Goal: Information Seeking & Learning: Check status

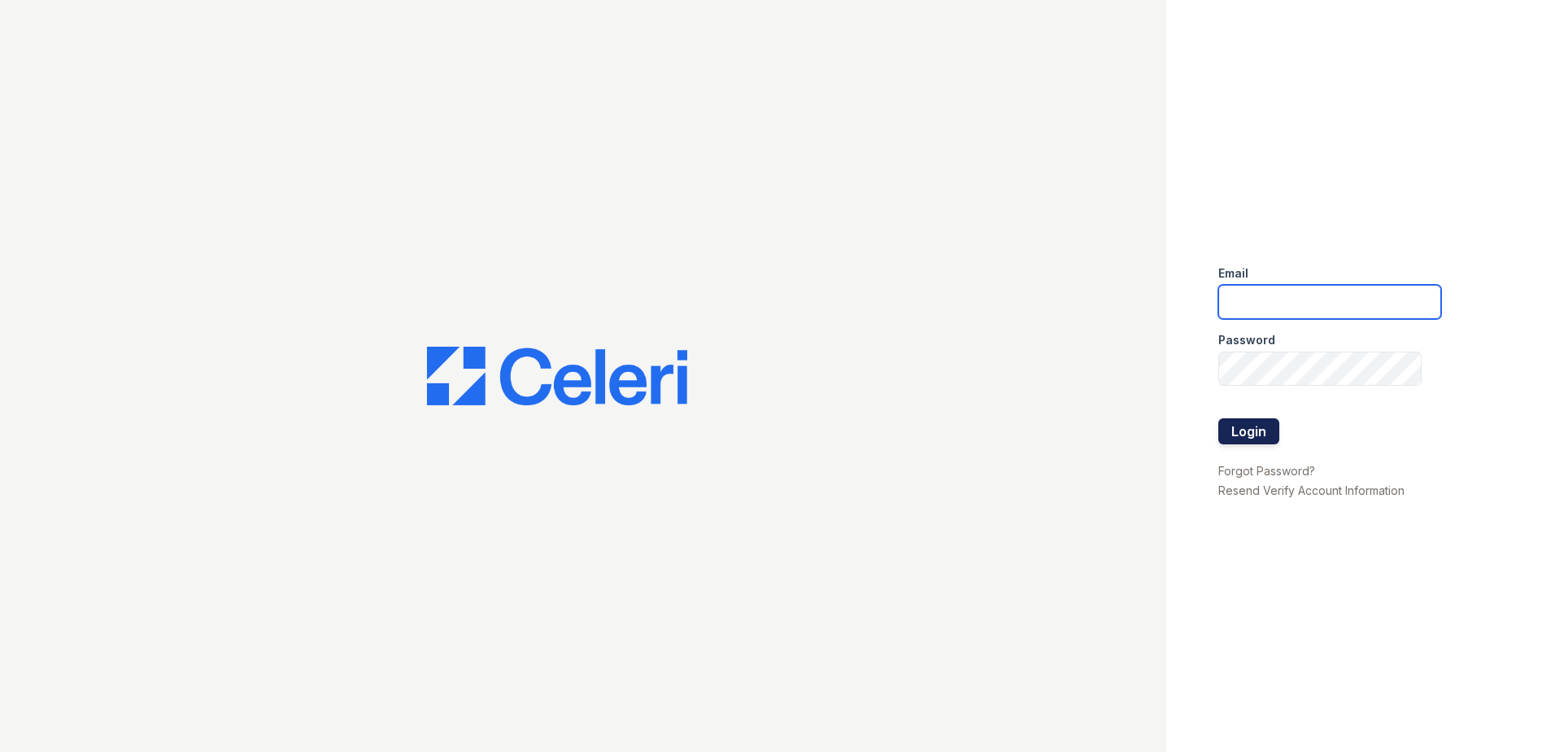
type input "[EMAIL_ADDRESS][DOMAIN_NAME]"
click at [1237, 423] on button "Login" at bounding box center [1249, 431] width 61 height 26
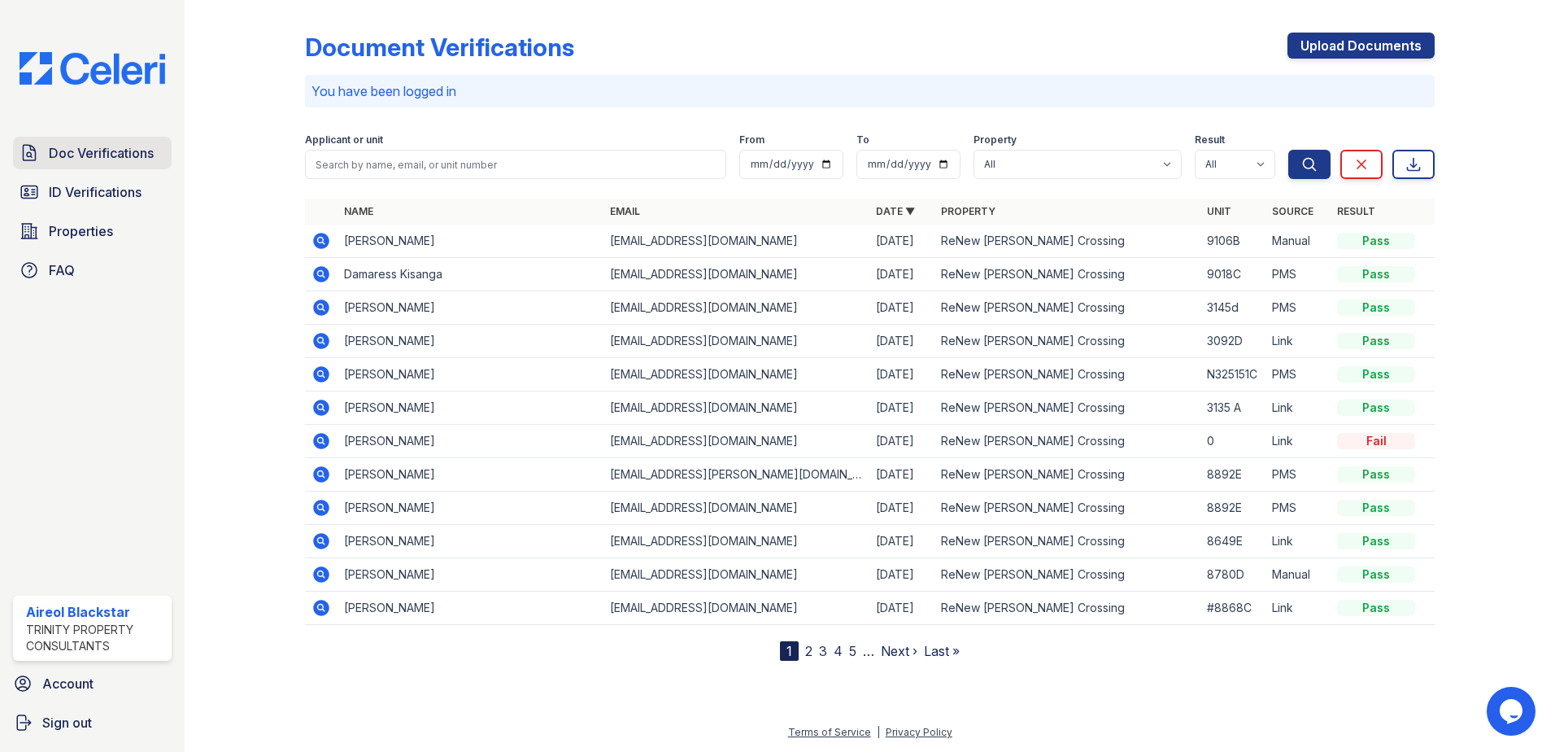
click at [146, 152] on span "Doc Verifications" at bounding box center [101, 153] width 105 height 20
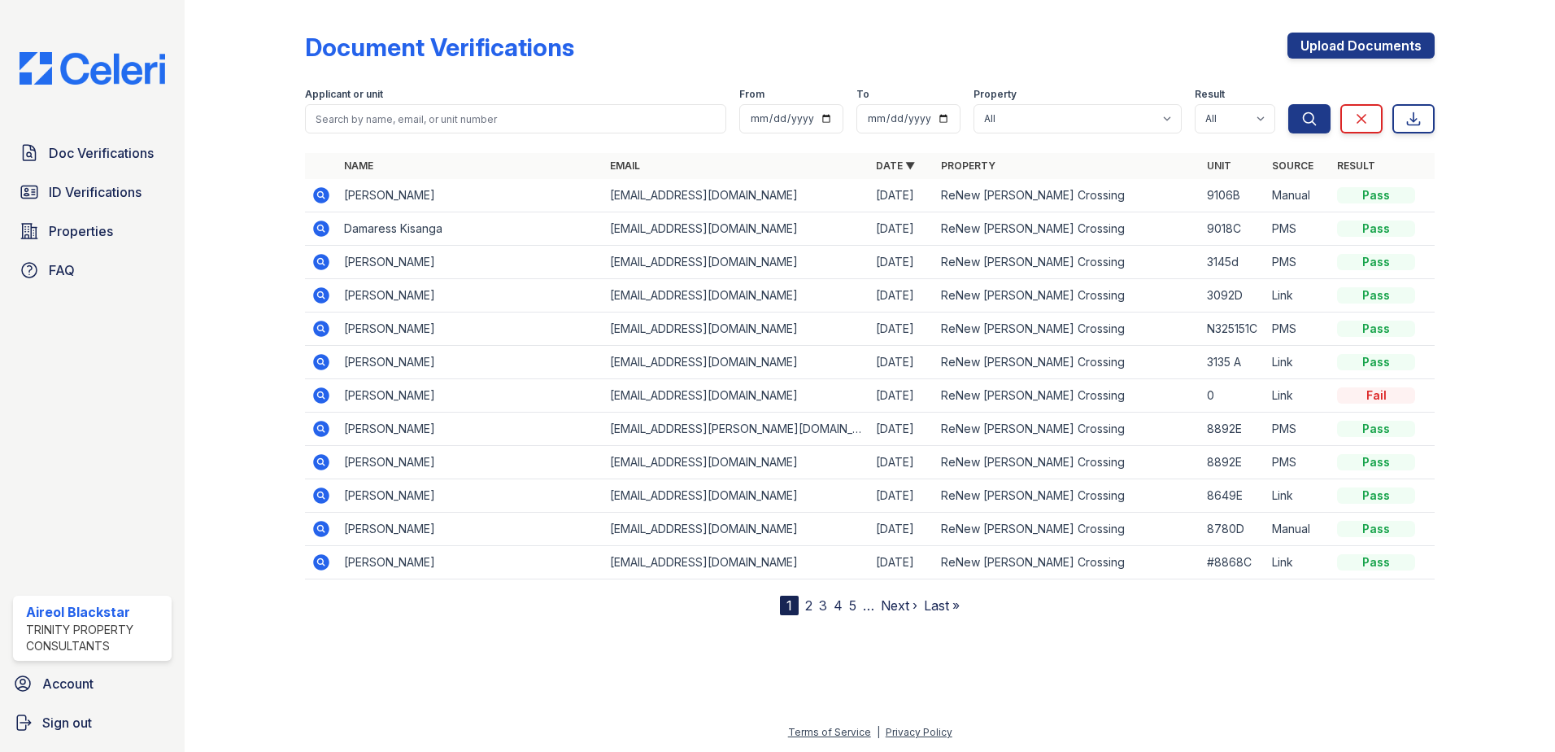
drag, startPoint x: 311, startPoint y: 164, endPoint x: 327, endPoint y: 160, distance: 16.6
click at [329, 162] on th at bounding box center [321, 166] width 33 height 26
click at [339, 121] on input "search" at bounding box center [515, 118] width 421 height 29
paste input "Hilliard, Briana"
type input "Hilliard, Briana"
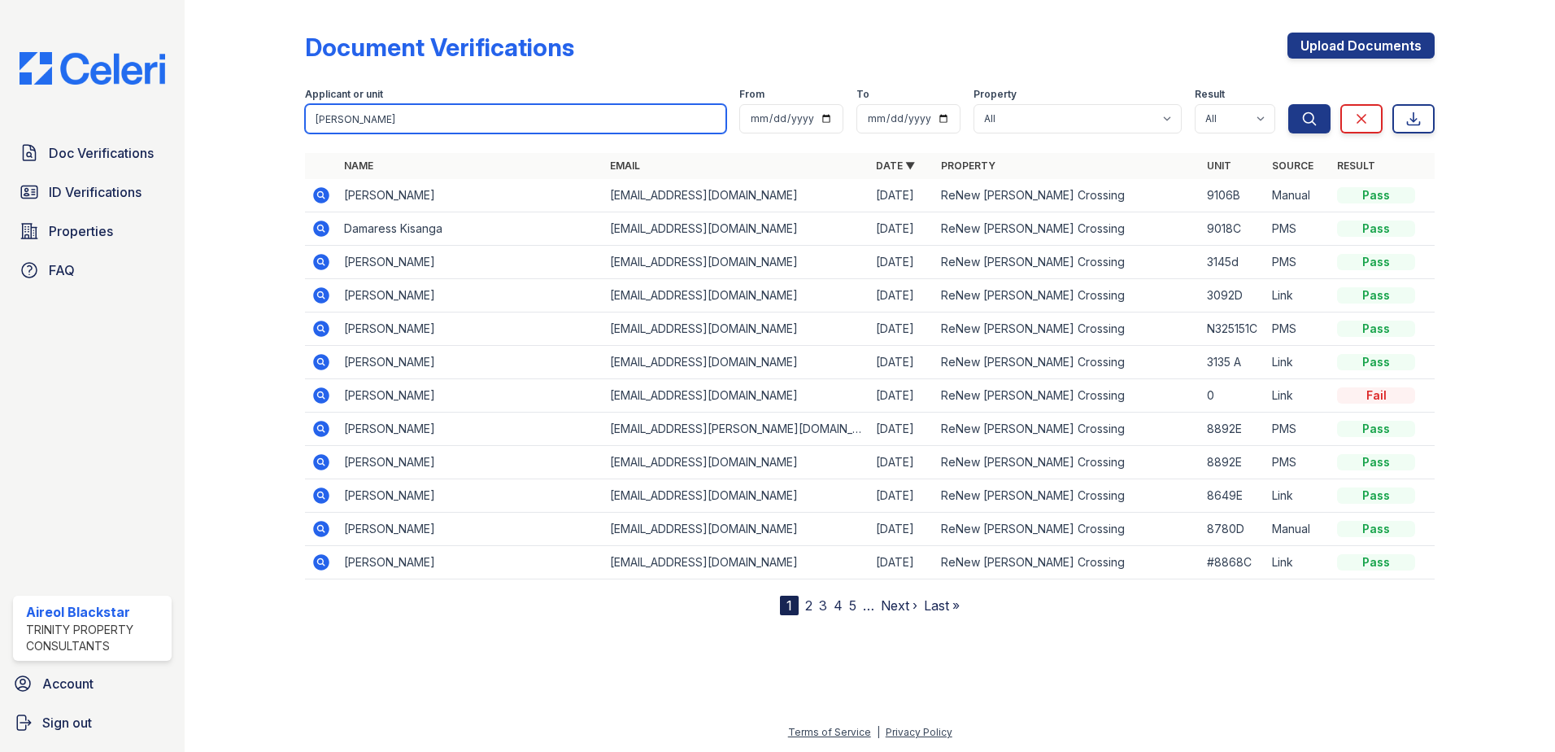
click at [1289, 104] on button "Search" at bounding box center [1310, 118] width 42 height 29
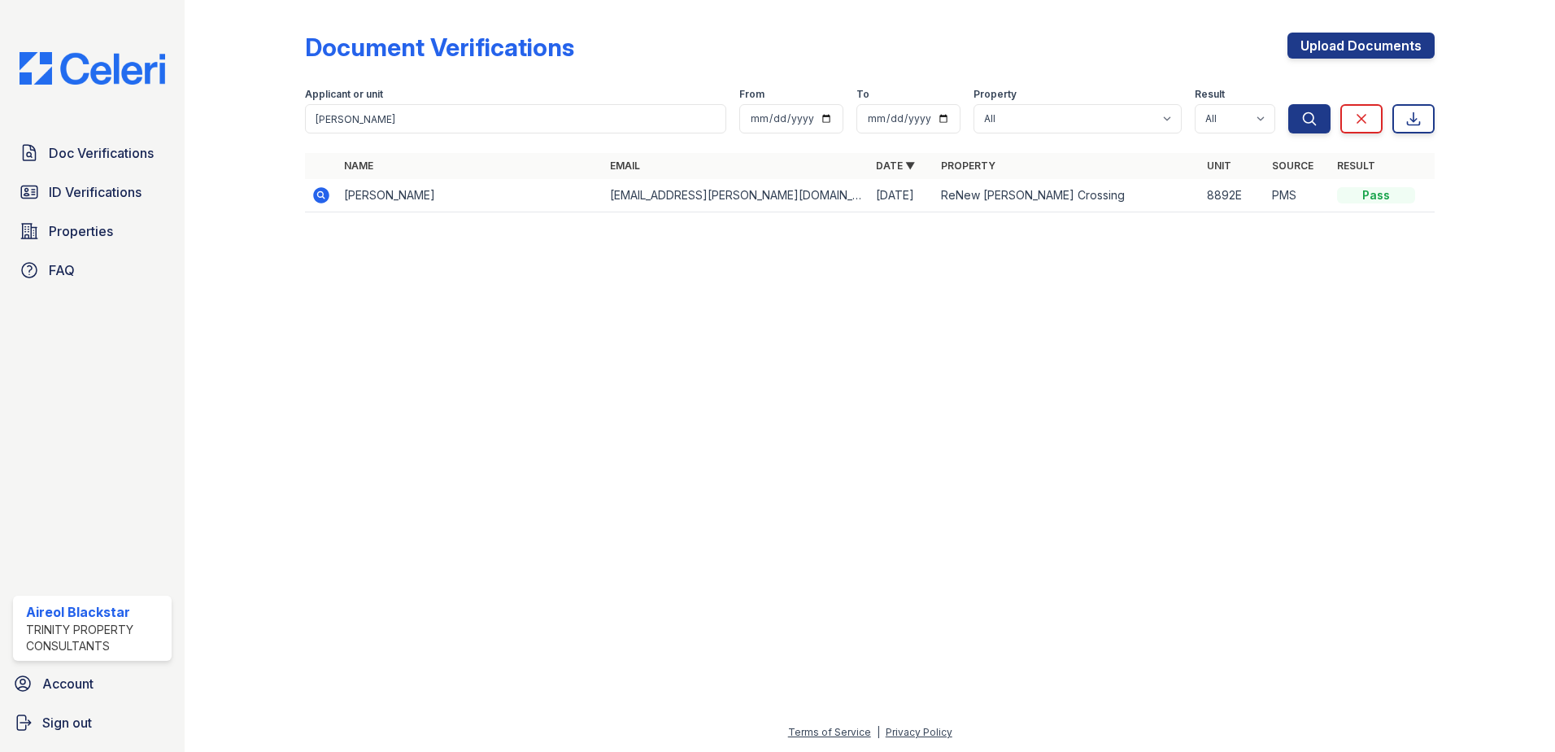
click at [319, 197] on icon at bounding box center [322, 195] width 20 height 20
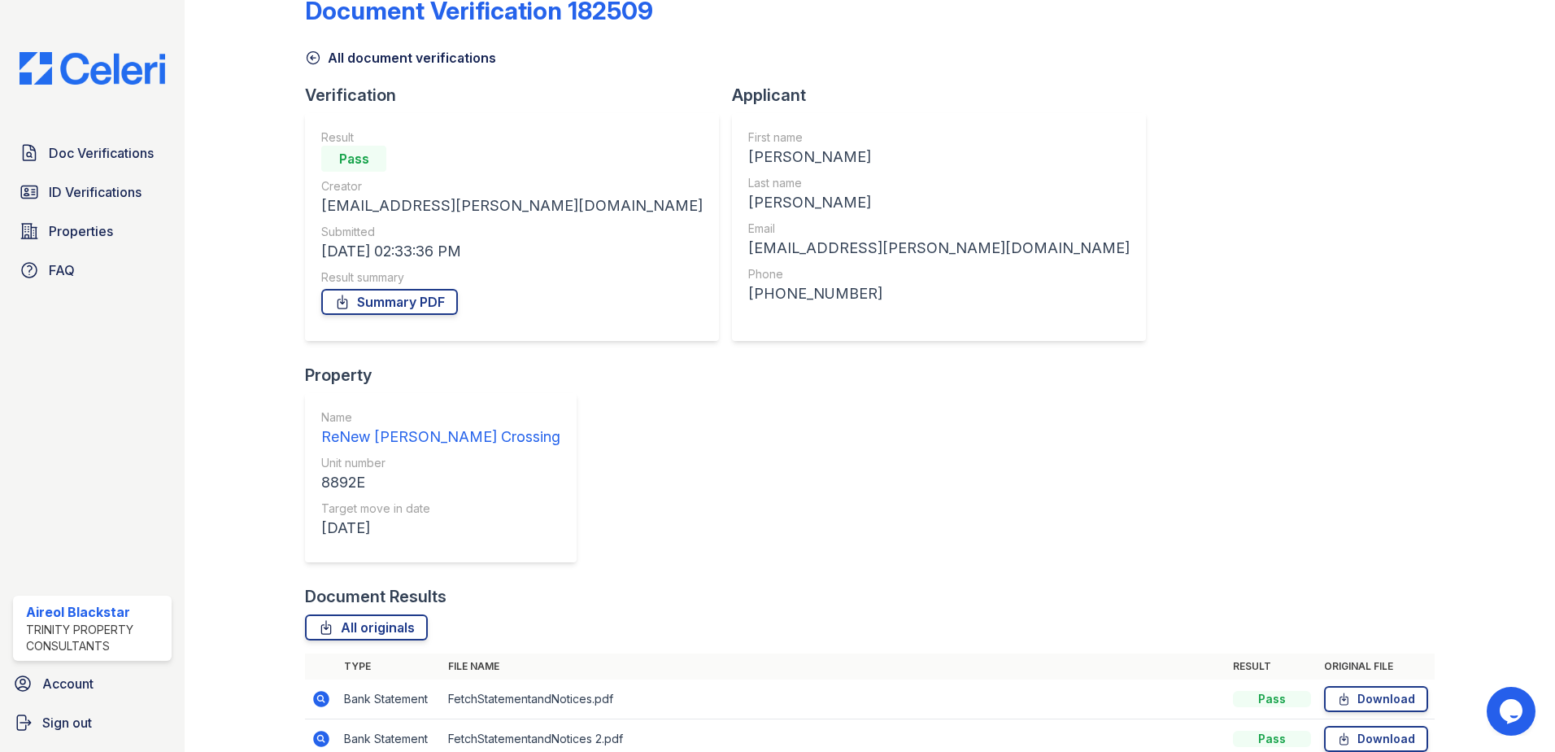
scroll to position [94, 0]
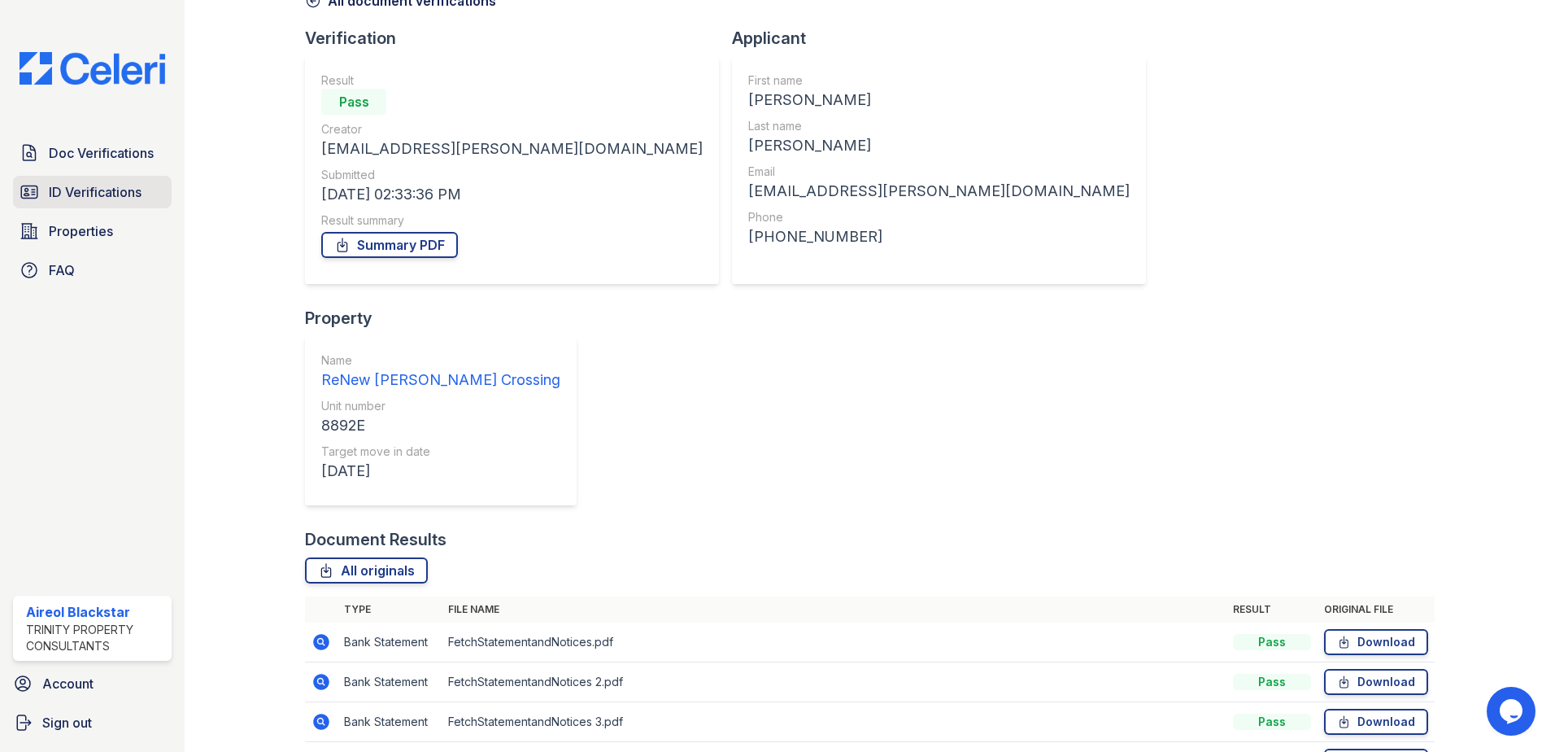
click at [141, 194] on span "ID Verifications" at bounding box center [95, 192] width 93 height 20
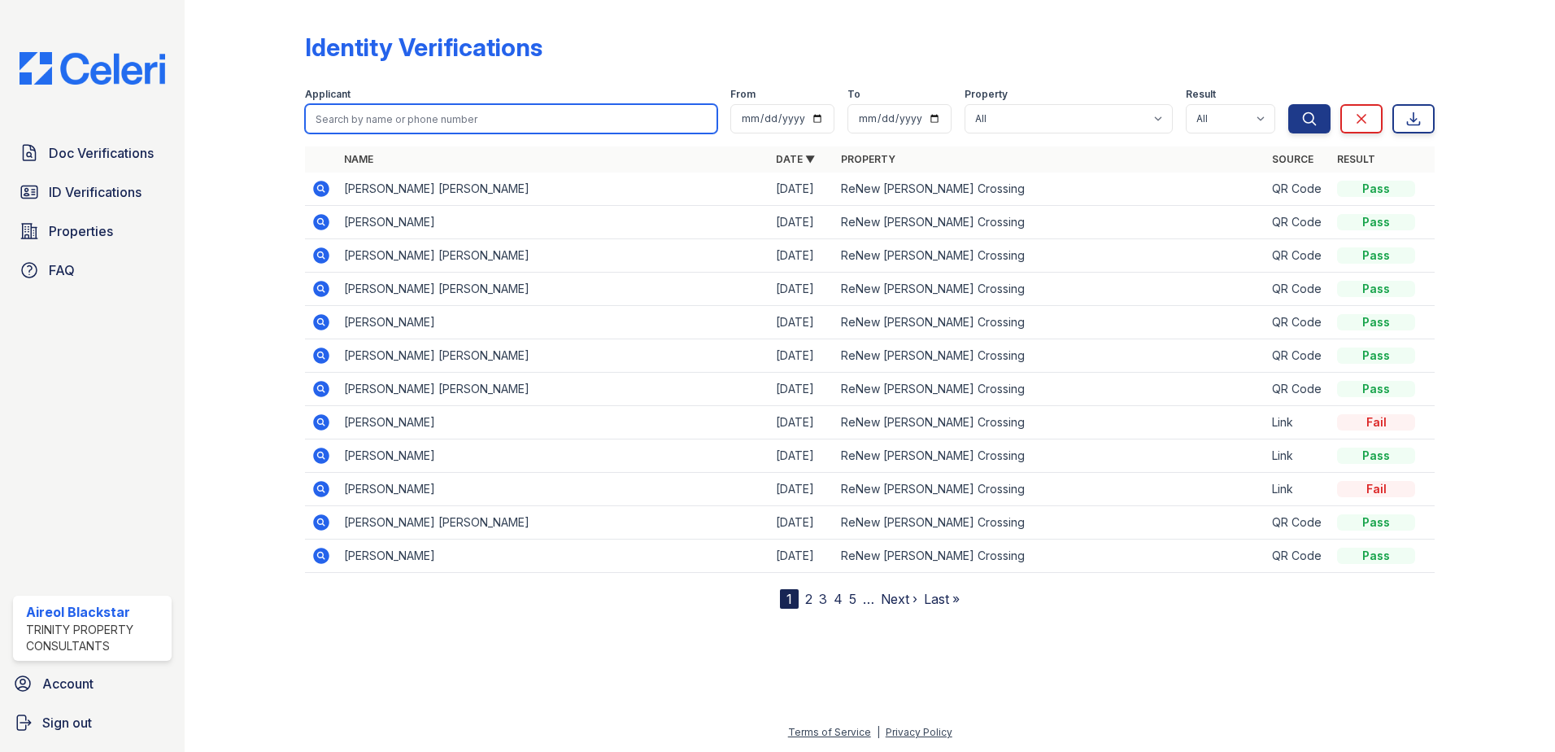
click at [324, 122] on input "search" at bounding box center [511, 118] width 412 height 29
paste input "Hilliard, Briana"
type input "Hilliard, Briana"
click at [1289, 104] on button "Search" at bounding box center [1310, 118] width 42 height 29
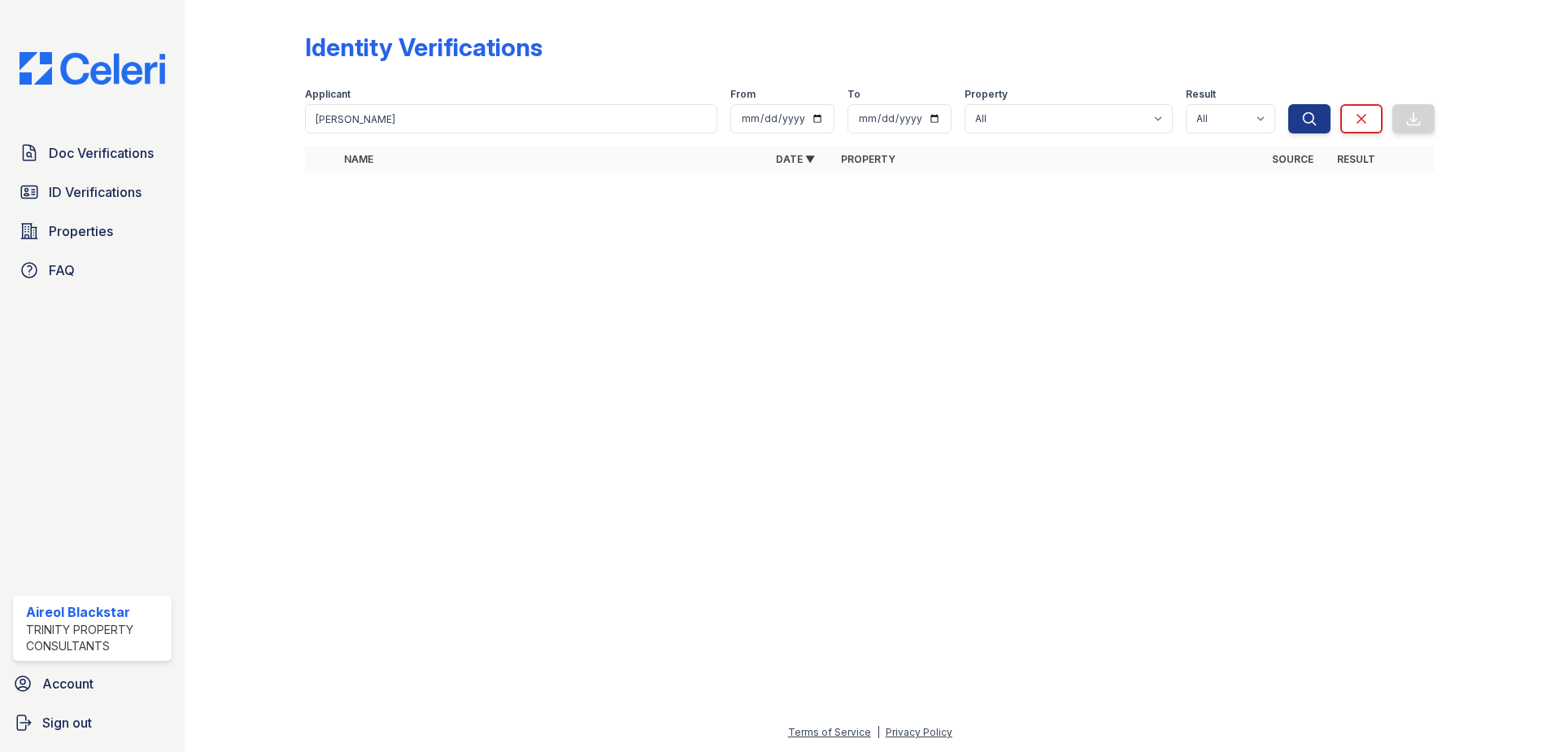
click at [513, 168] on th "Name" at bounding box center [554, 159] width 432 height 26
click at [469, 204] on div "Identity Verifications Filter Applicant Hilliard, Briana From To Property All R…" at bounding box center [870, 107] width 1319 height 215
drag, startPoint x: 346, startPoint y: 120, endPoint x: 420, endPoint y: 119, distance: 74.0
click at [420, 119] on input "Hilliard, Briana" at bounding box center [511, 118] width 412 height 29
type input "Hilliard"
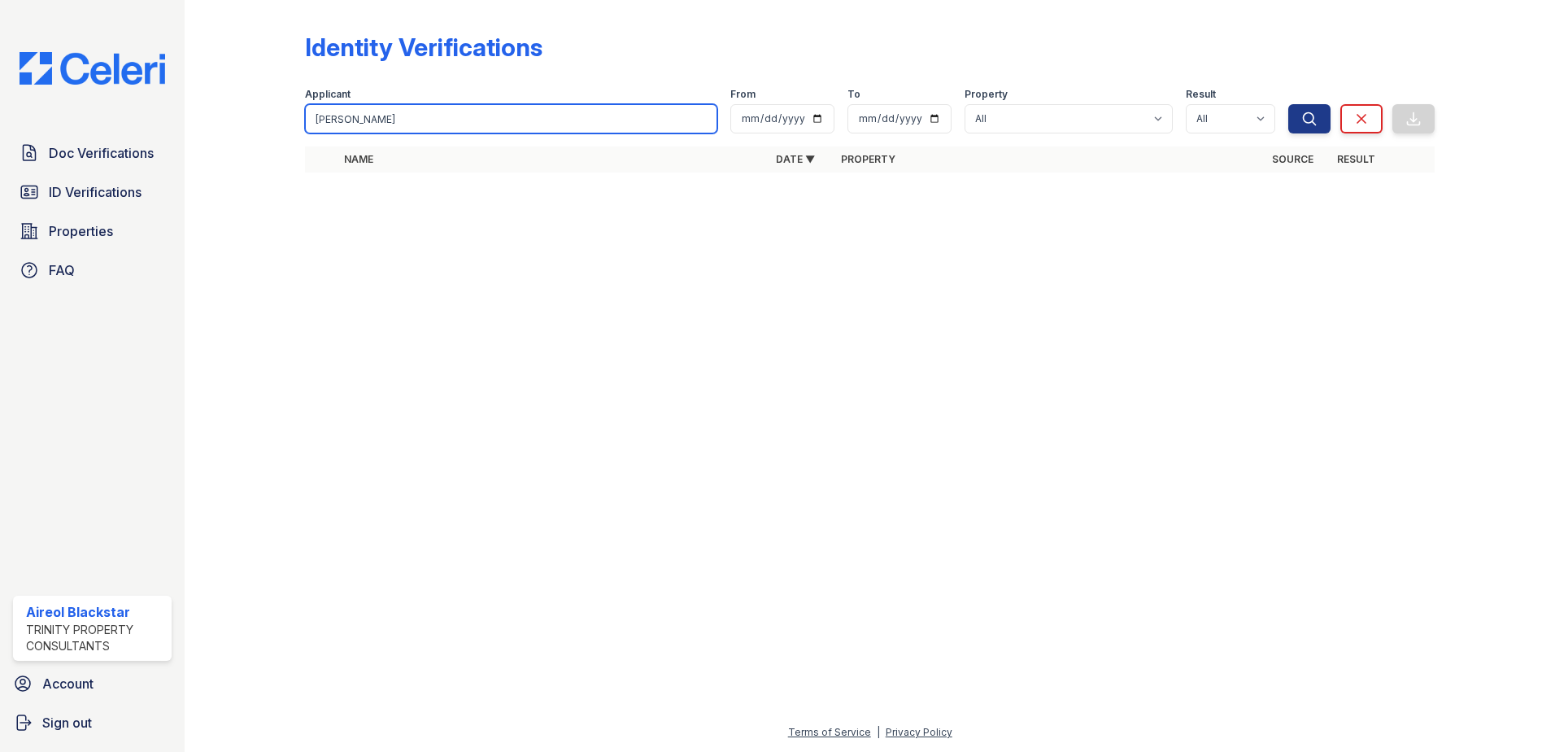
click at [1289, 104] on button "Search" at bounding box center [1310, 118] width 42 height 29
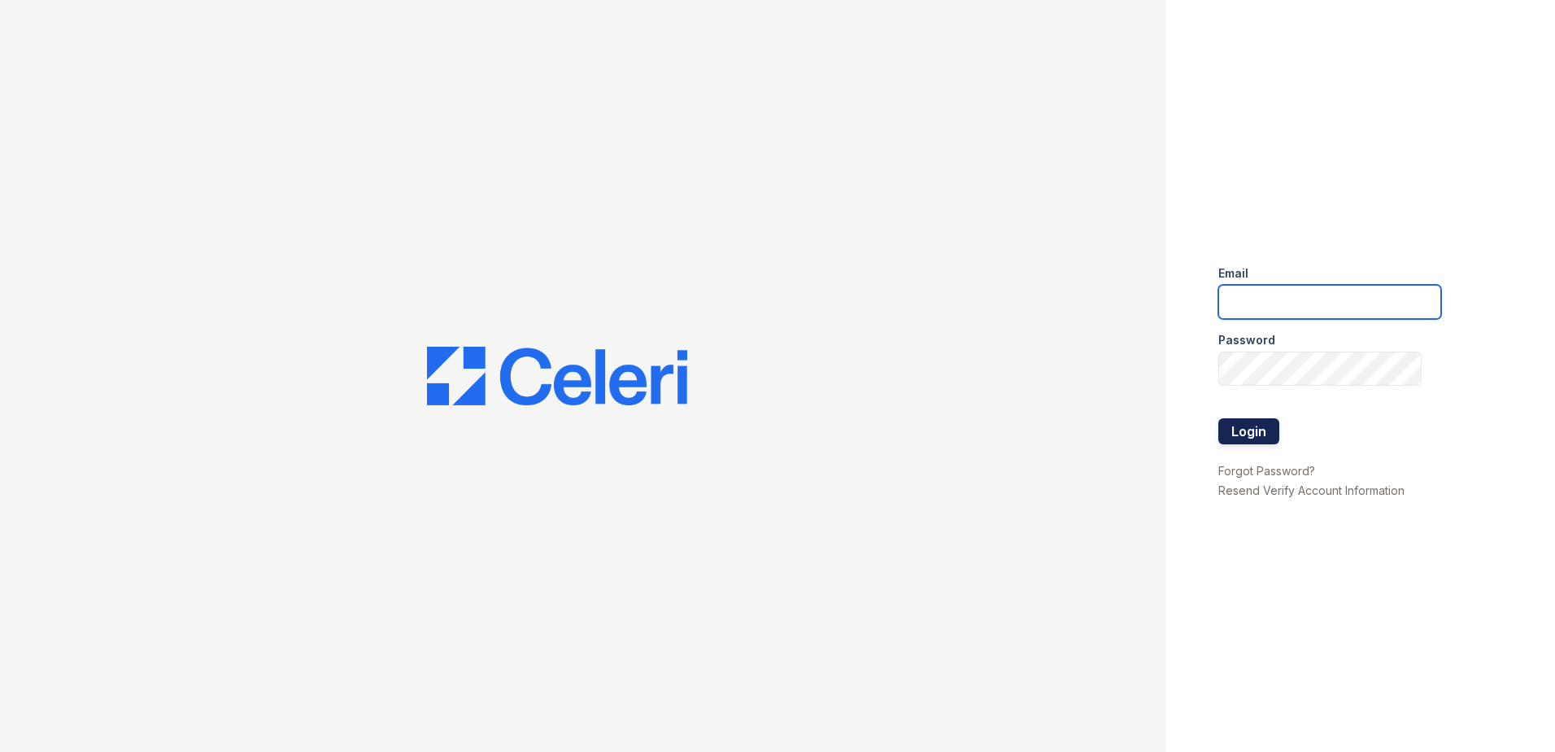
type input "[EMAIL_ADDRESS][DOMAIN_NAME]"
click at [1252, 421] on button "Login" at bounding box center [1249, 431] width 61 height 26
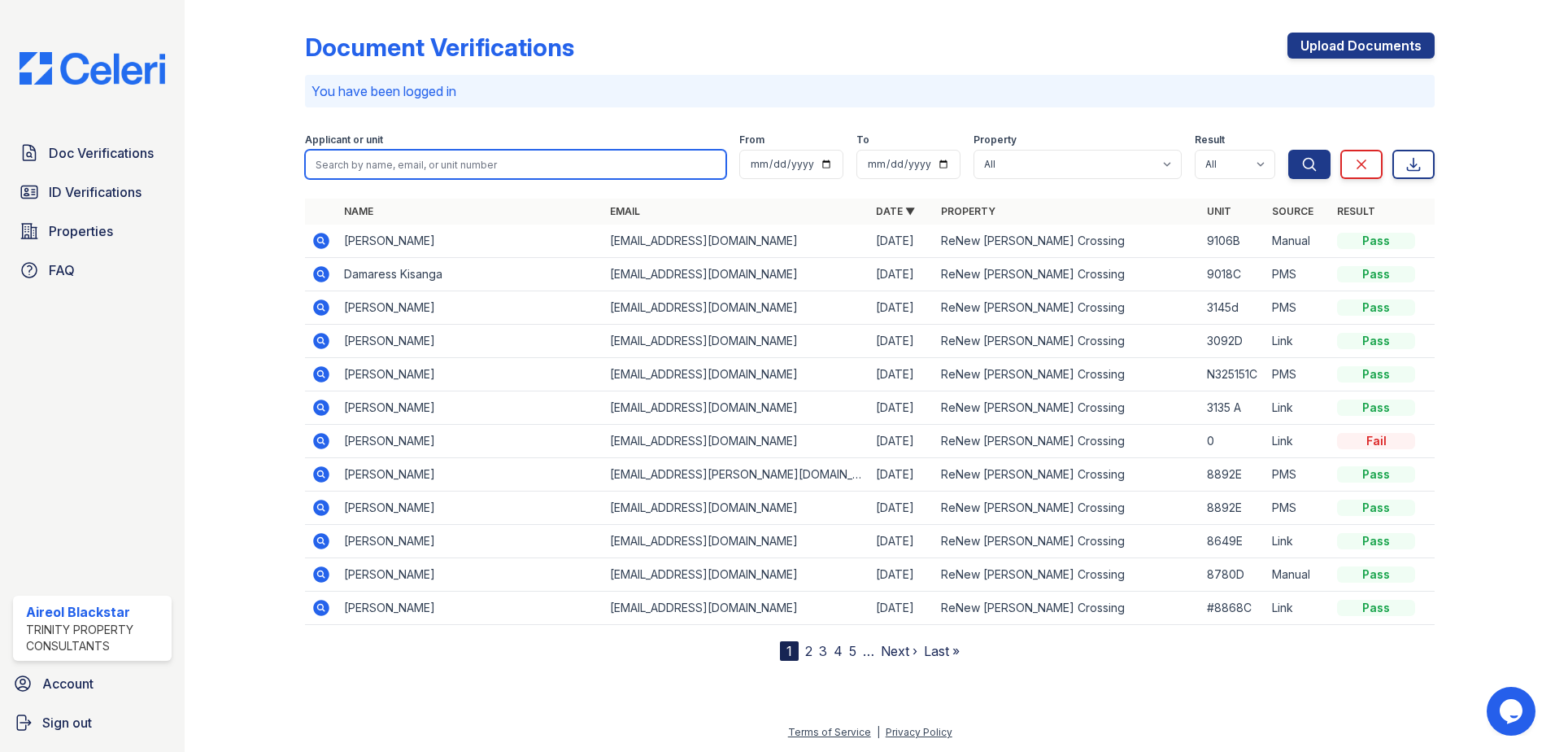
click at [481, 168] on input "search" at bounding box center [515, 164] width 421 height 29
paste input "[PERSON_NAME]"
type input "[PERSON_NAME]"
click at [1289, 150] on button "Search" at bounding box center [1310, 164] width 42 height 29
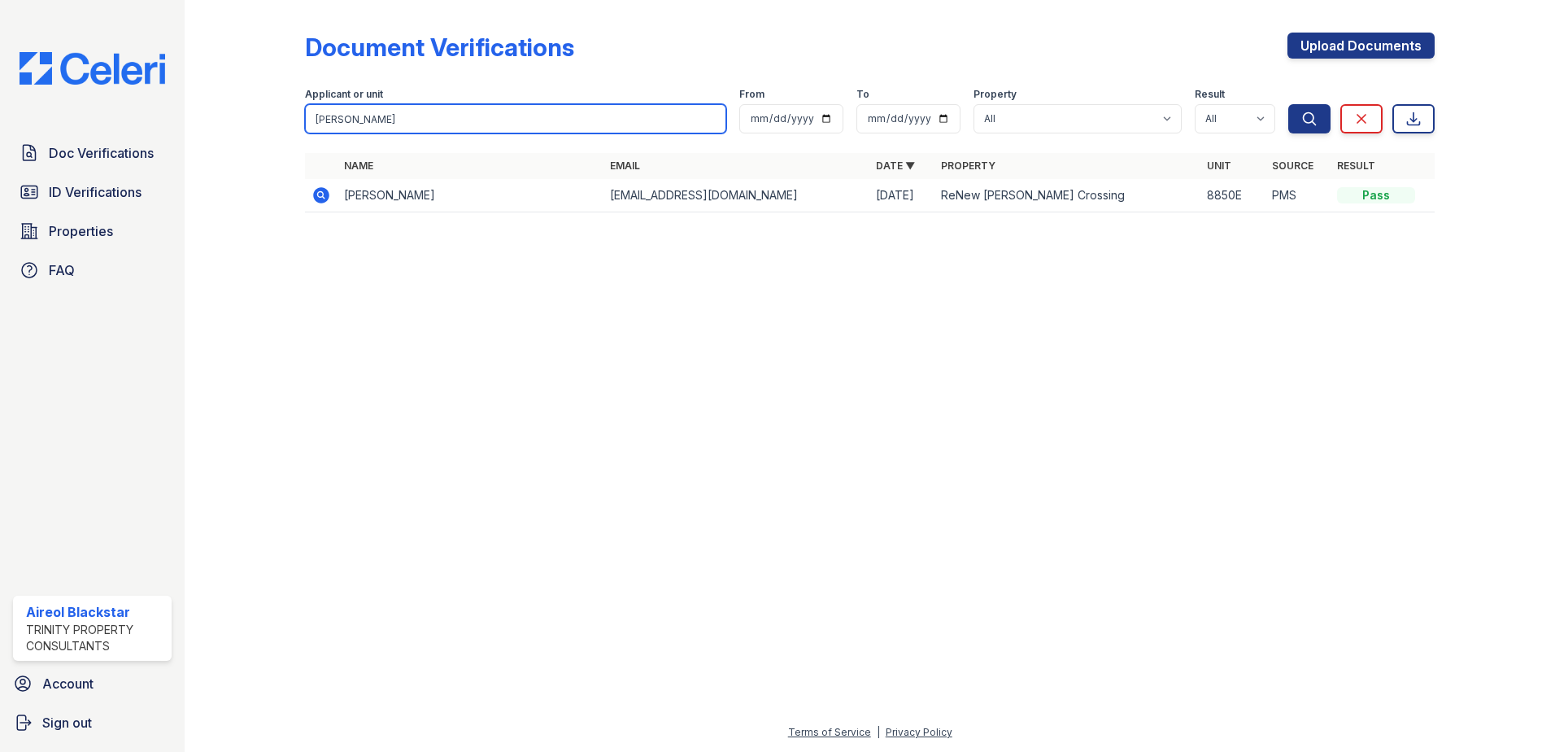
drag, startPoint x: 369, startPoint y: 116, endPoint x: 305, endPoint y: 117, distance: 63.5
click at [305, 117] on input "Booker" at bounding box center [515, 118] width 421 height 29
click at [324, 199] on icon at bounding box center [321, 195] width 16 height 16
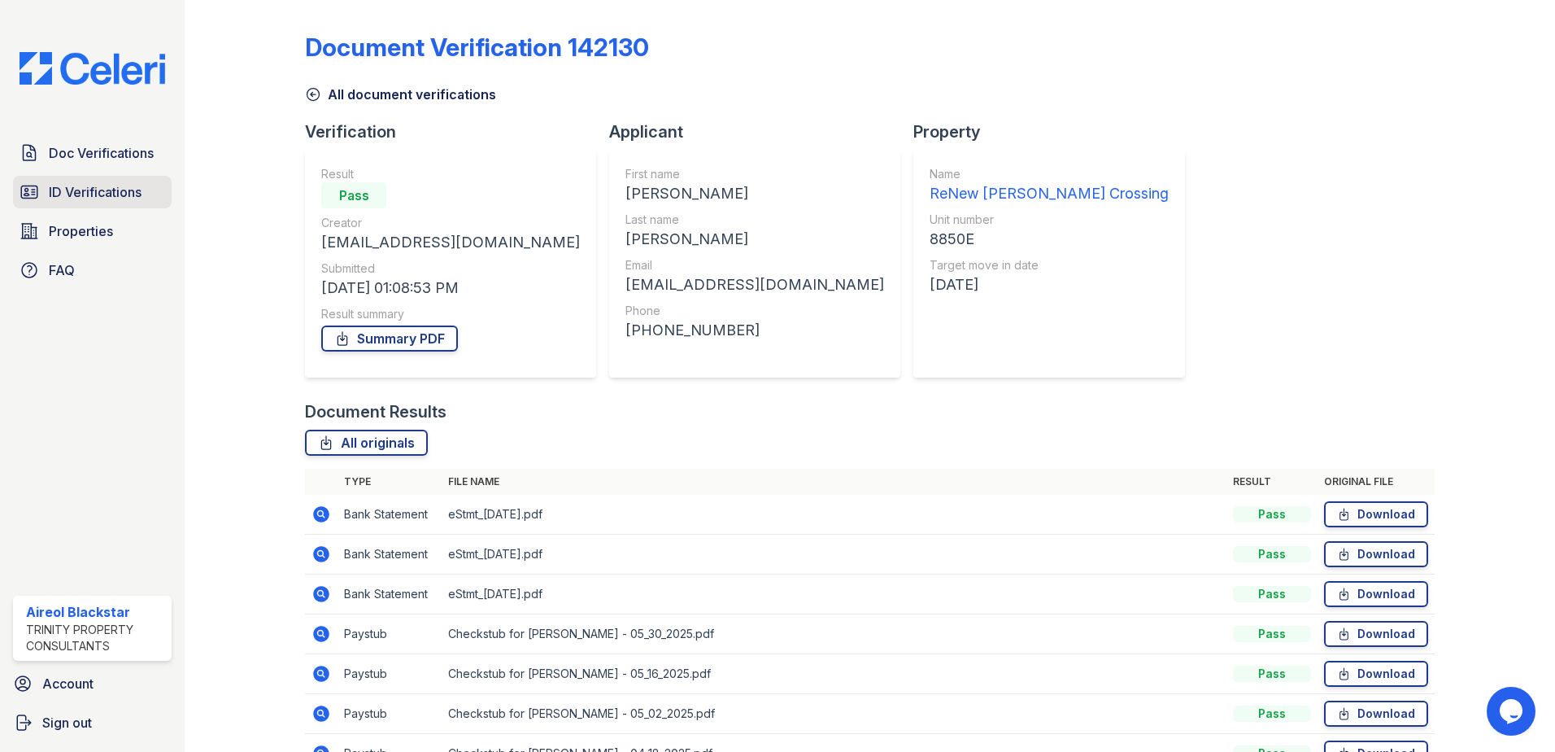
click at [133, 197] on span "ID Verifications" at bounding box center [95, 192] width 93 height 20
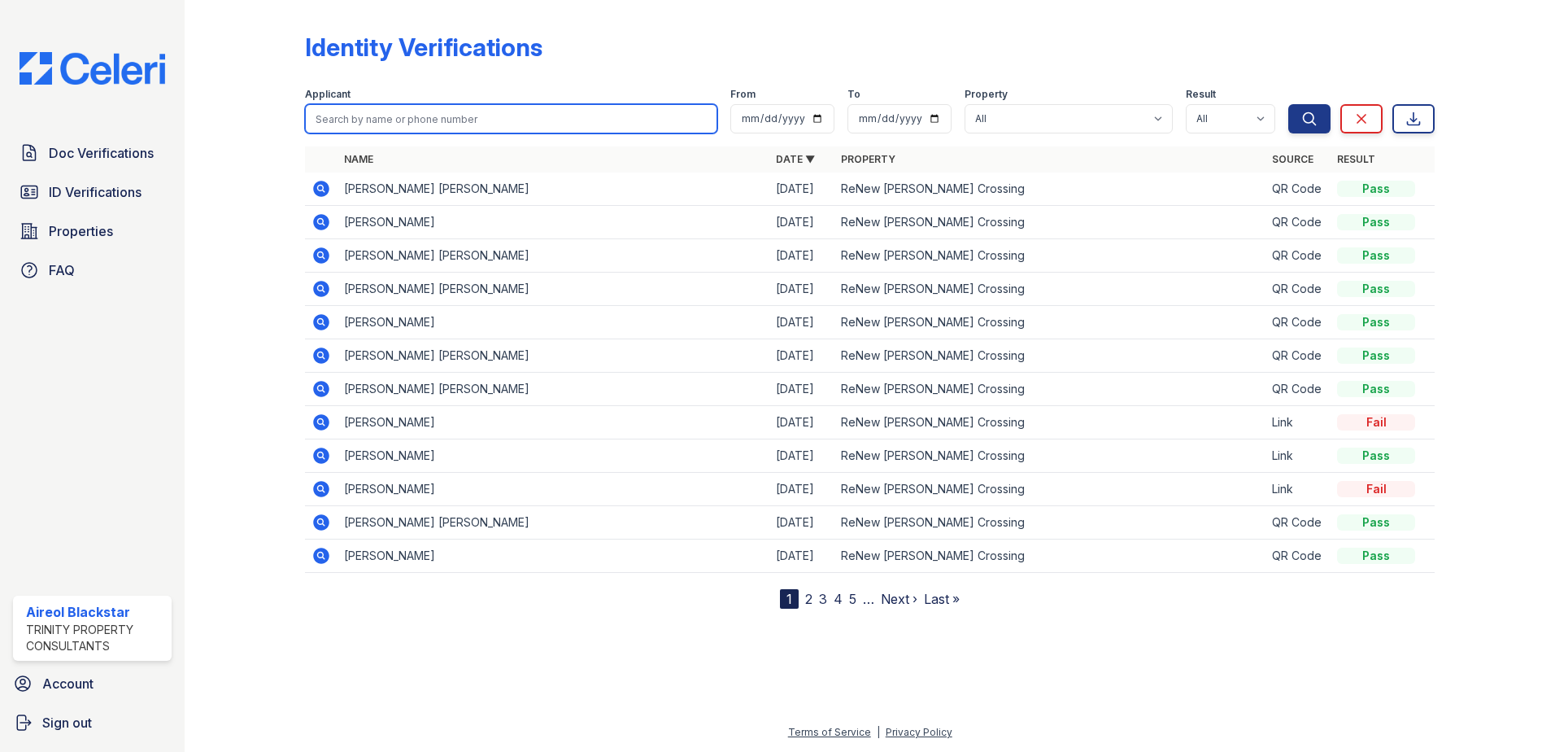
paste input "Booker"
type input "Booker"
click at [252, 139] on div at bounding box center [258, 308] width 94 height 602
click at [377, 120] on input "Booker" at bounding box center [511, 118] width 412 height 29
click at [1289, 104] on button "Search" at bounding box center [1310, 118] width 42 height 29
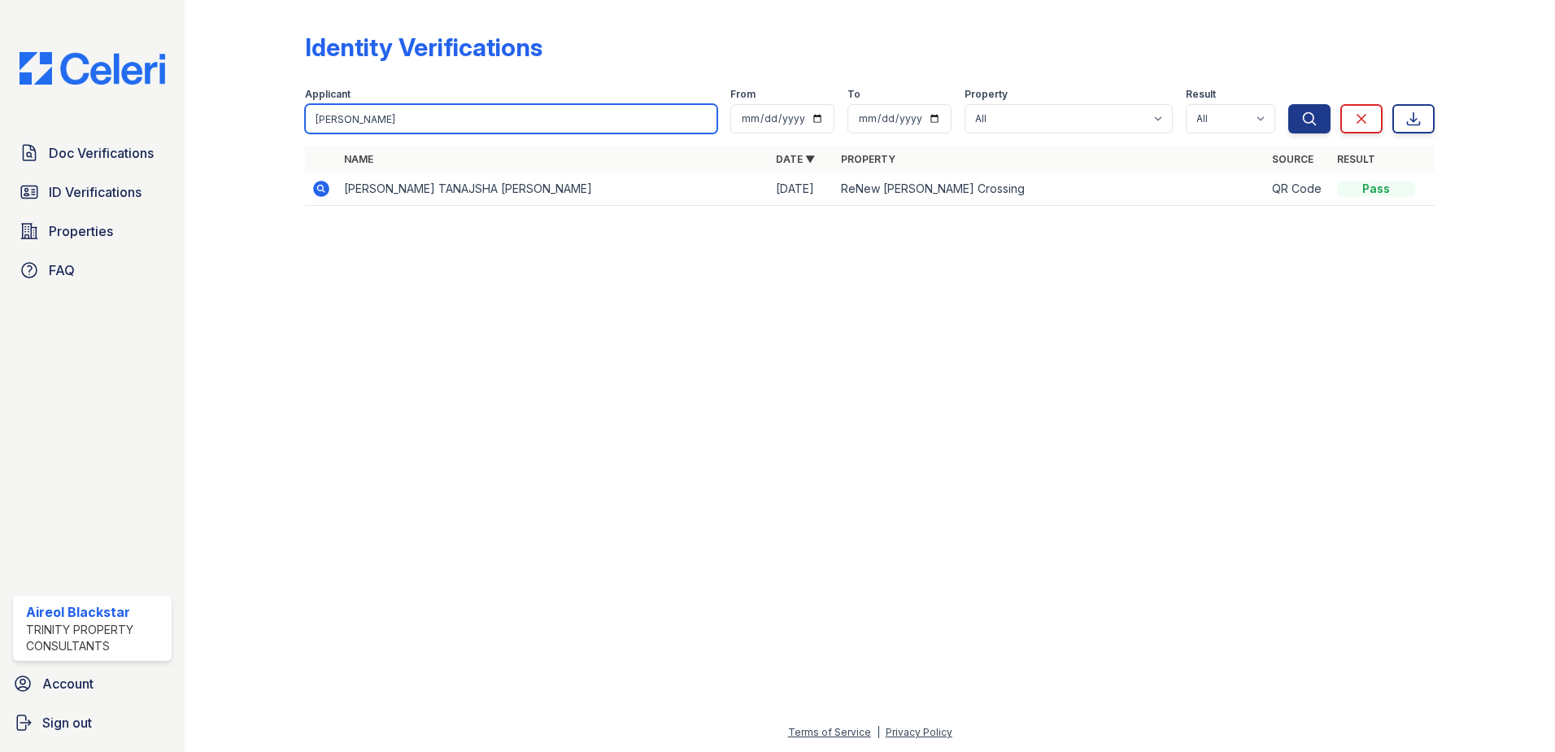
drag, startPoint x: 355, startPoint y: 122, endPoint x: 321, endPoint y: 123, distance: 34.2
click at [326, 123] on input "Booker" at bounding box center [511, 118] width 412 height 29
drag, startPoint x: 318, startPoint y: 119, endPoint x: 373, endPoint y: 120, distance: 54.5
click at [373, 120] on input "Booker" at bounding box center [511, 118] width 412 height 29
paste input "Ambrose, Brett"
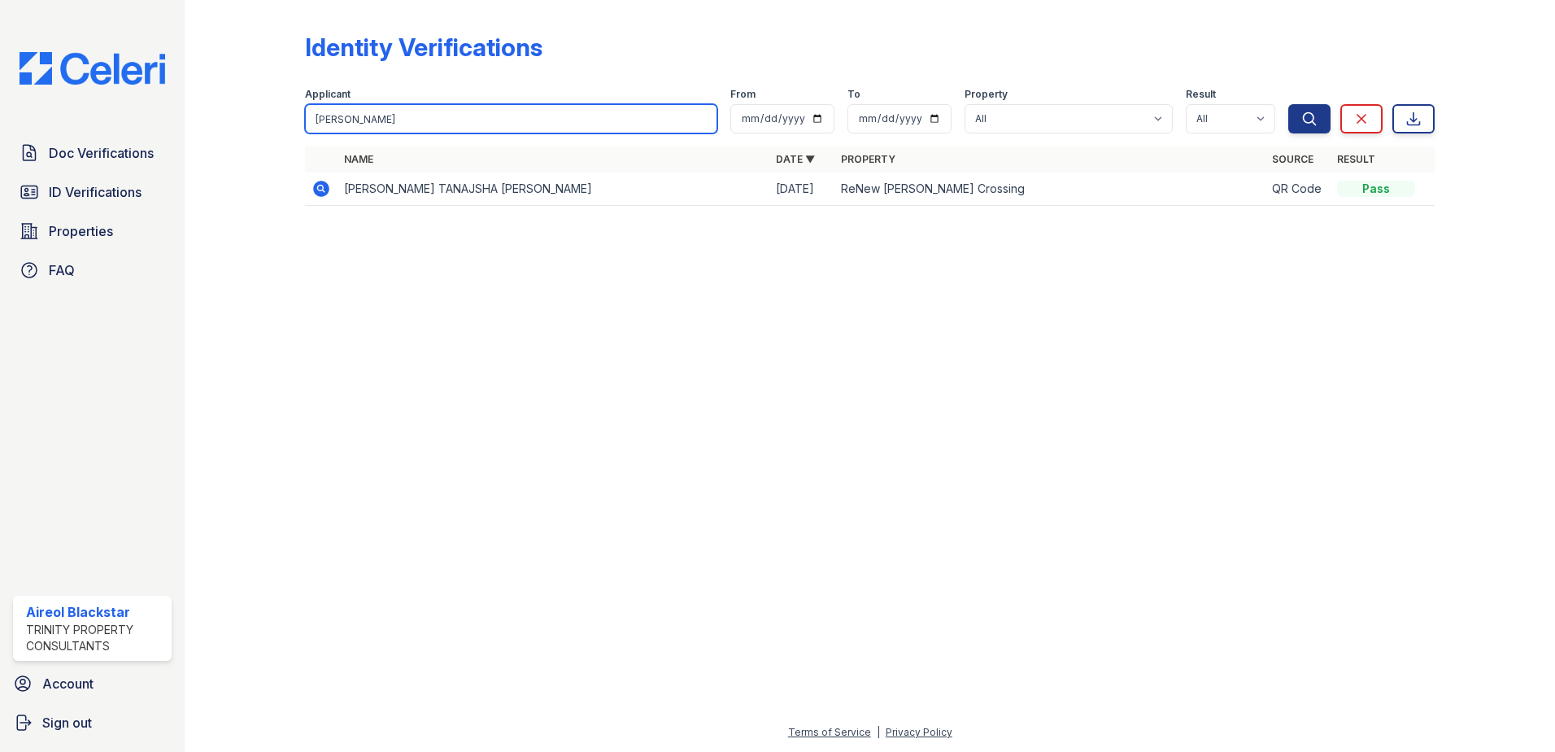
type input "Ambrose, Brett"
click at [1289, 104] on button "Search" at bounding box center [1310, 118] width 42 height 29
drag, startPoint x: 357, startPoint y: 119, endPoint x: 421, endPoint y: 124, distance: 64.5
click at [421, 124] on input "Ambrose, Brett" at bounding box center [511, 118] width 412 height 29
type input "Ambrose"
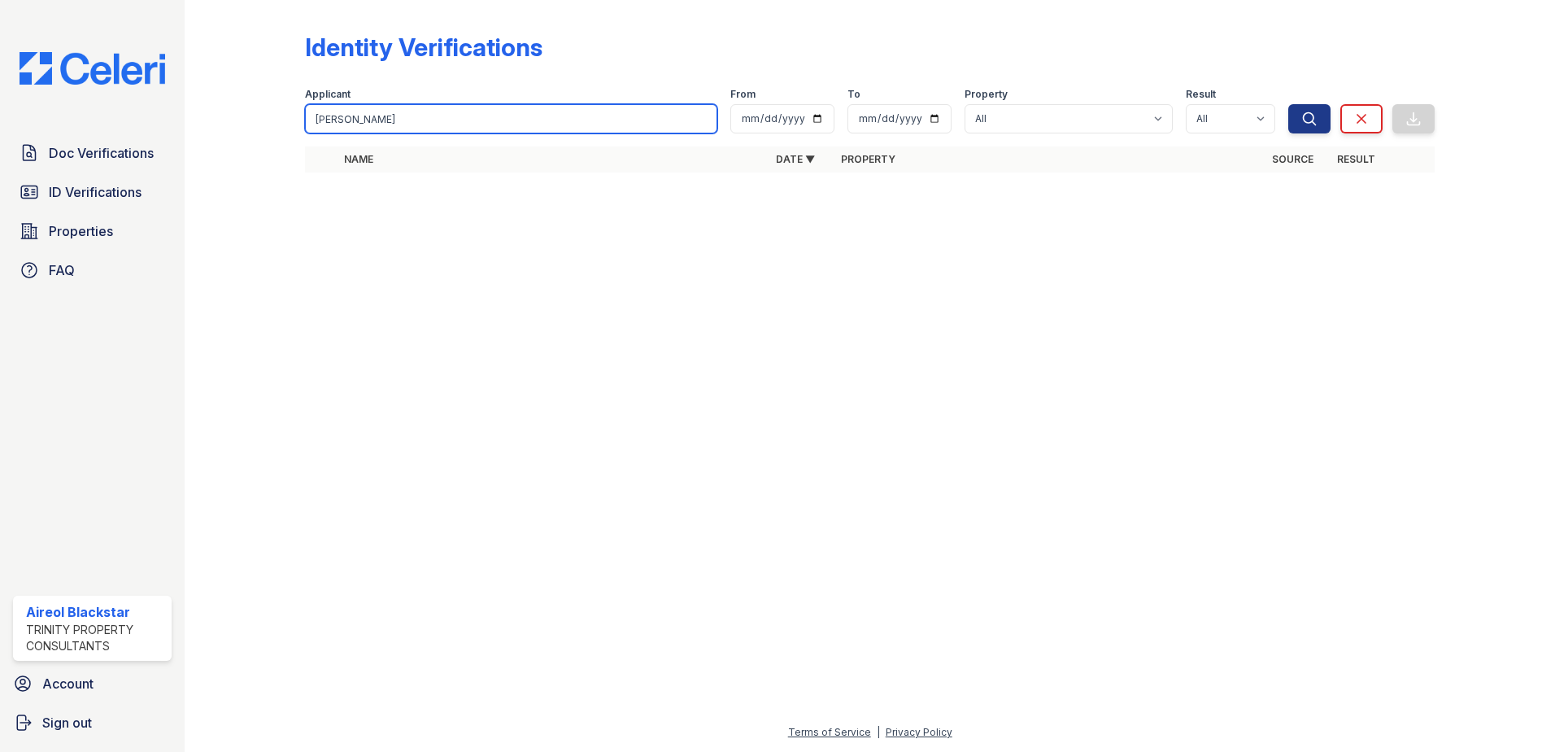
click at [1289, 104] on button "Search" at bounding box center [1310, 118] width 42 height 29
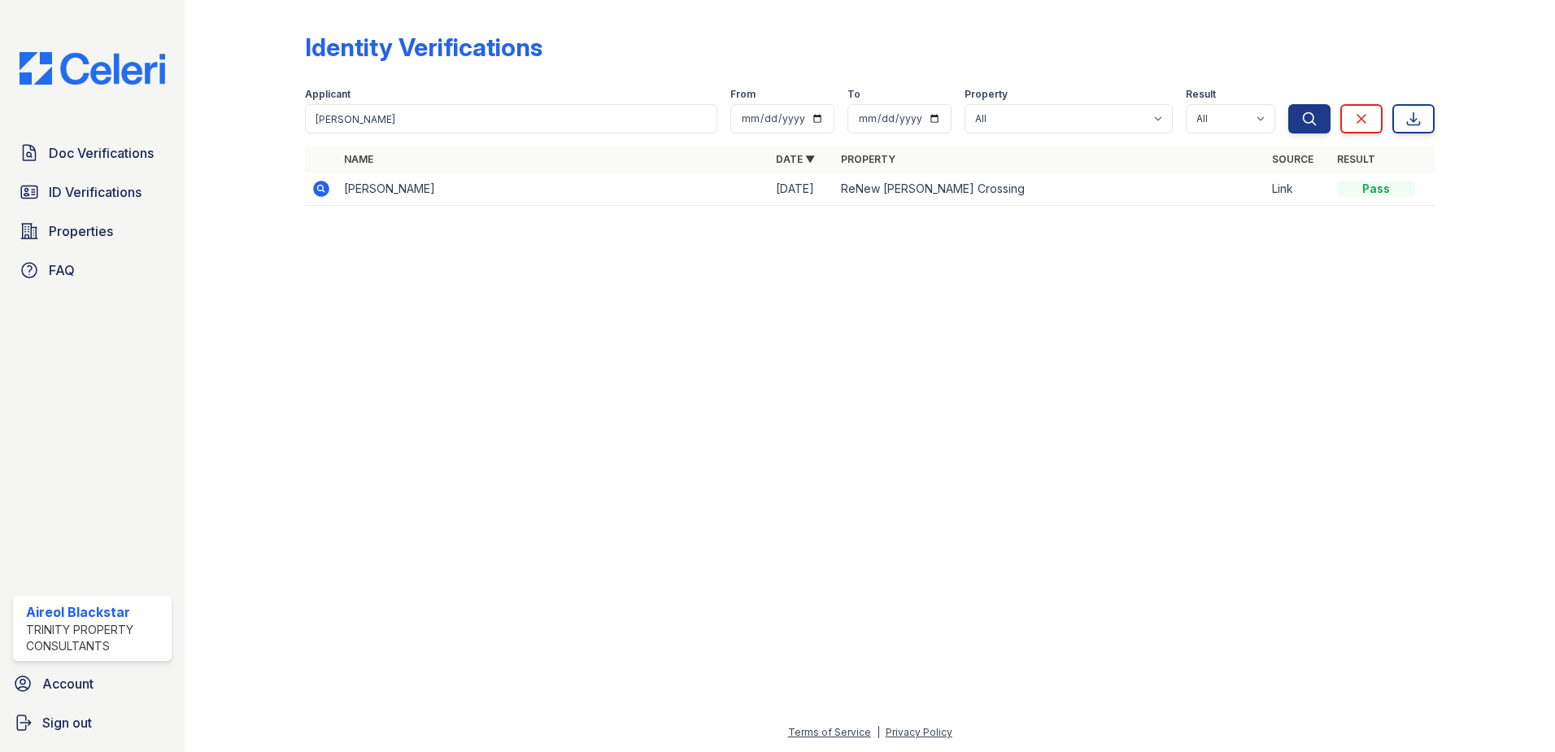
click at [321, 192] on icon at bounding box center [321, 189] width 16 height 16
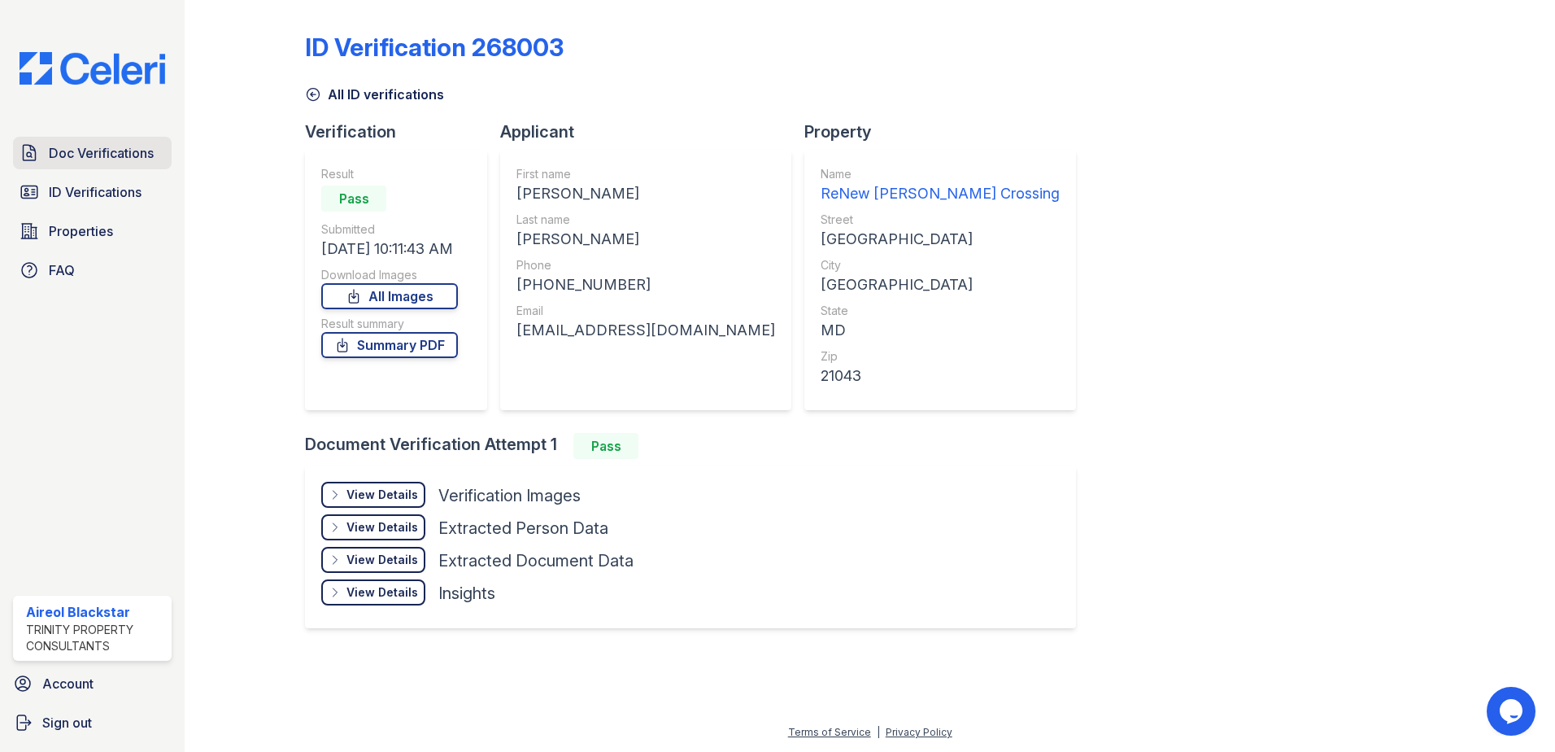
click at [151, 159] on span "Doc Verifications" at bounding box center [101, 153] width 105 height 20
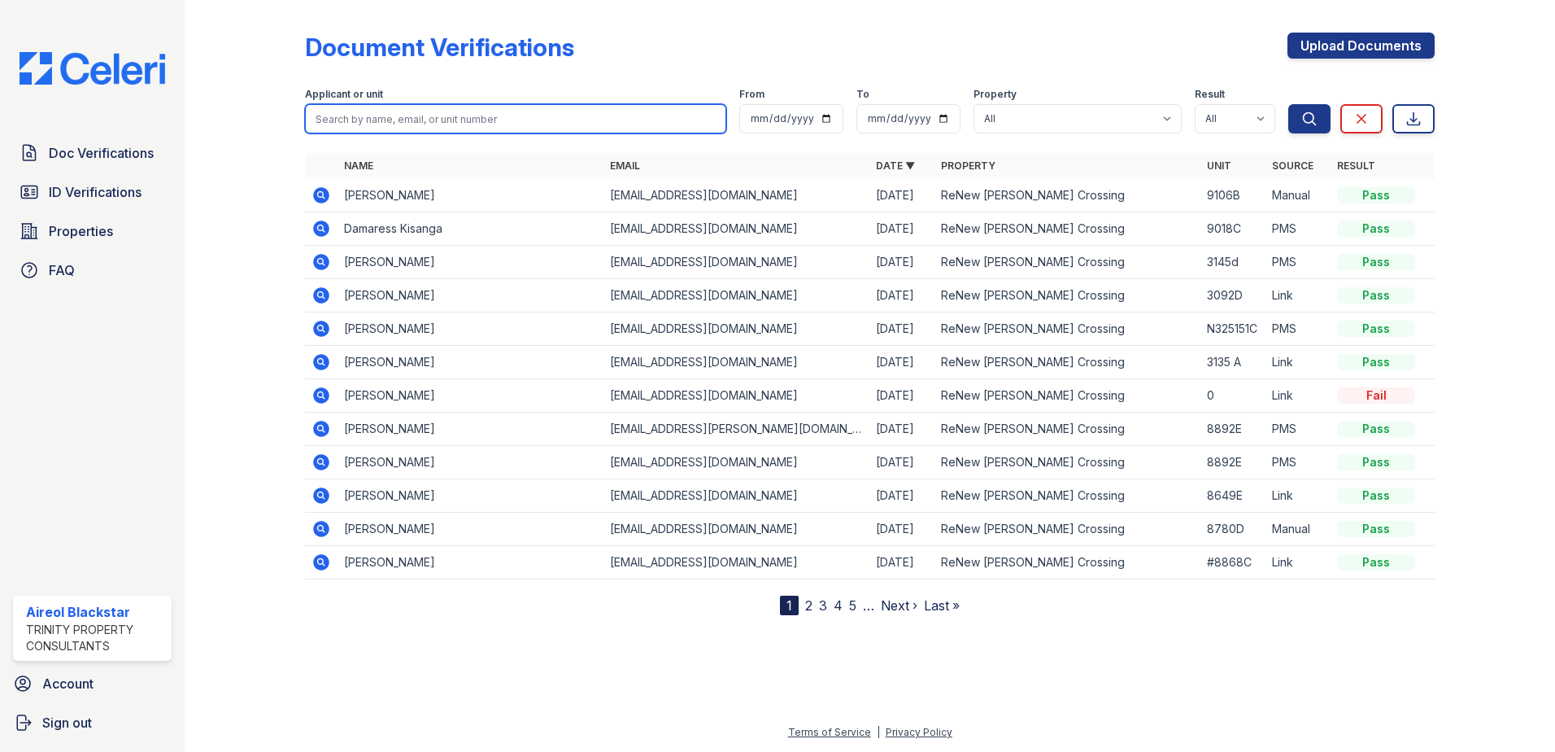
click at [340, 119] on input "search" at bounding box center [515, 118] width 421 height 29
paste input "Ambrose, Brett"
type input "Ambrose, Brett"
click at [1289, 104] on button "Search" at bounding box center [1310, 118] width 42 height 29
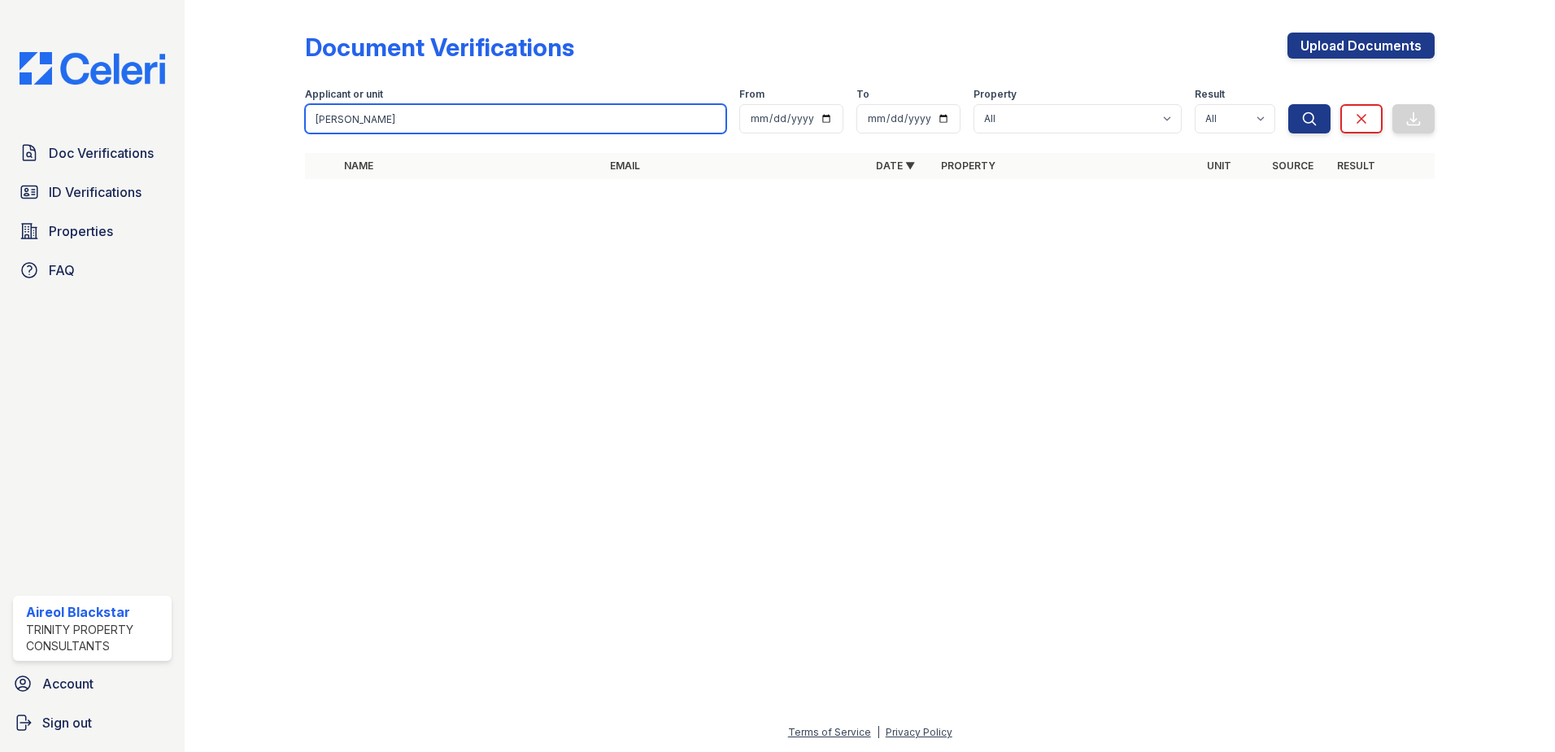
drag, startPoint x: 356, startPoint y: 122, endPoint x: 421, endPoint y: 114, distance: 65.6
click at [420, 114] on input "Ambrose, Brett" at bounding box center [515, 118] width 421 height 29
type input "Ambrose"
click at [1289, 104] on button "Search" at bounding box center [1310, 118] width 42 height 29
click at [408, 115] on input "Ambrose" at bounding box center [515, 118] width 421 height 29
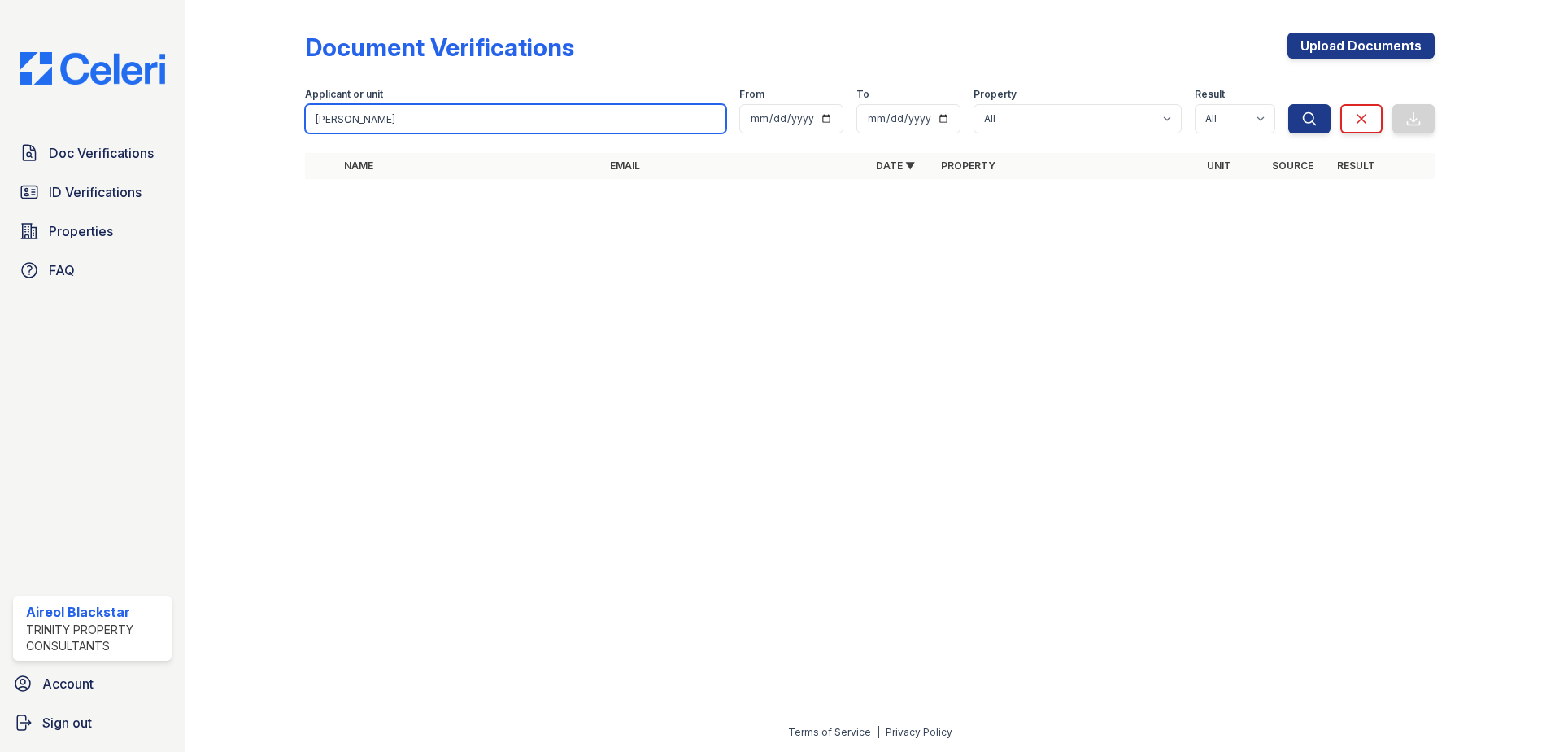
click at [1289, 104] on button "Search" at bounding box center [1310, 118] width 42 height 29
drag, startPoint x: 406, startPoint y: 118, endPoint x: 300, endPoint y: 133, distance: 106.9
click at [302, 133] on div "Document Verifications Upload Documents Filter Applicant or unit Ambrose From T…" at bounding box center [870, 110] width 1319 height 221
type input "brett"
click at [1289, 104] on button "Search" at bounding box center [1310, 118] width 42 height 29
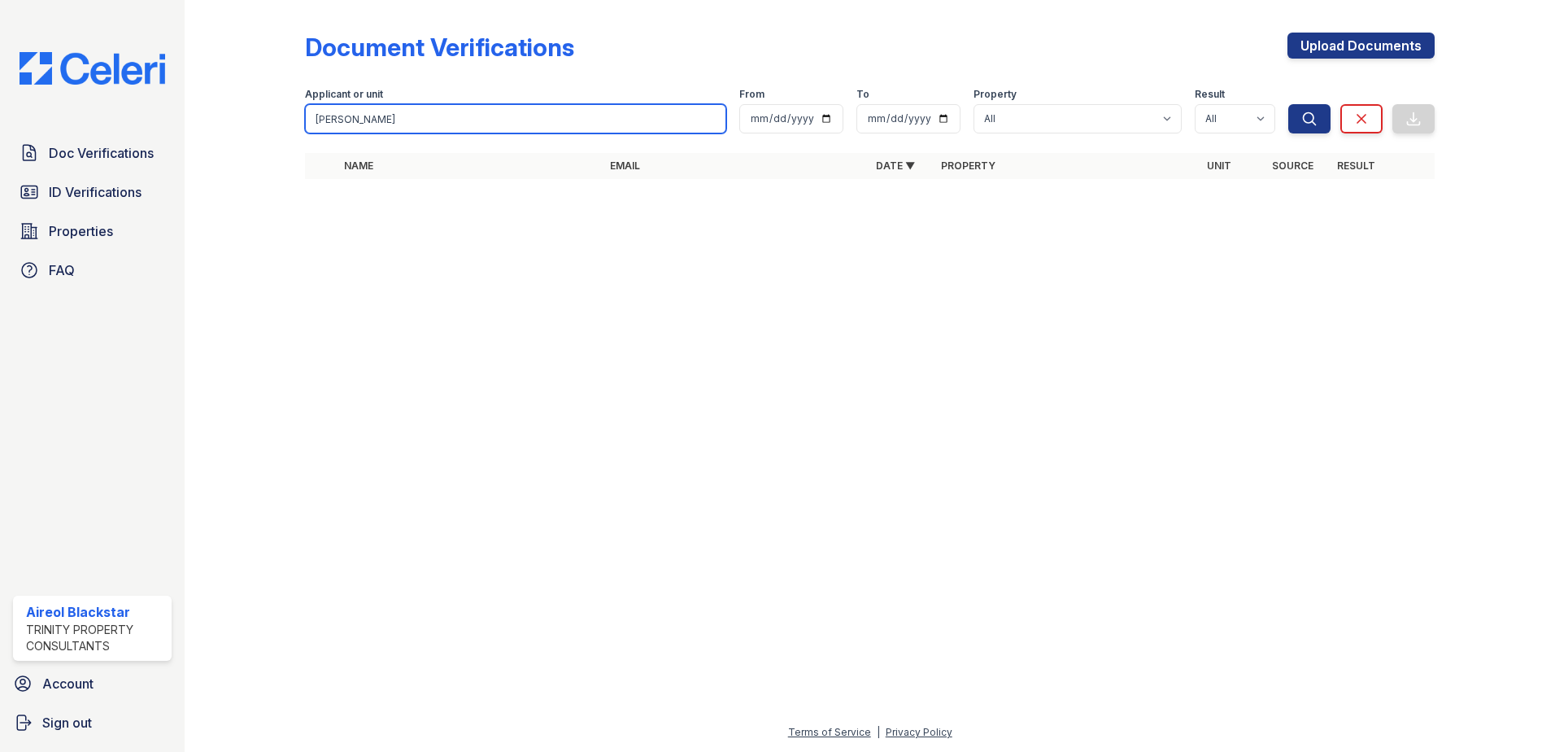
type input "Brett"
click at [1289, 104] on button "Search" at bounding box center [1310, 118] width 42 height 29
drag, startPoint x: 372, startPoint y: 125, endPoint x: 302, endPoint y: 124, distance: 70.0
click at [302, 124] on div "Document Verifications Upload Documents Filter Applicant or unit Brett From To …" at bounding box center [870, 110] width 1319 height 221
click at [326, 115] on input "search" at bounding box center [515, 118] width 421 height 29
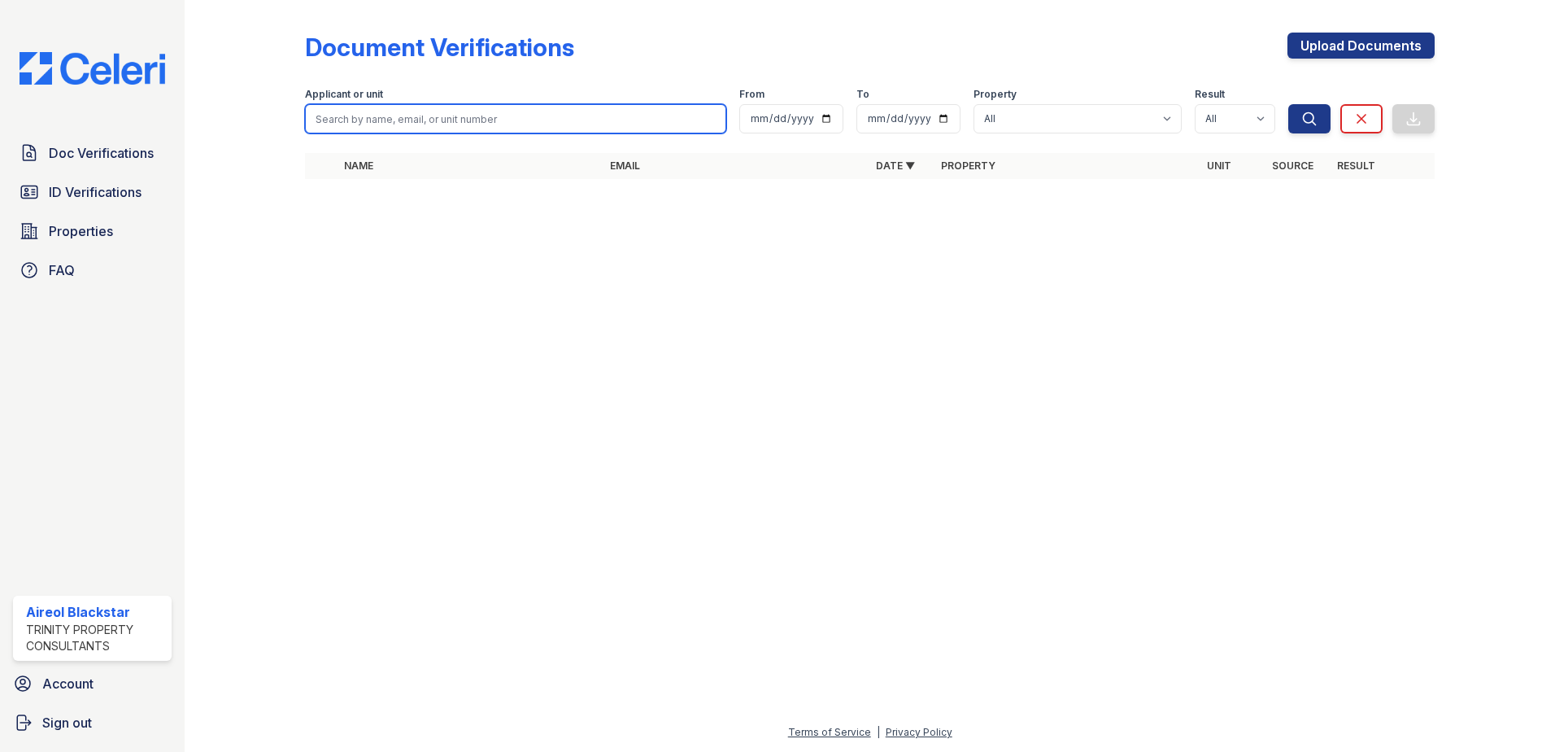
paste input "Kisanga, Damaress"
type input "Kisanga, Damaress"
click at [1289, 104] on button "Search" at bounding box center [1310, 118] width 42 height 29
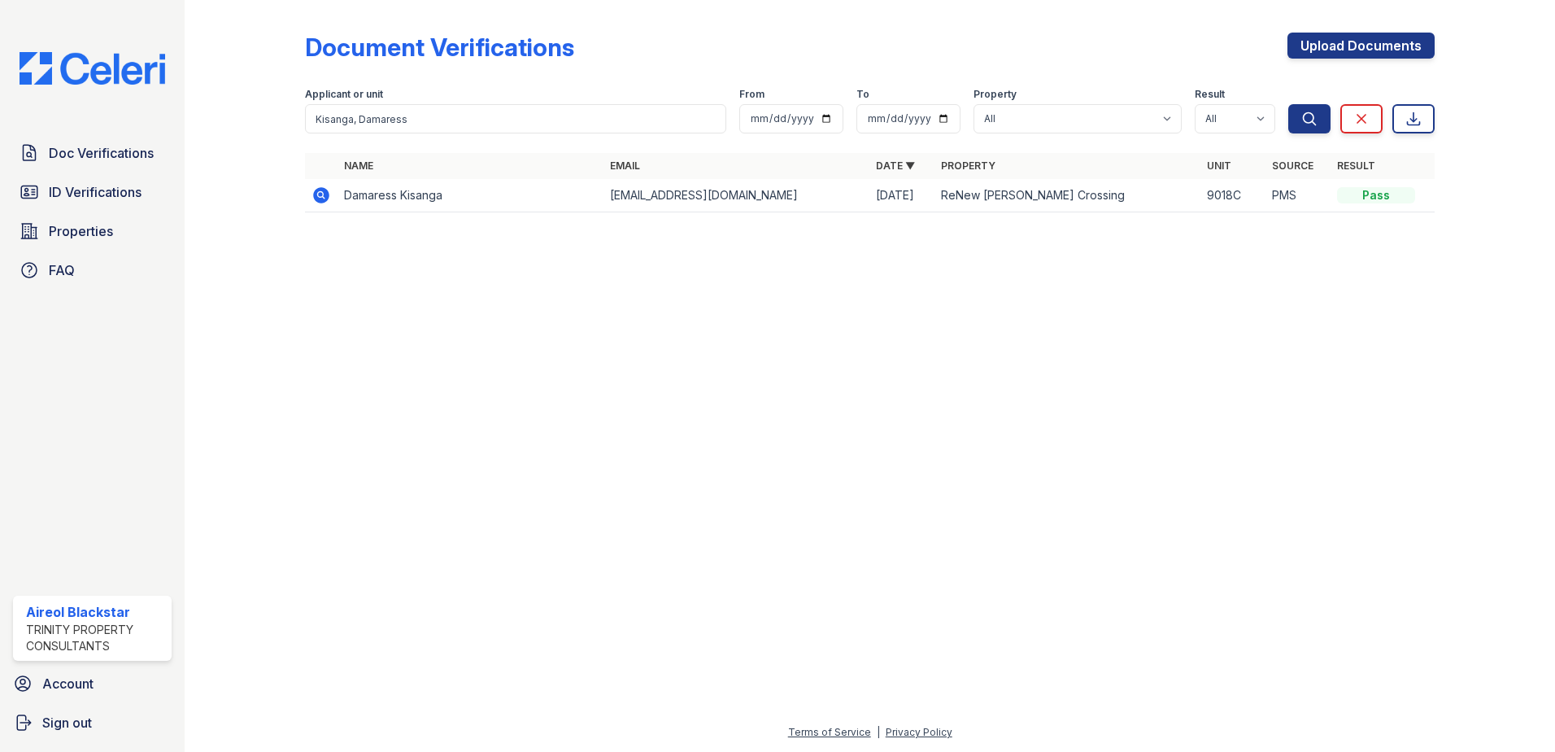
click at [318, 195] on icon at bounding box center [322, 195] width 20 height 20
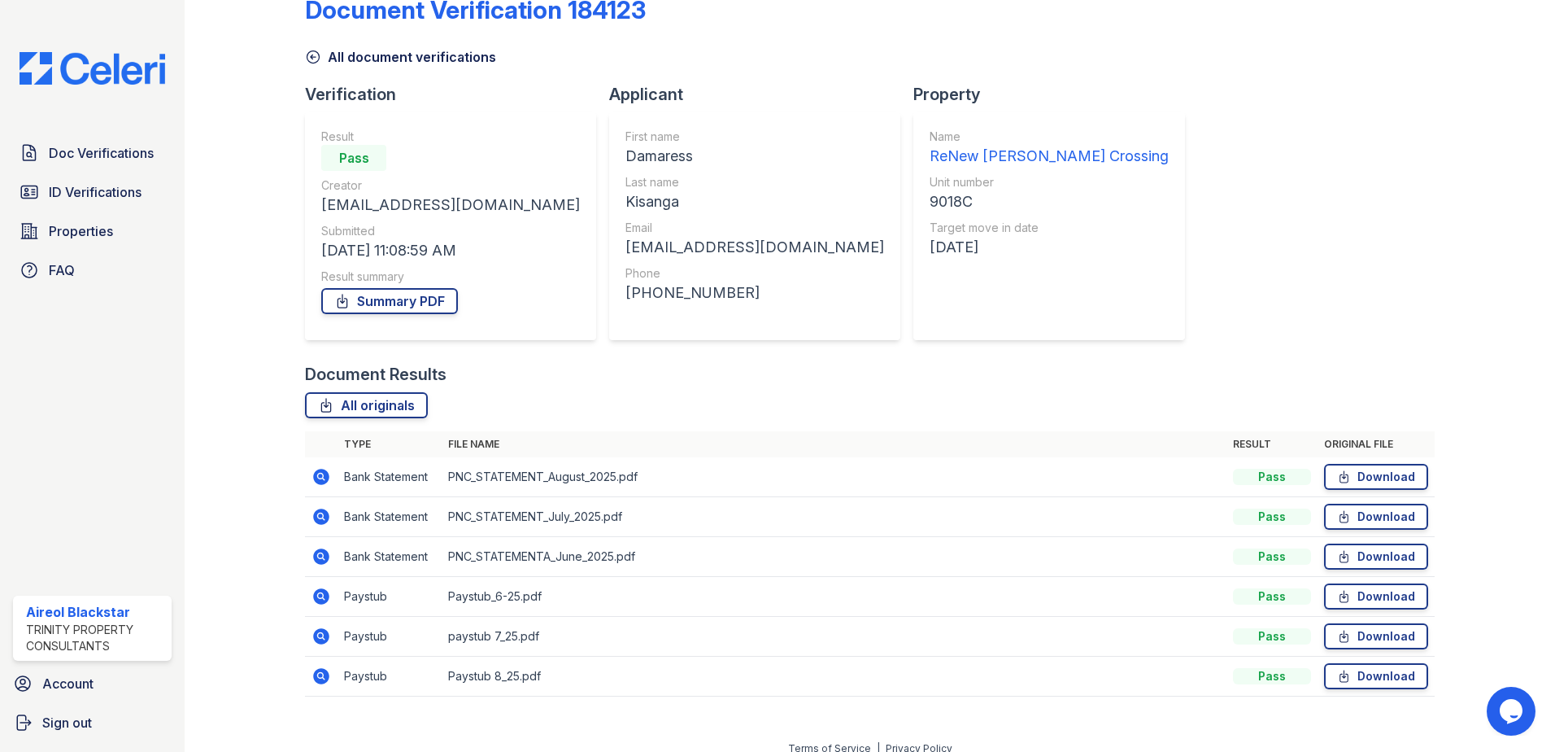
scroll to position [54, 0]
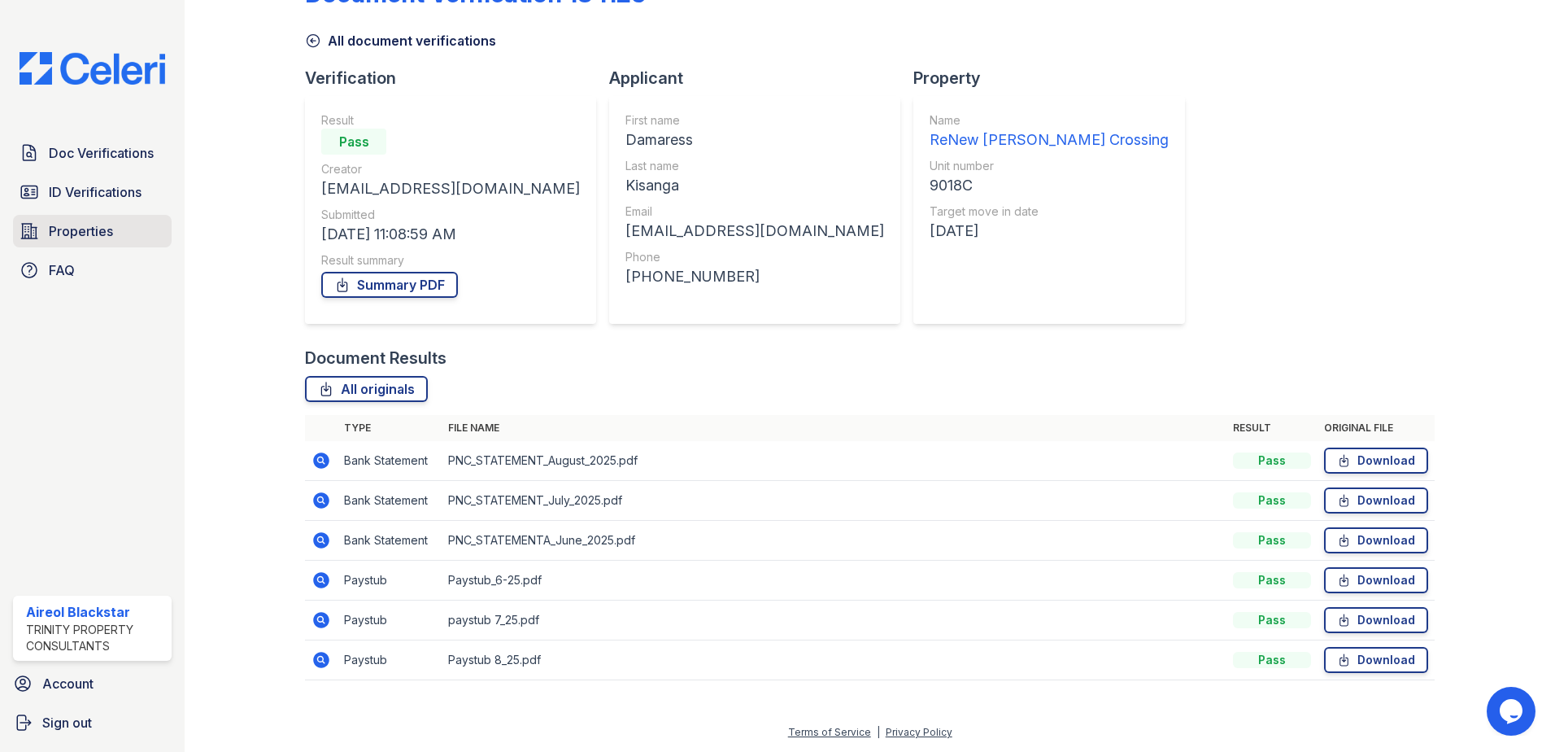
drag, startPoint x: 124, startPoint y: 194, endPoint x: 113, endPoint y: 221, distance: 29.2
click at [124, 194] on span "ID Verifications" at bounding box center [95, 192] width 93 height 20
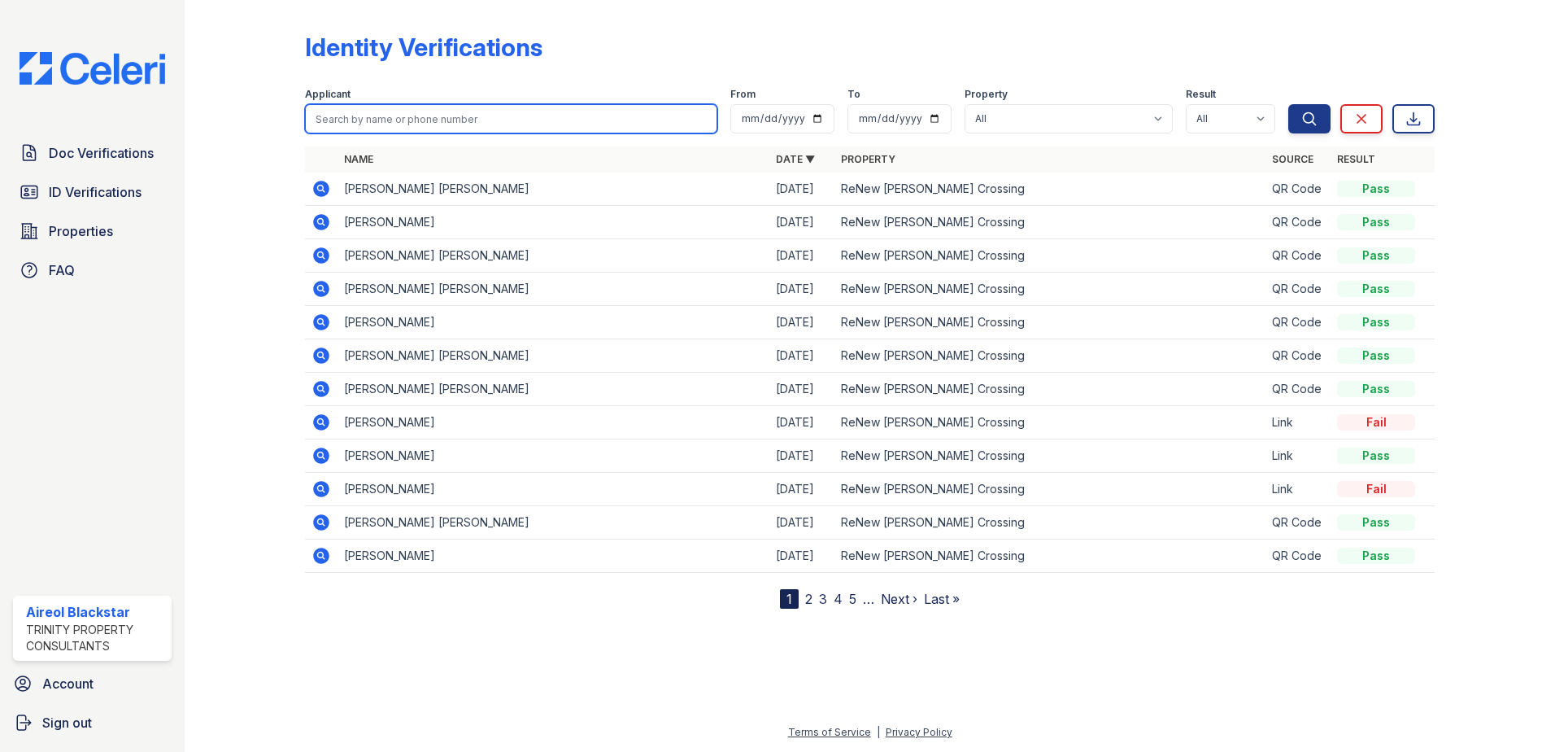
click at [354, 126] on input "search" at bounding box center [511, 118] width 412 height 29
paste input "Kisanga, Damaress"
click at [288, 185] on div at bounding box center [258, 308] width 94 height 602
drag, startPoint x: 357, startPoint y: 120, endPoint x: 299, endPoint y: 120, distance: 58.6
click at [299, 120] on div "Identity Verifications Filter Applicant Kisanga, Damaress From To Property All …" at bounding box center [870, 317] width 1319 height 635
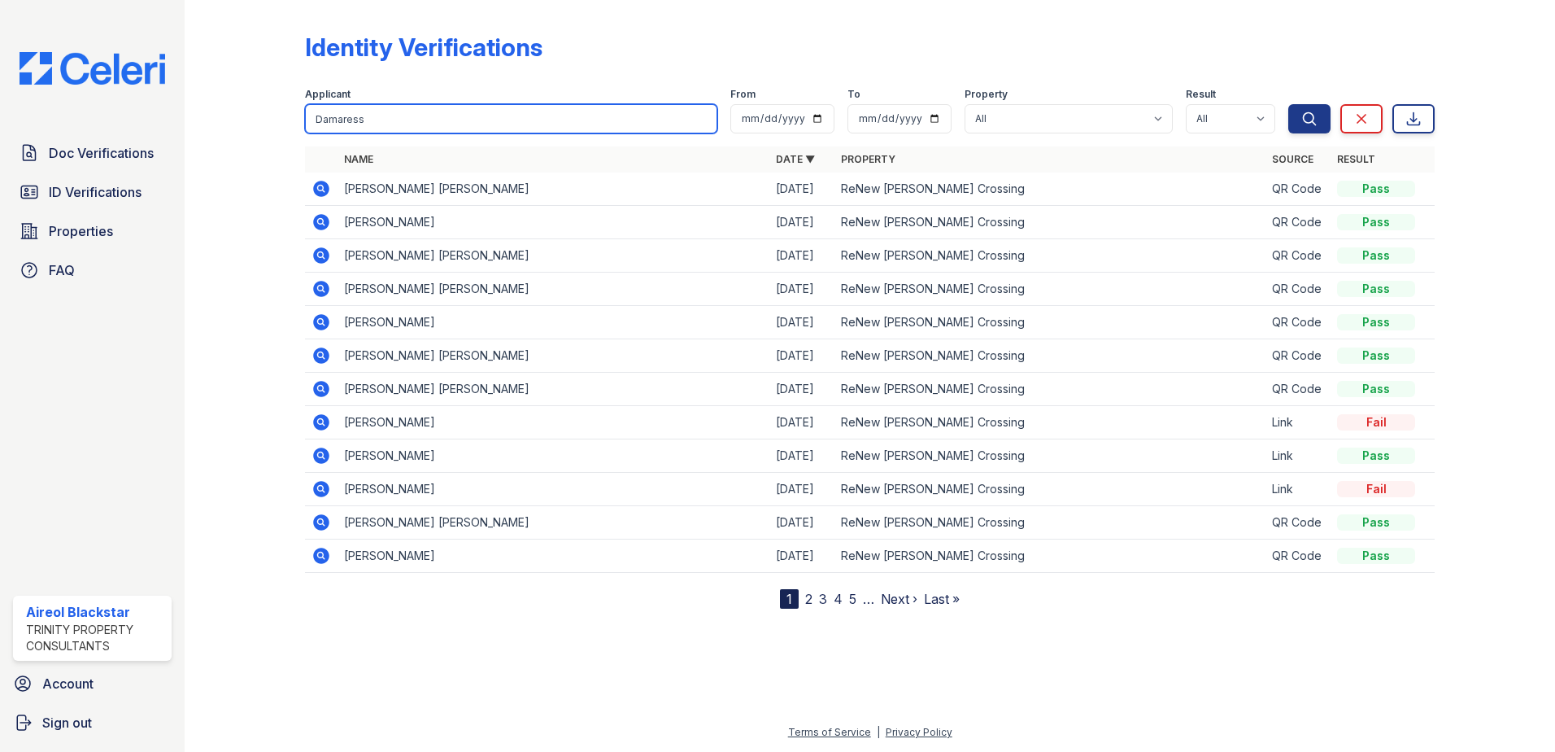
type input "Damaress"
click at [1289, 104] on button "Search" at bounding box center [1310, 118] width 42 height 29
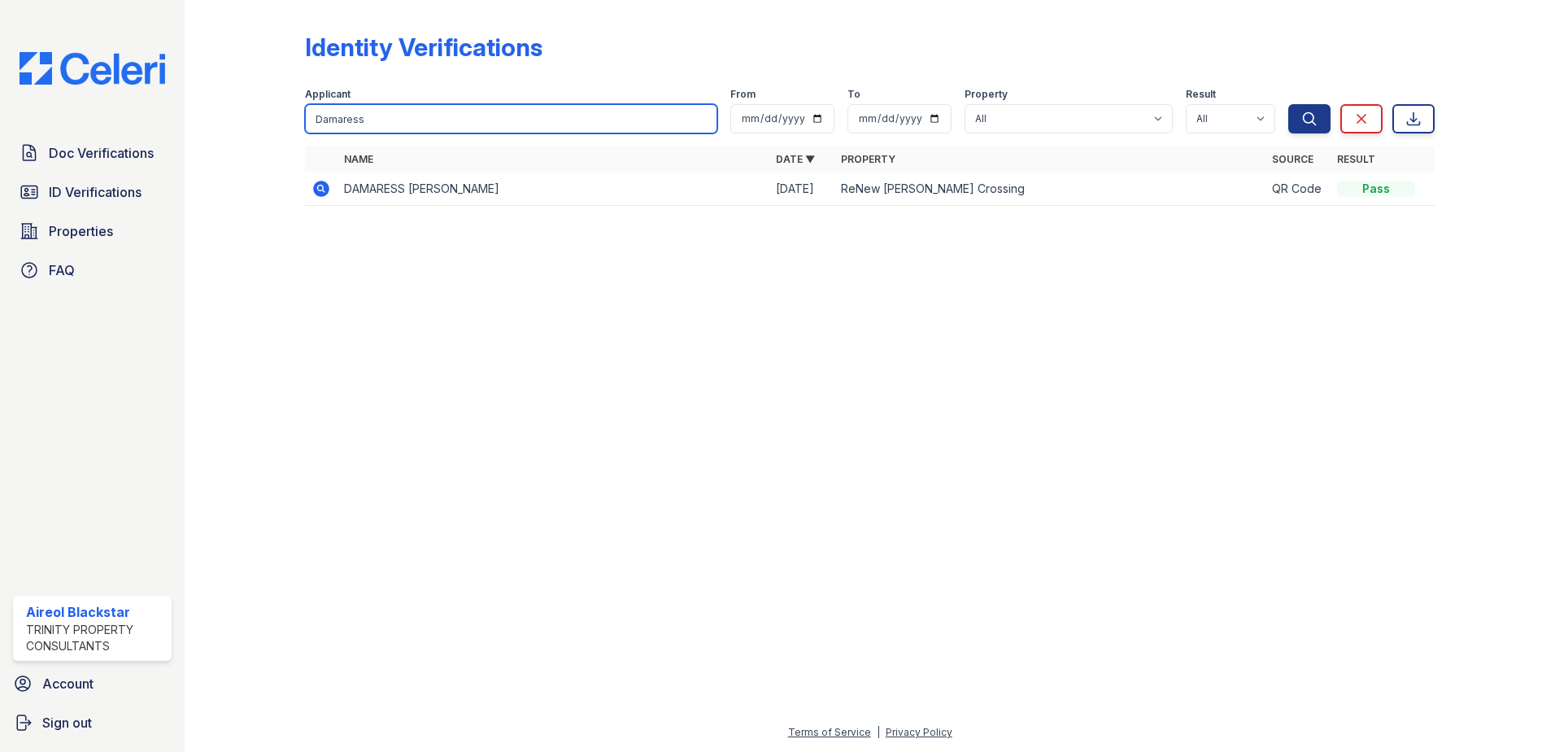
drag, startPoint x: 375, startPoint y: 119, endPoint x: 302, endPoint y: 117, distance: 73.2
click at [301, 116] on div "Identity Verifications Filter Applicant Damaress From To Property All ReNew How…" at bounding box center [870, 124] width 1319 height 248
paste input "[PERSON_NAME]"
type input "[PERSON_NAME]"
click at [1289, 104] on button "Search" at bounding box center [1310, 118] width 42 height 29
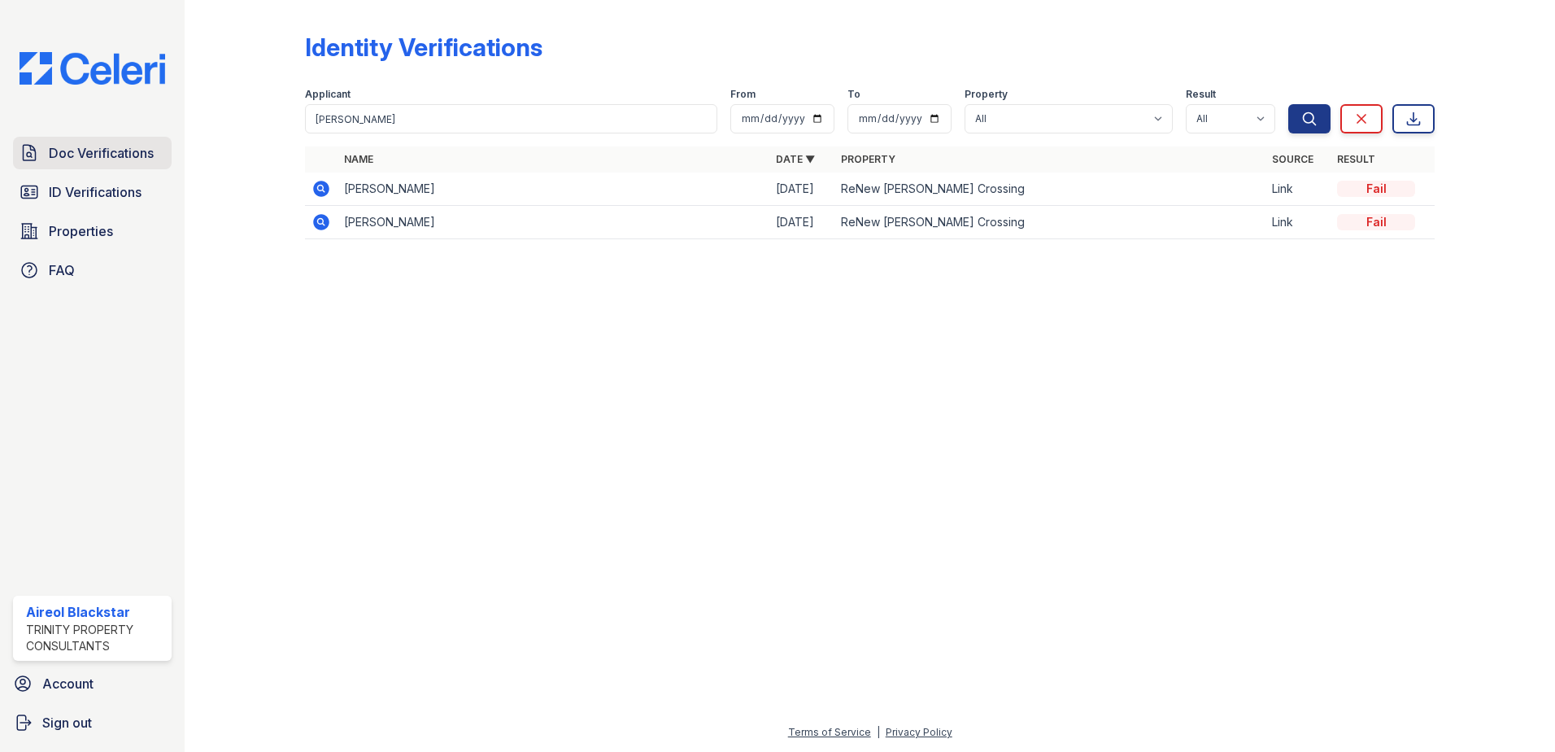
click at [78, 152] on span "Doc Verifications" at bounding box center [101, 153] width 105 height 20
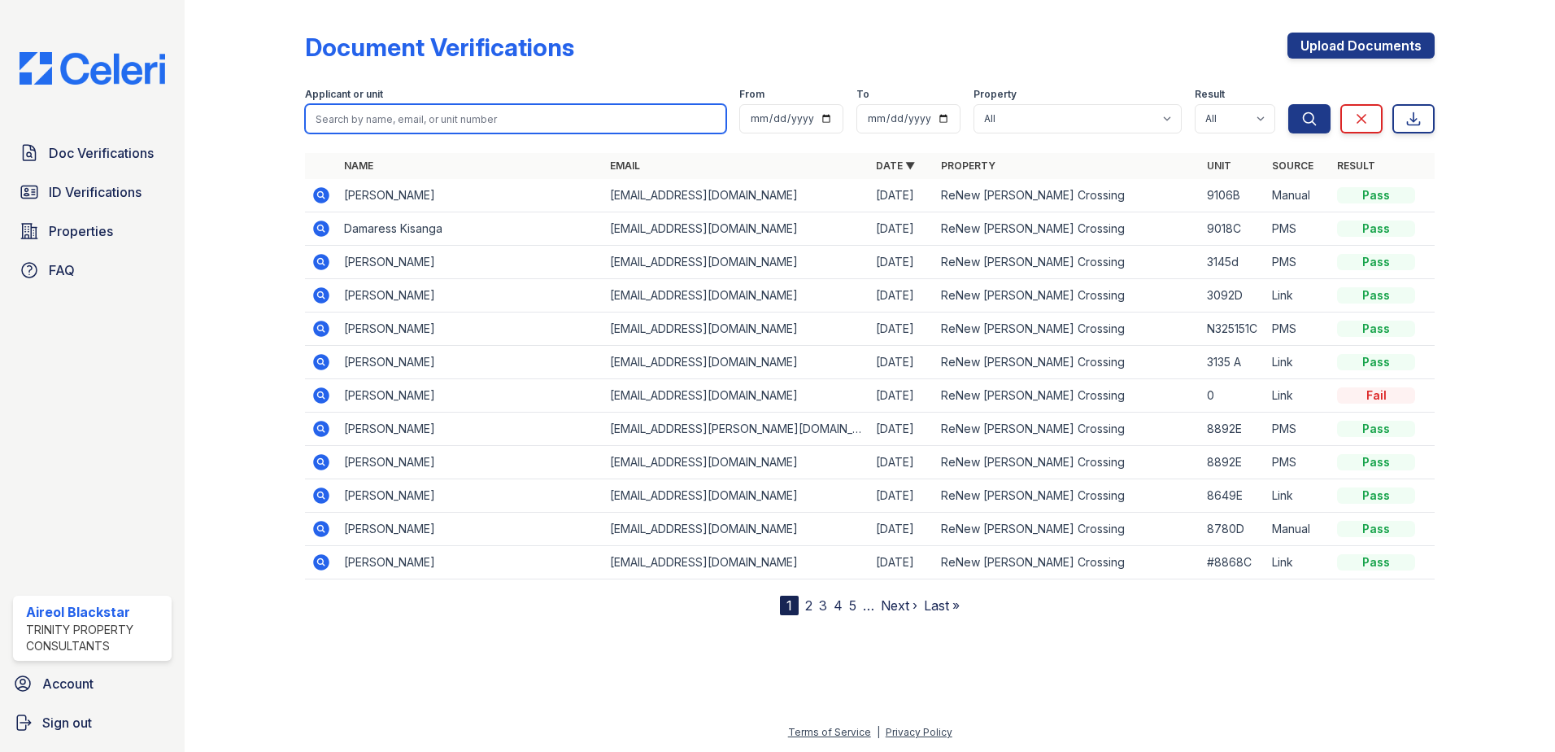
click at [315, 118] on input "search" at bounding box center [515, 118] width 421 height 29
paste input "McFadden"
type input "McFadden"
click at [1289, 104] on button "Search" at bounding box center [1310, 118] width 42 height 29
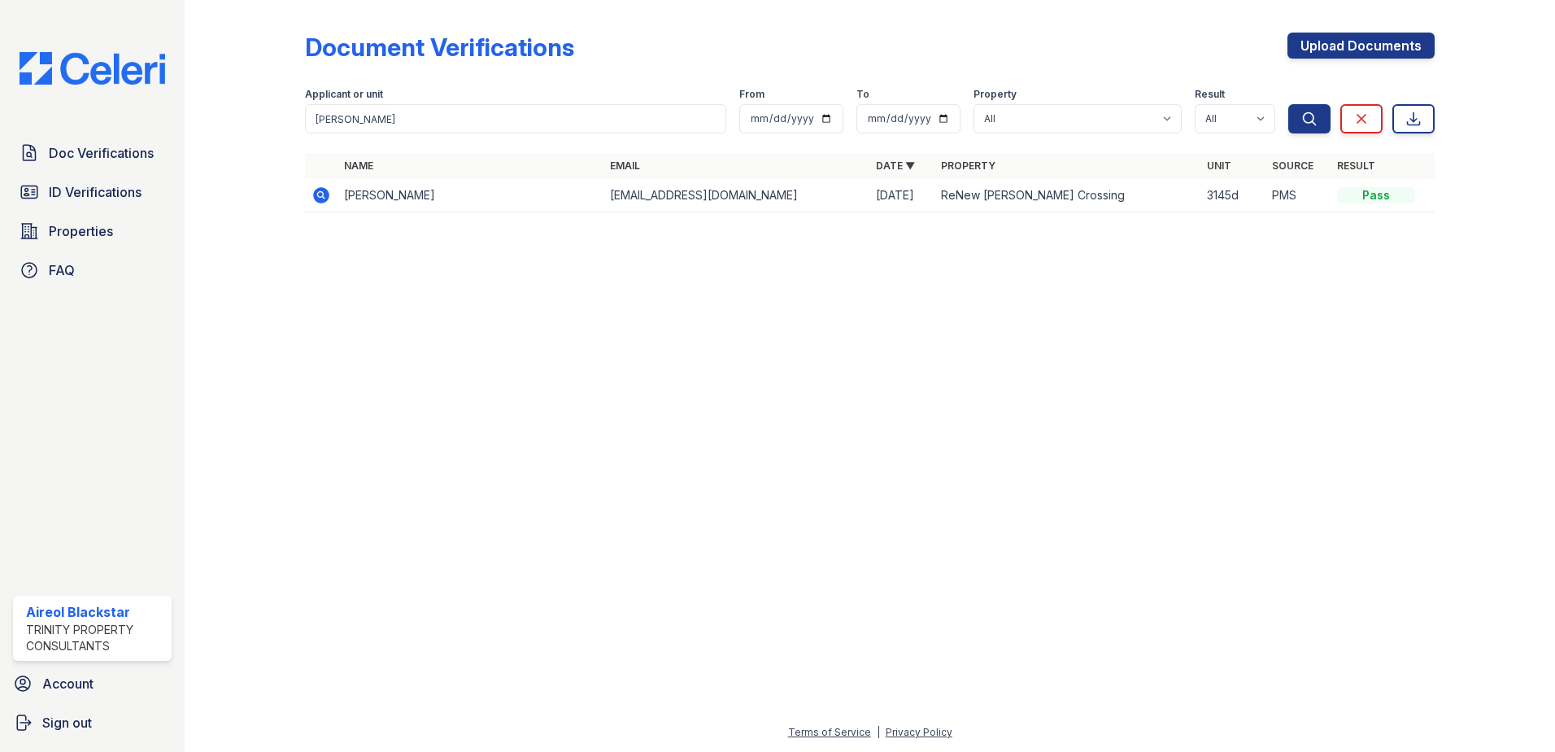
click at [320, 190] on icon at bounding box center [321, 195] width 16 height 16
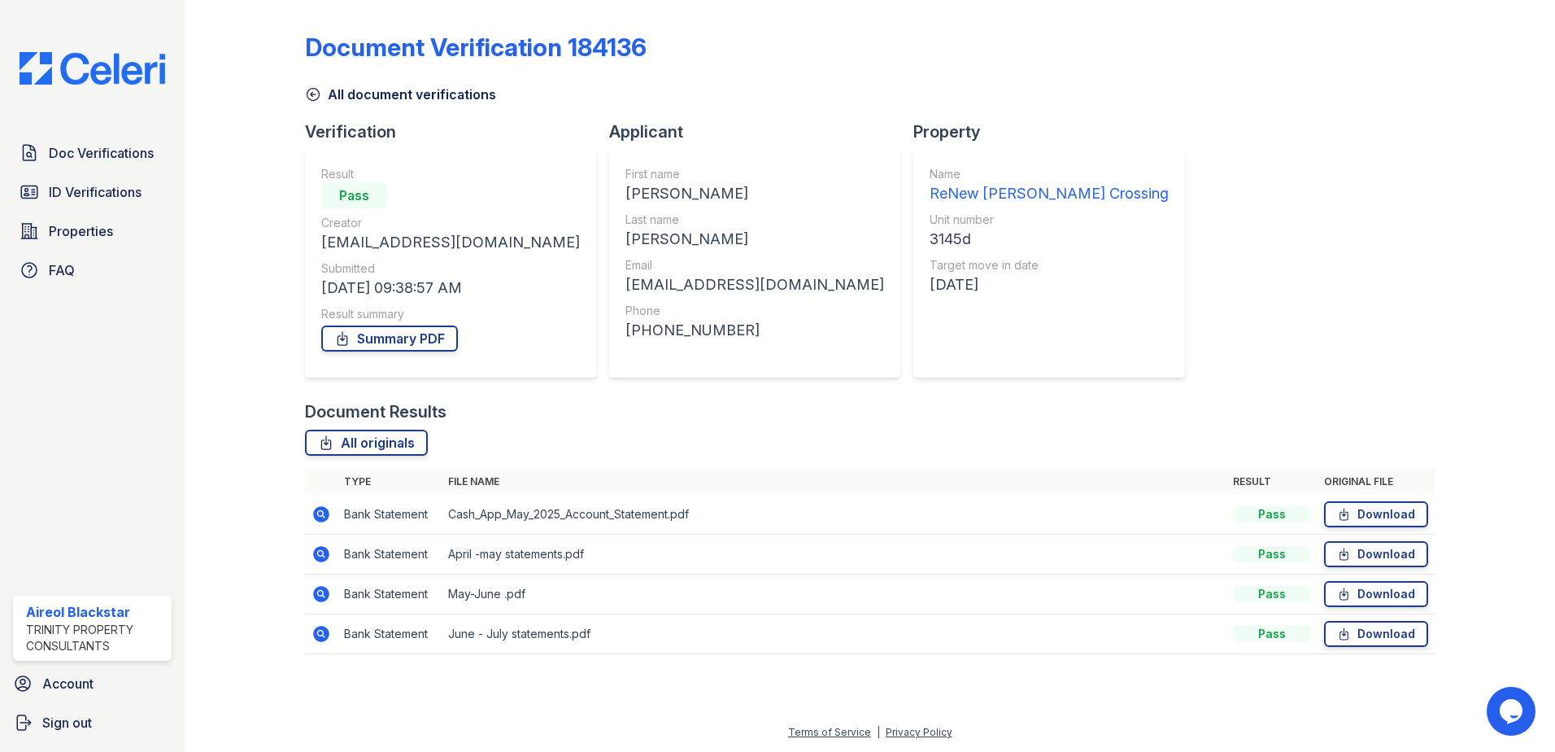
drag, startPoint x: 90, startPoint y: 149, endPoint x: 238, endPoint y: 125, distance: 149.9
click at [90, 148] on span "Doc Verifications" at bounding box center [101, 153] width 105 height 20
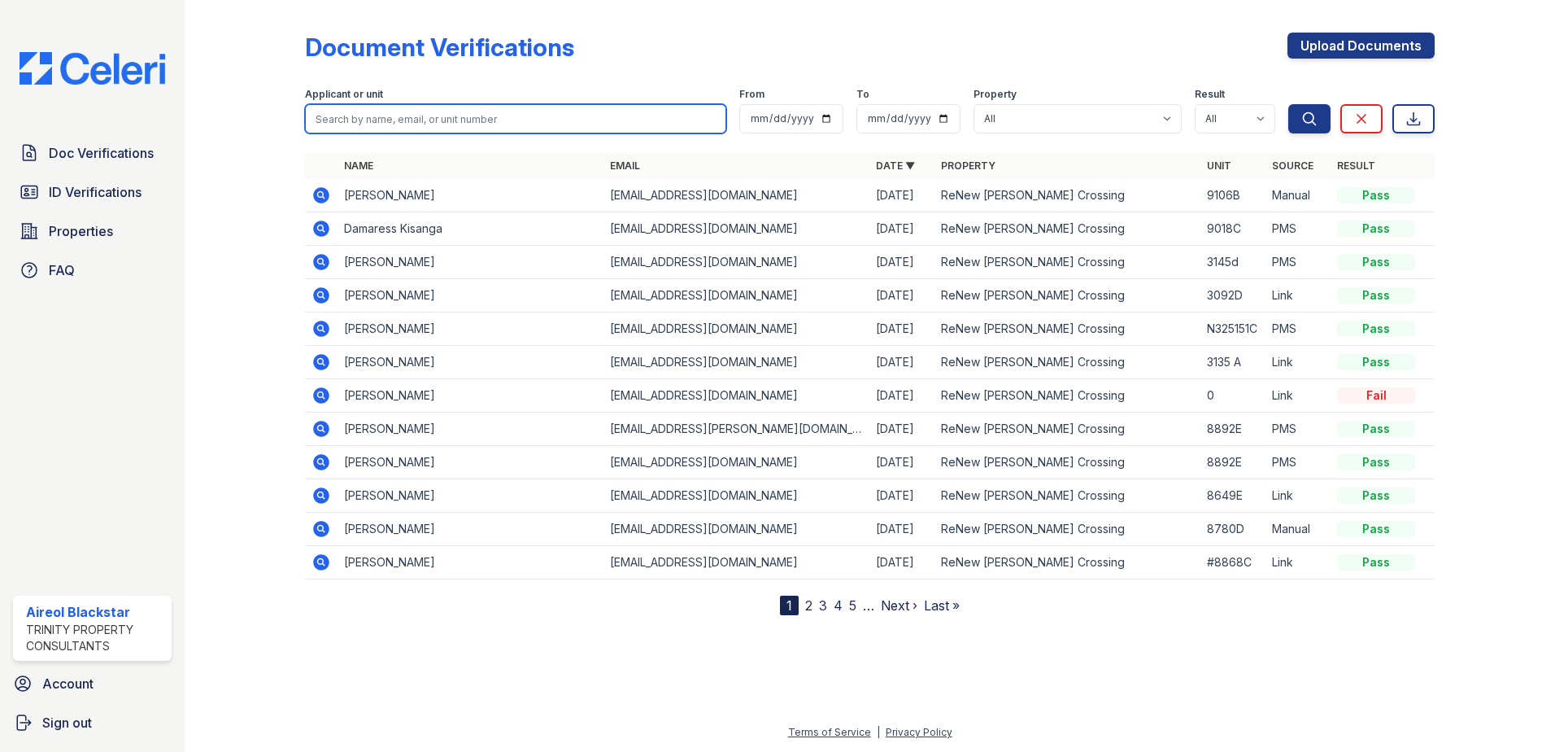
paste input "Jones"
type input "Jones"
click at [1289, 104] on button "Search" at bounding box center [1310, 118] width 42 height 29
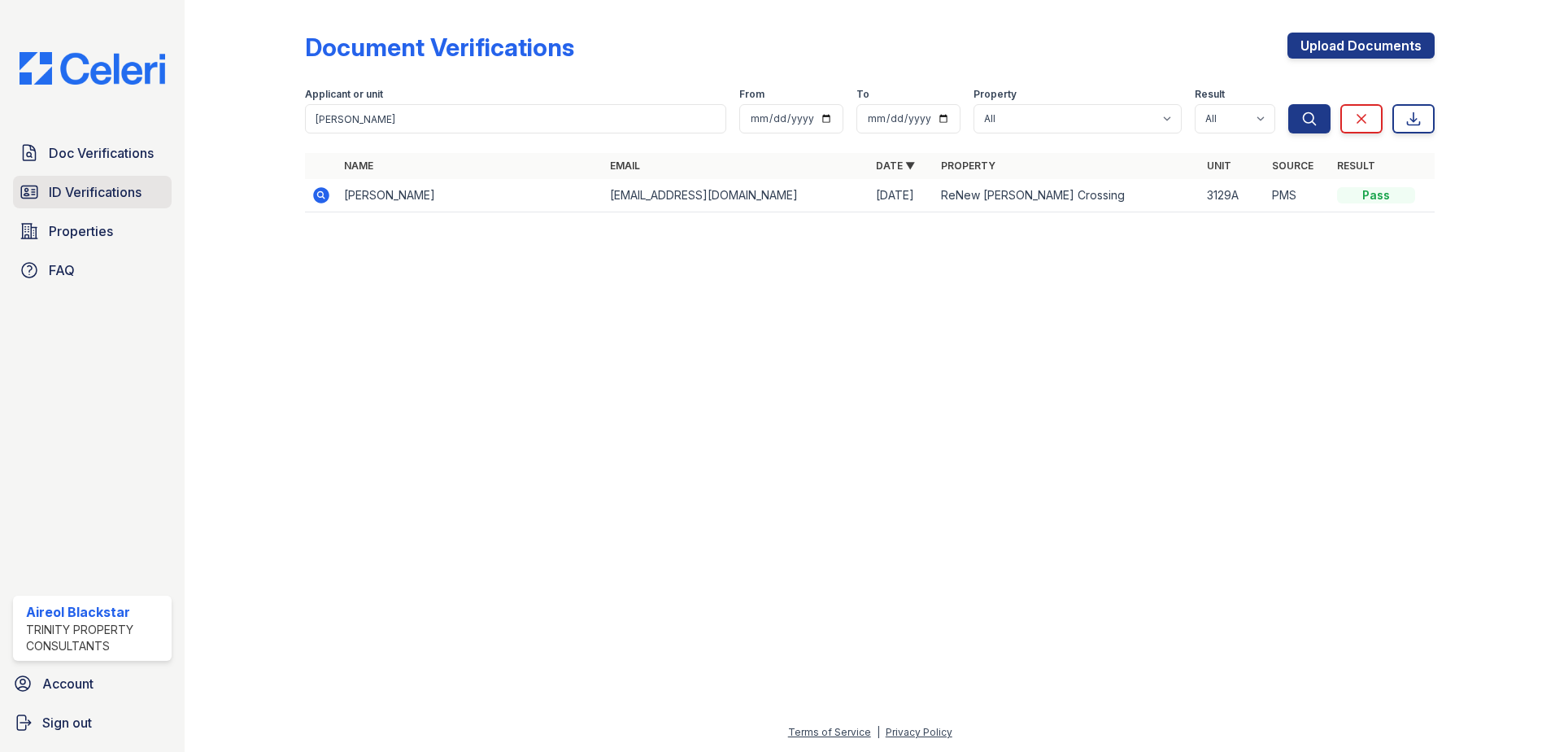
click at [146, 194] on link "ID Verifications" at bounding box center [92, 192] width 159 height 33
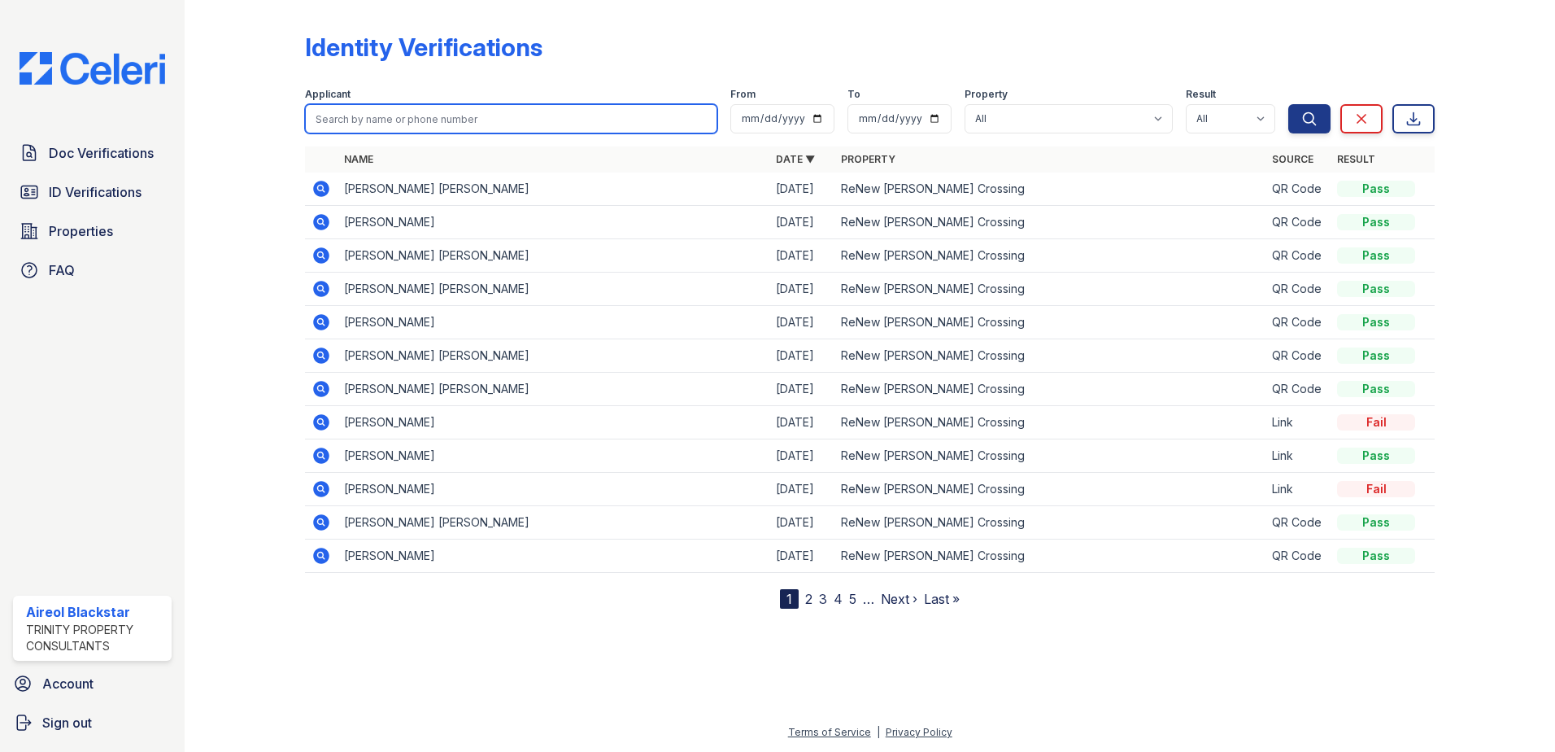
paste input "Jones"
type input "Jones"
click at [1289, 104] on button "Search" at bounding box center [1310, 118] width 42 height 29
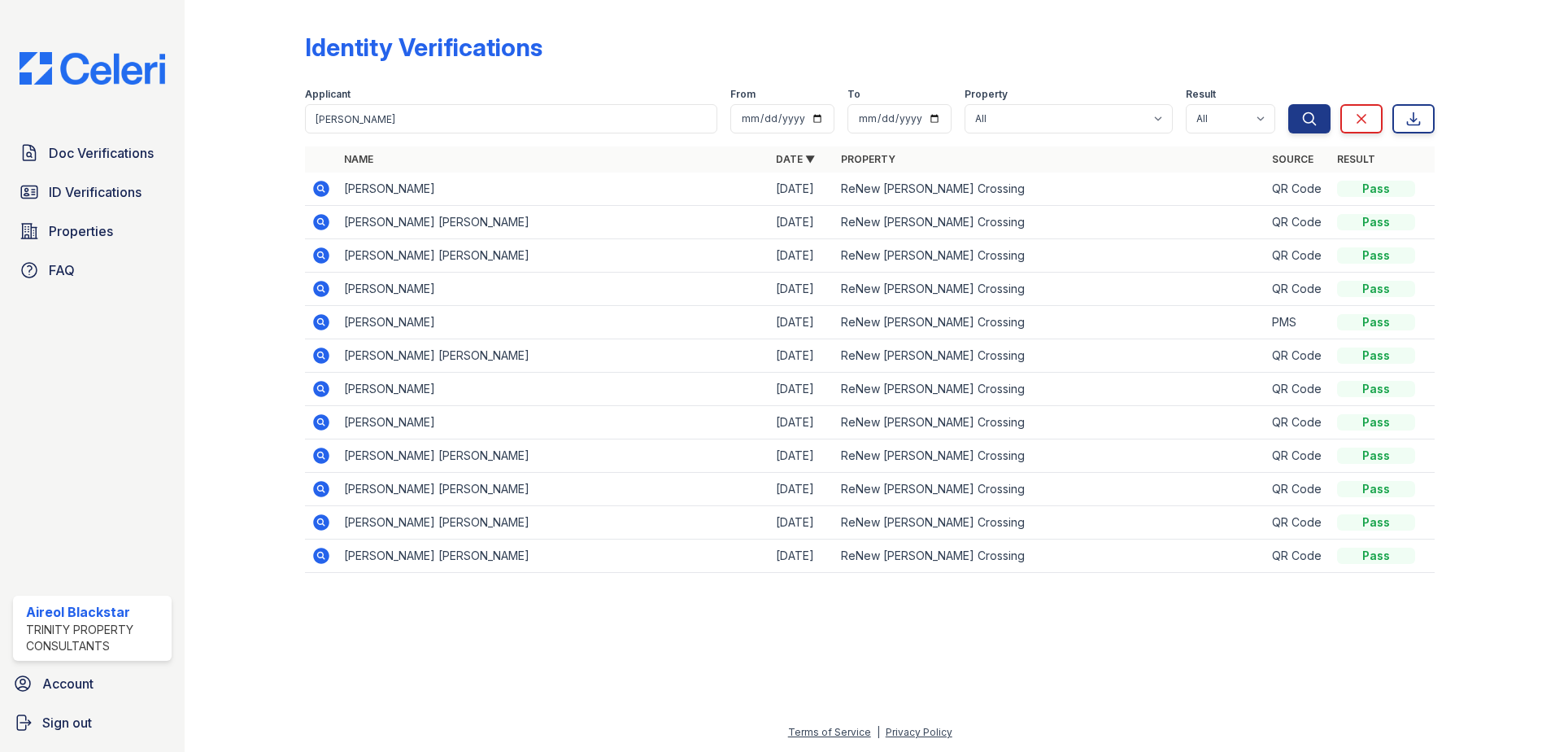
click at [399, 558] on td "[PERSON_NAME] [PERSON_NAME]" at bounding box center [554, 555] width 432 height 33
click at [316, 554] on icon at bounding box center [321, 556] width 16 height 16
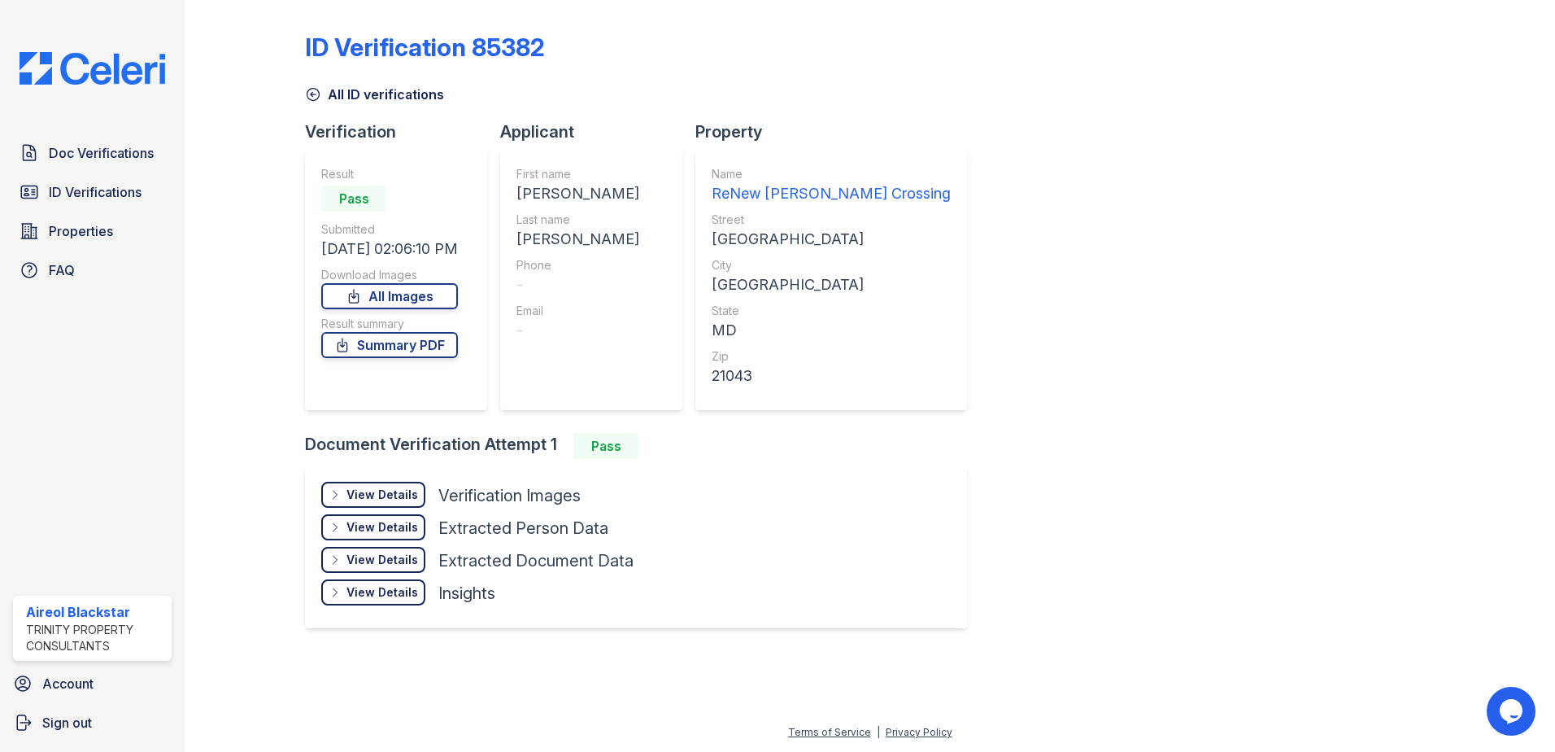
drag, startPoint x: 109, startPoint y: 154, endPoint x: 212, endPoint y: 145, distance: 103.7
click at [109, 153] on span "Doc Verifications" at bounding box center [101, 153] width 105 height 20
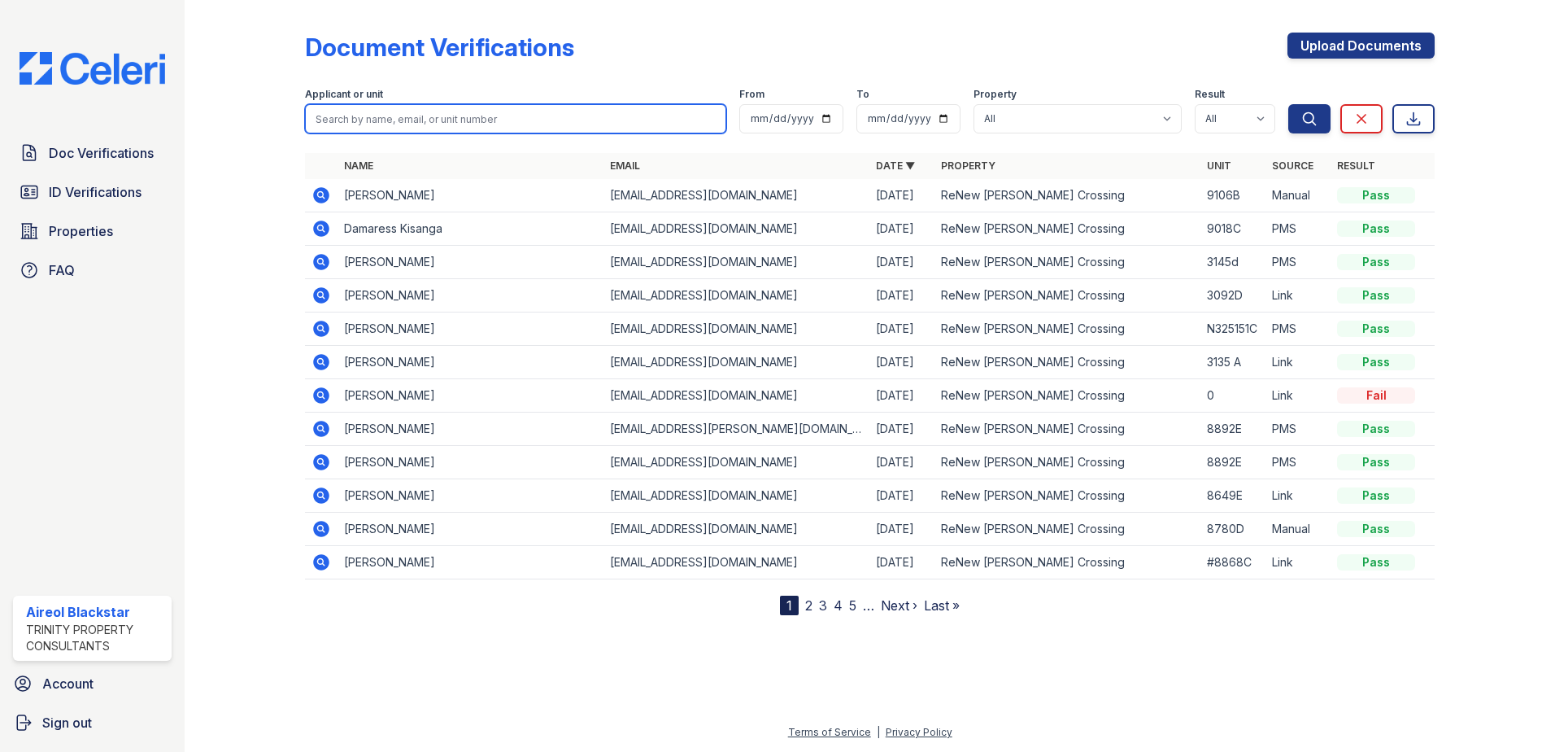
paste input "[PERSON_NAME]"
type input "[PERSON_NAME]"
click at [1289, 104] on button "Search" at bounding box center [1310, 118] width 42 height 29
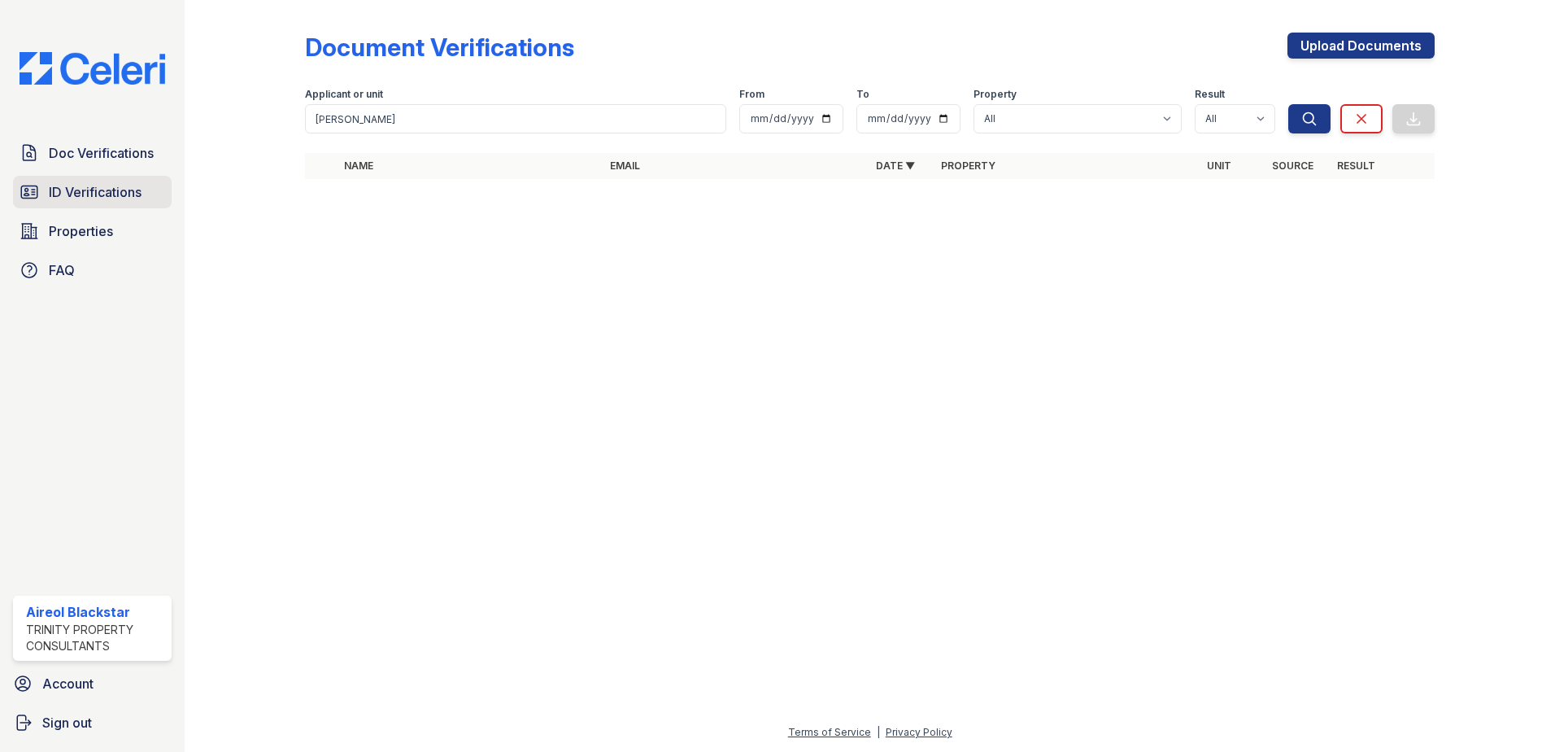
click at [121, 193] on span "ID Verifications" at bounding box center [95, 192] width 93 height 20
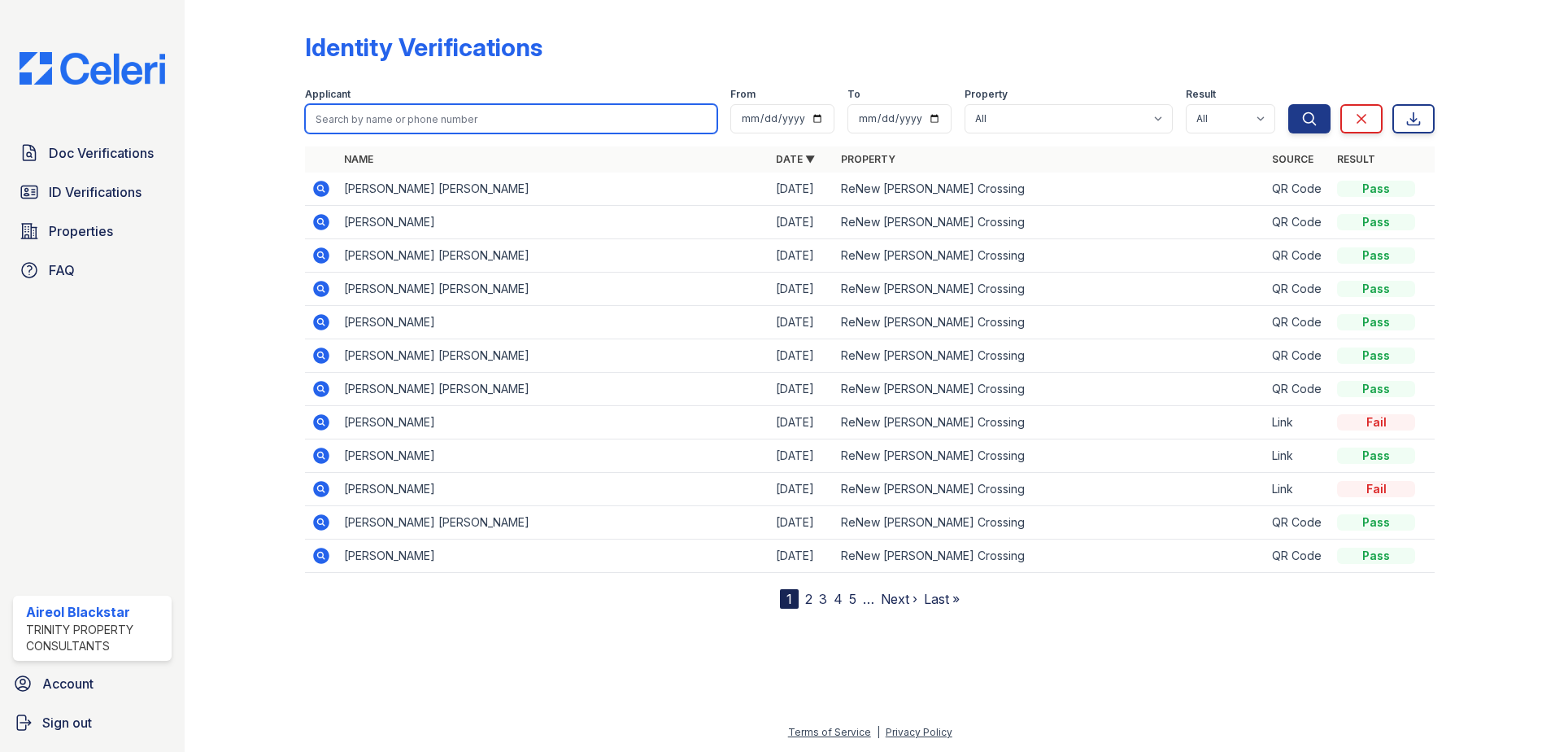
click at [363, 118] on input "search" at bounding box center [511, 118] width 412 height 29
paste input "[PERSON_NAME]"
type input "[PERSON_NAME]"
click at [1289, 104] on button "Search" at bounding box center [1310, 118] width 42 height 29
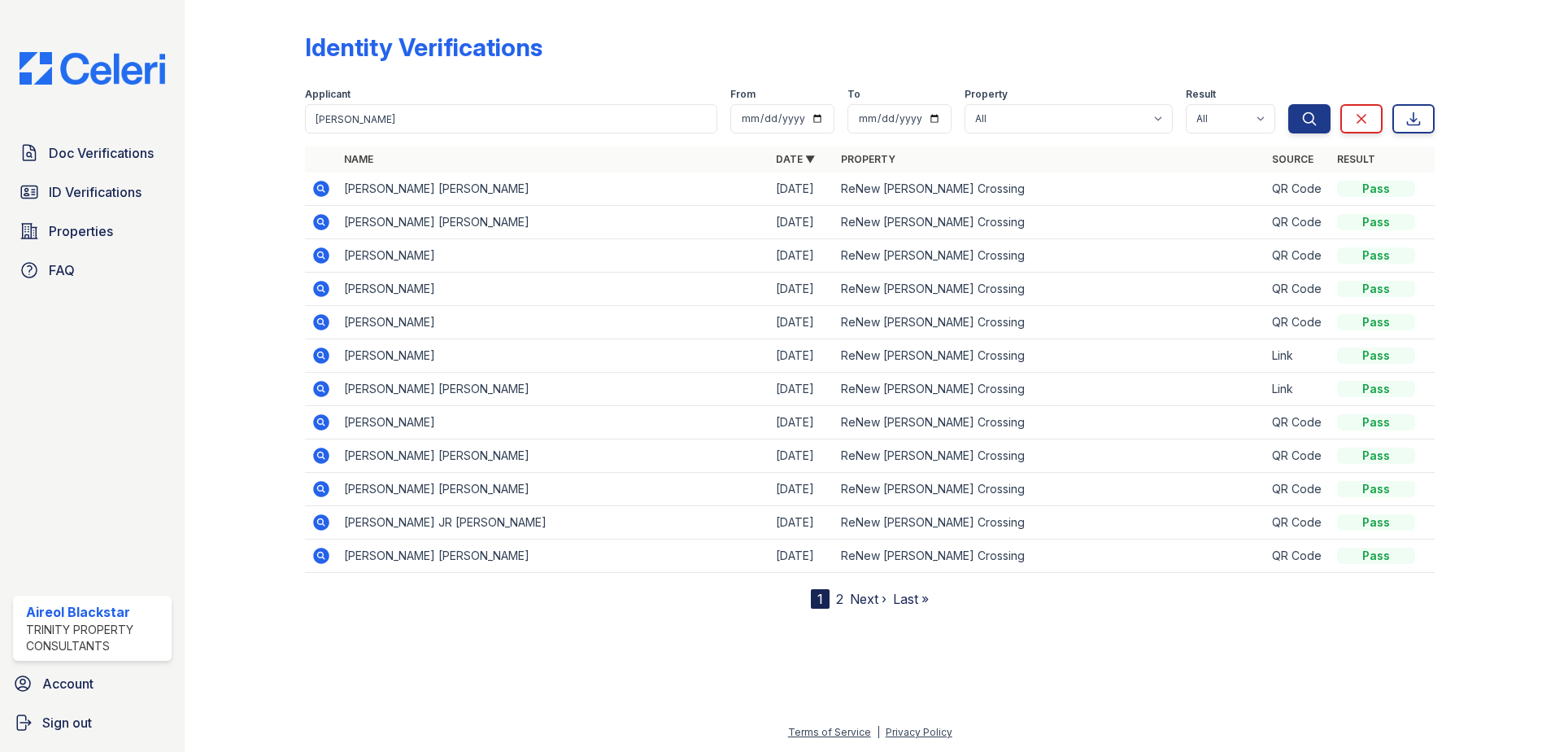
click at [322, 186] on icon at bounding box center [322, 189] width 20 height 20
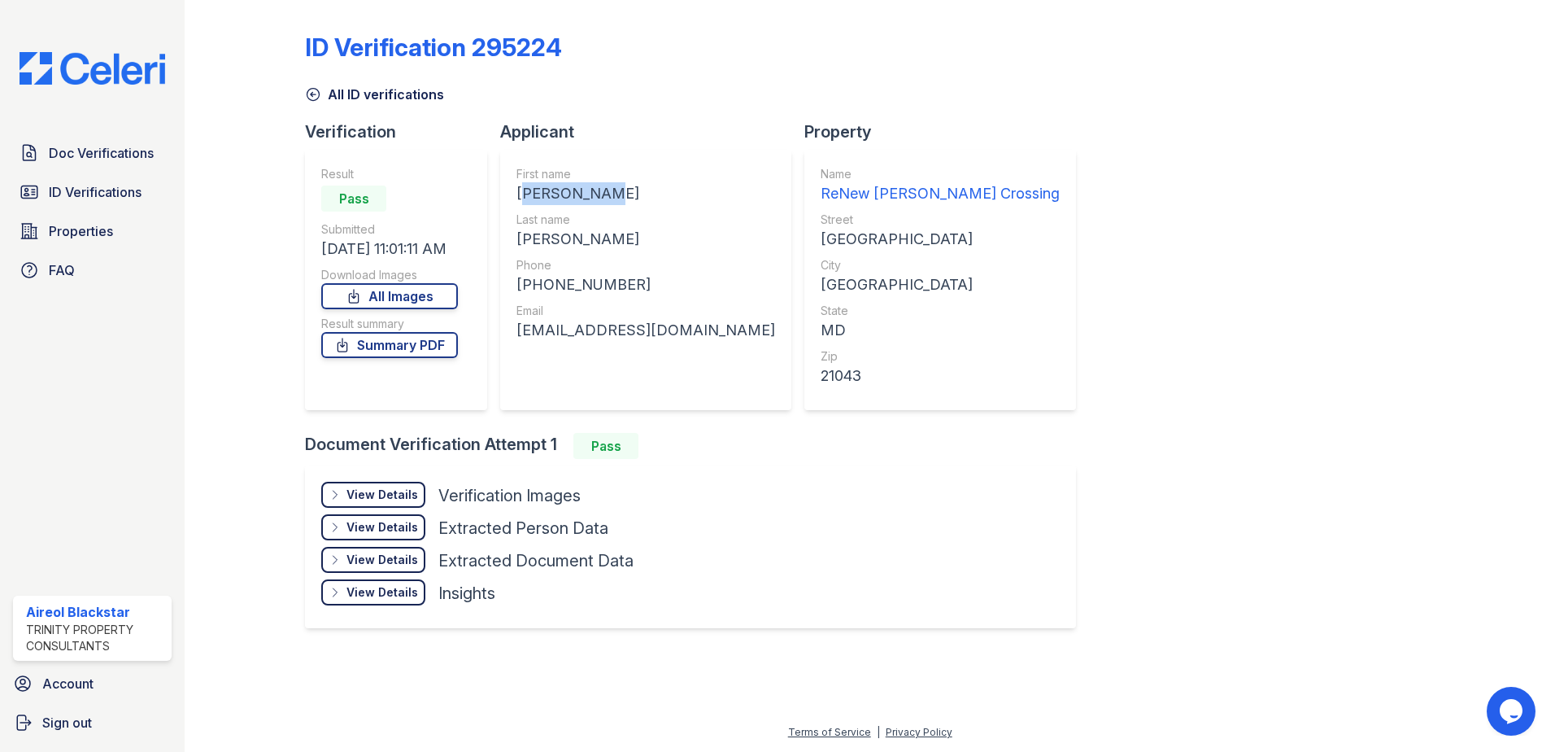
drag, startPoint x: 520, startPoint y: 191, endPoint x: 606, endPoint y: 190, distance: 86.3
click at [606, 190] on div "[PERSON_NAME]" at bounding box center [646, 193] width 259 height 23
copy div "[PERSON_NAME]"
click at [134, 157] on span "Doc Verifications" at bounding box center [101, 153] width 105 height 20
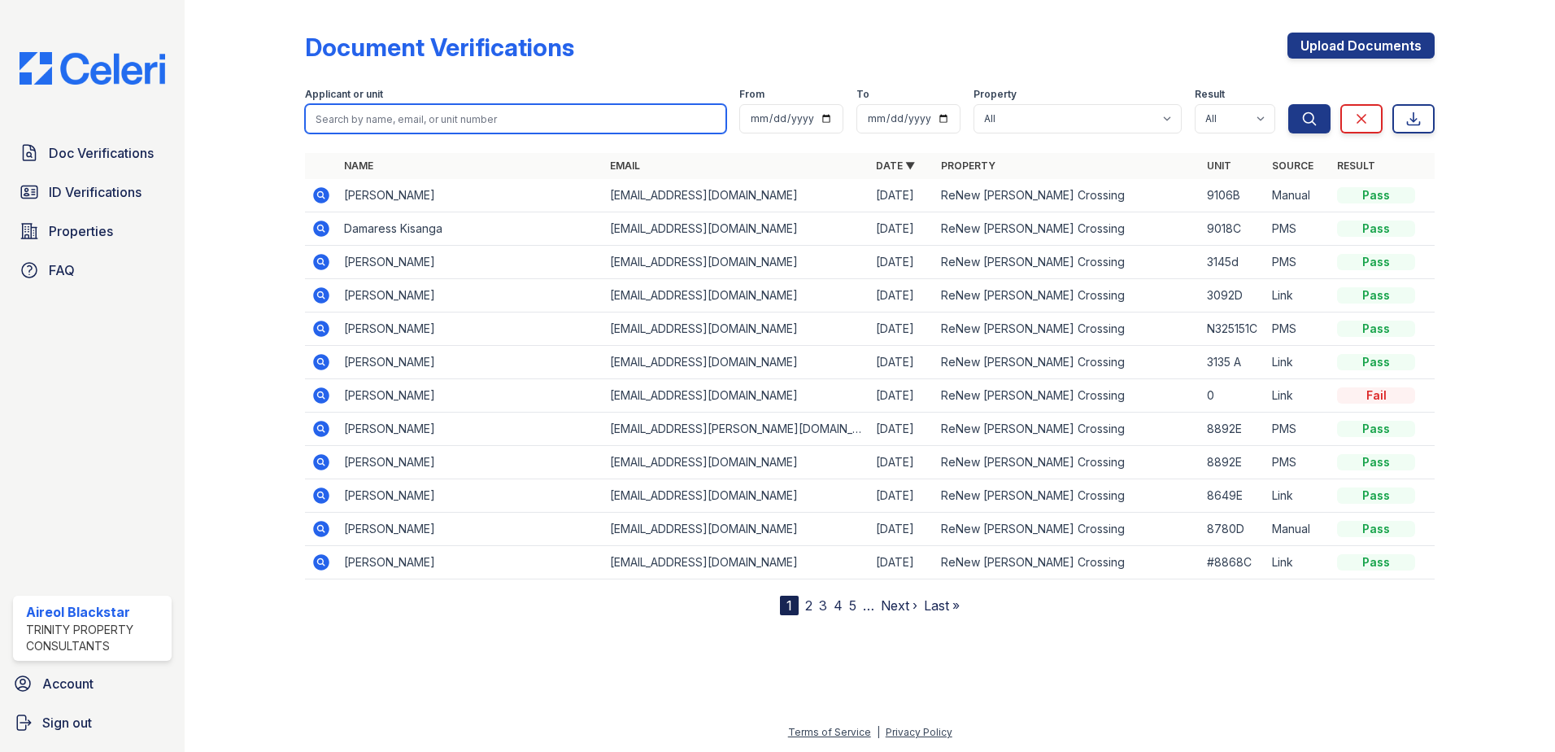
click at [335, 119] on input "search" at bounding box center [515, 118] width 421 height 29
paste input "[PERSON_NAME]"
type input "[PERSON_NAME]"
click at [1289, 104] on button "Search" at bounding box center [1310, 118] width 42 height 29
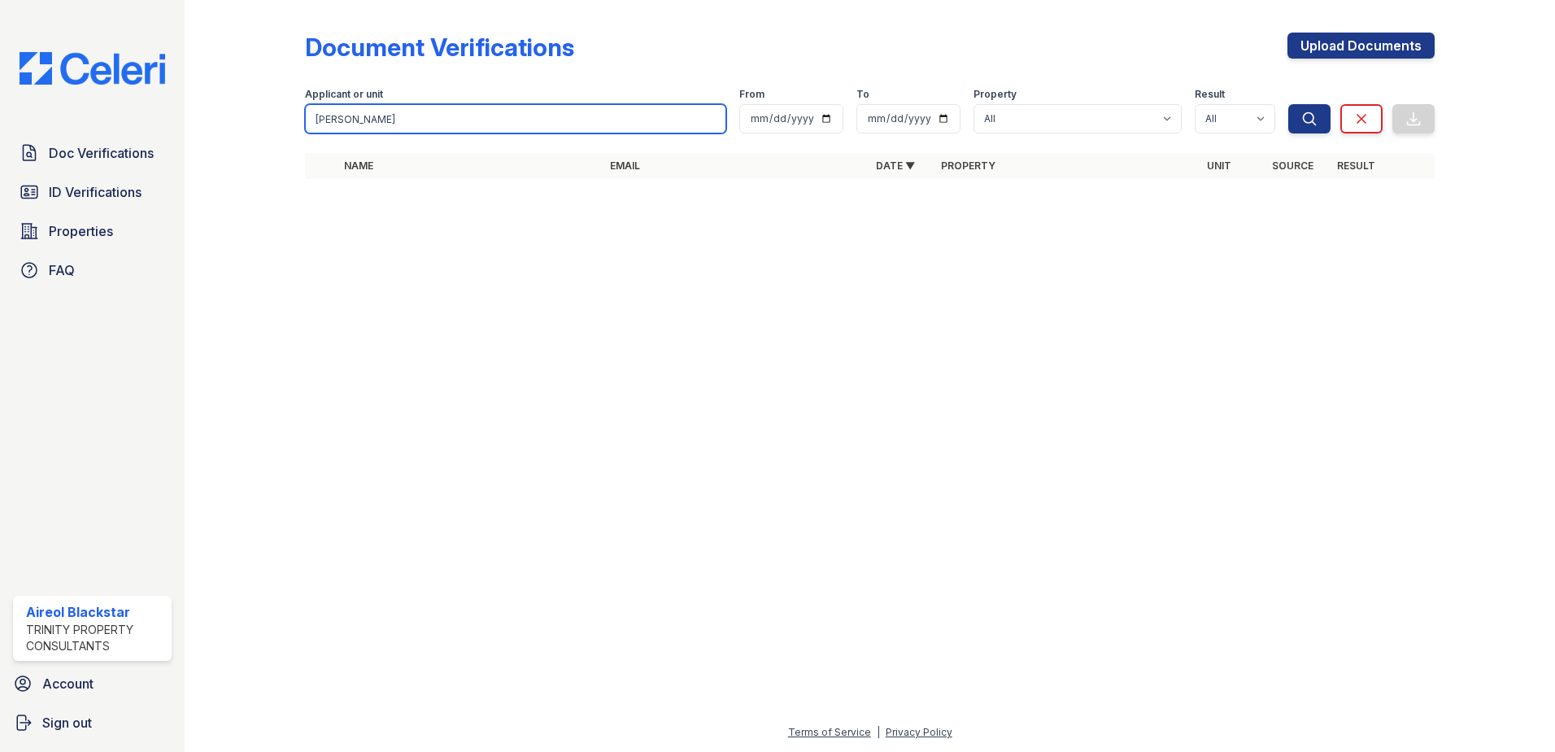
click at [382, 115] on input "[PERSON_NAME]" at bounding box center [515, 118] width 421 height 29
type input "[PERSON_NAME]"
click at [1289, 104] on button "Search" at bounding box center [1310, 118] width 42 height 29
click at [377, 115] on input "[PERSON_NAME]" at bounding box center [515, 118] width 421 height 29
type input "[PERSON_NAME]"
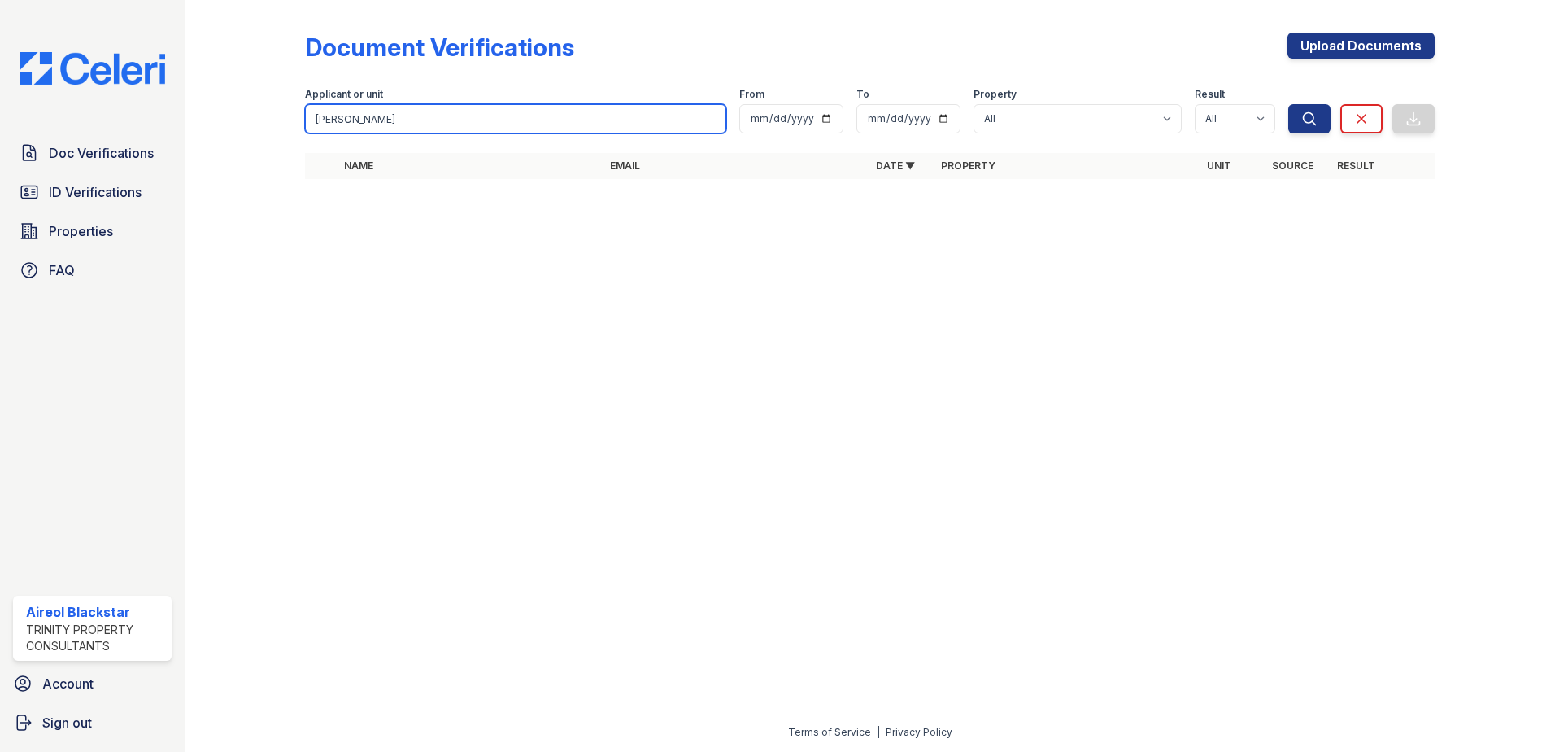
click at [1289, 104] on button "Search" at bounding box center [1310, 118] width 42 height 29
click at [313, 124] on input "[PERSON_NAME]" at bounding box center [515, 118] width 421 height 29
drag, startPoint x: 392, startPoint y: 119, endPoint x: 283, endPoint y: 129, distance: 109.5
click at [283, 129] on div "Document Verifications Upload Documents Filter Applicant or unit [PERSON_NAME] …" at bounding box center [870, 110] width 1319 height 221
type input "[PERSON_NAME]"
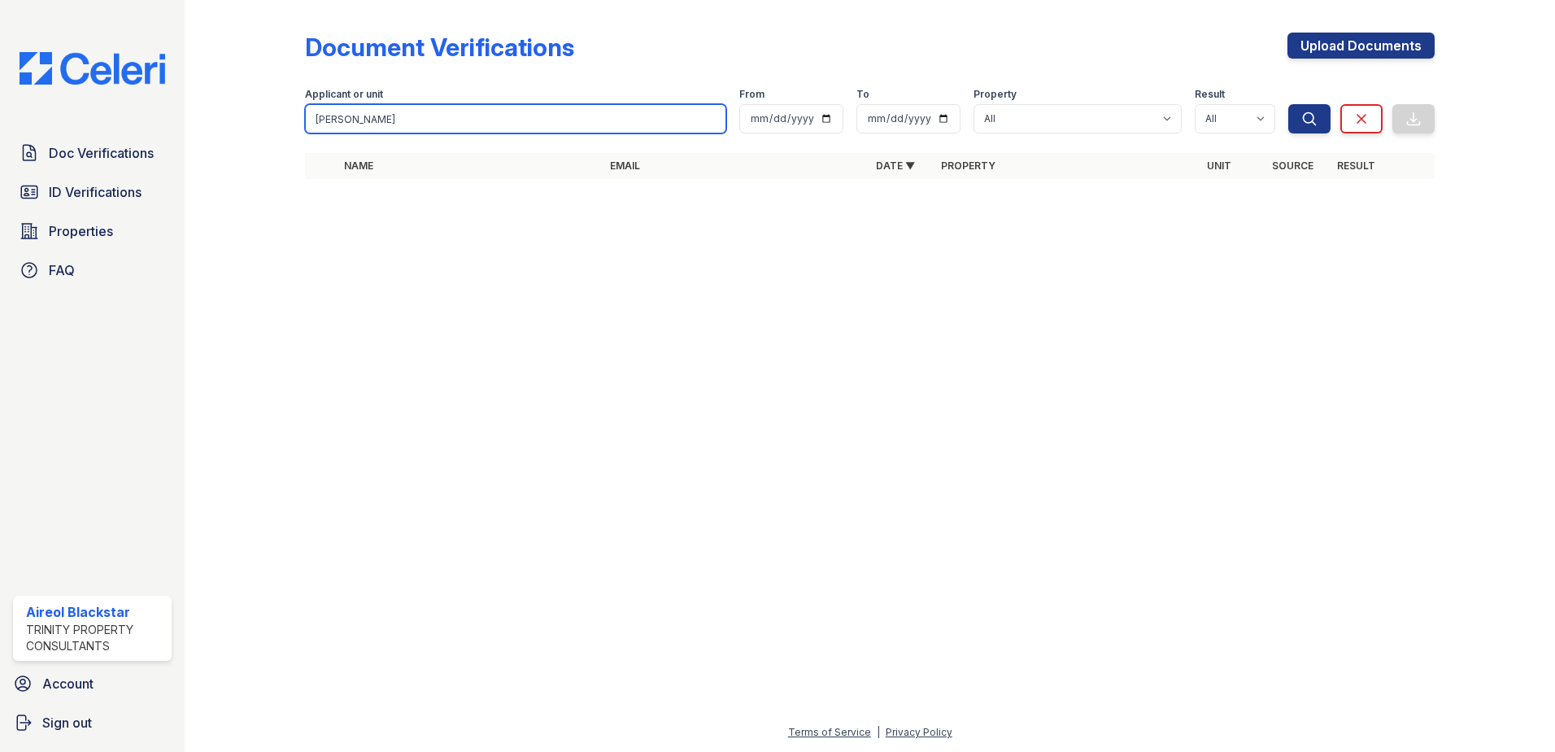
click at [1289, 104] on button "Search" at bounding box center [1310, 118] width 42 height 29
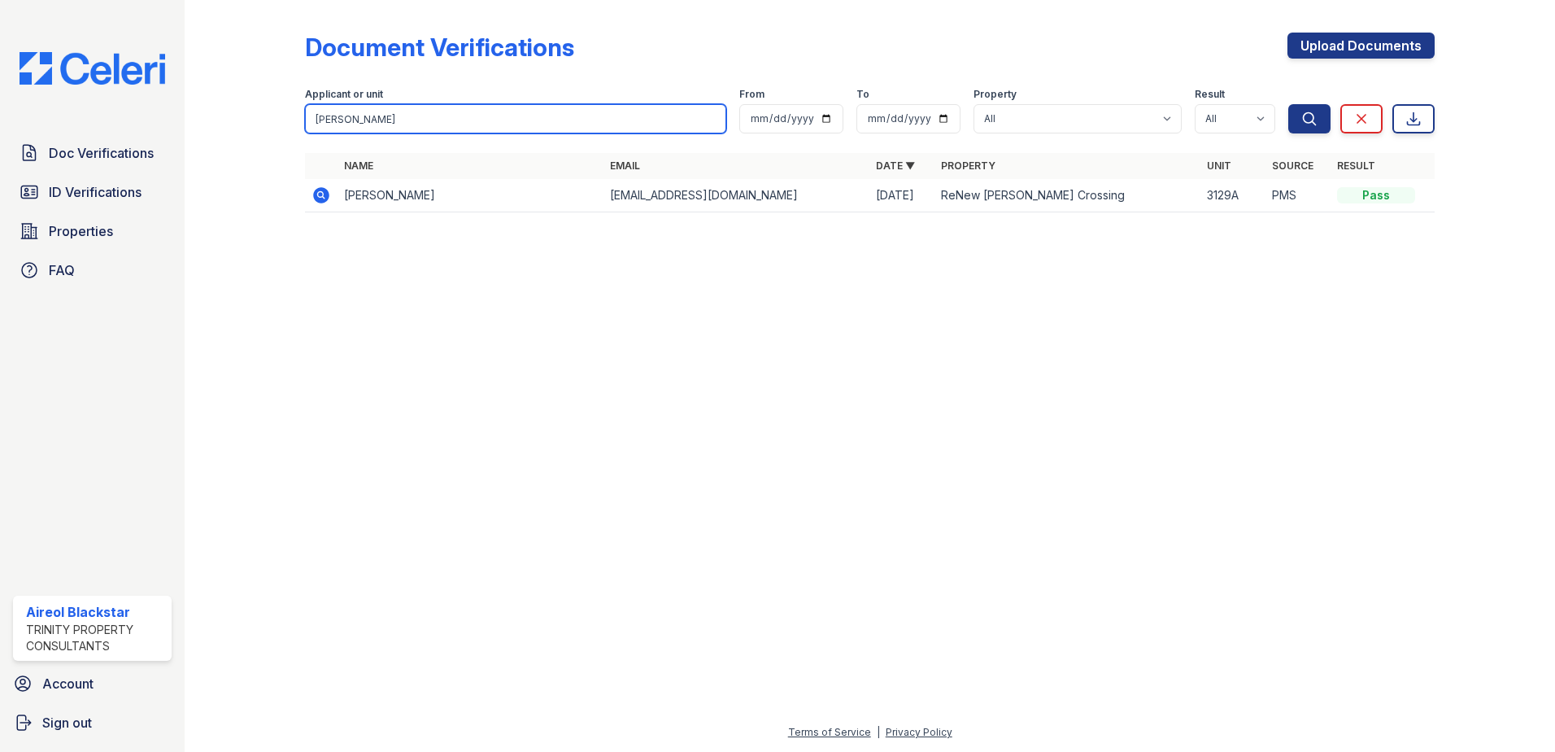
drag, startPoint x: 347, startPoint y: 116, endPoint x: 294, endPoint y: 126, distance: 53.9
click at [294, 126] on div "Document Verifications Upload Documents Filter Applicant or unit [PERSON_NAME] …" at bounding box center [870, 127] width 1319 height 255
type input "[PERSON_NAME]"
click at [1289, 104] on button "Search" at bounding box center [1310, 118] width 42 height 29
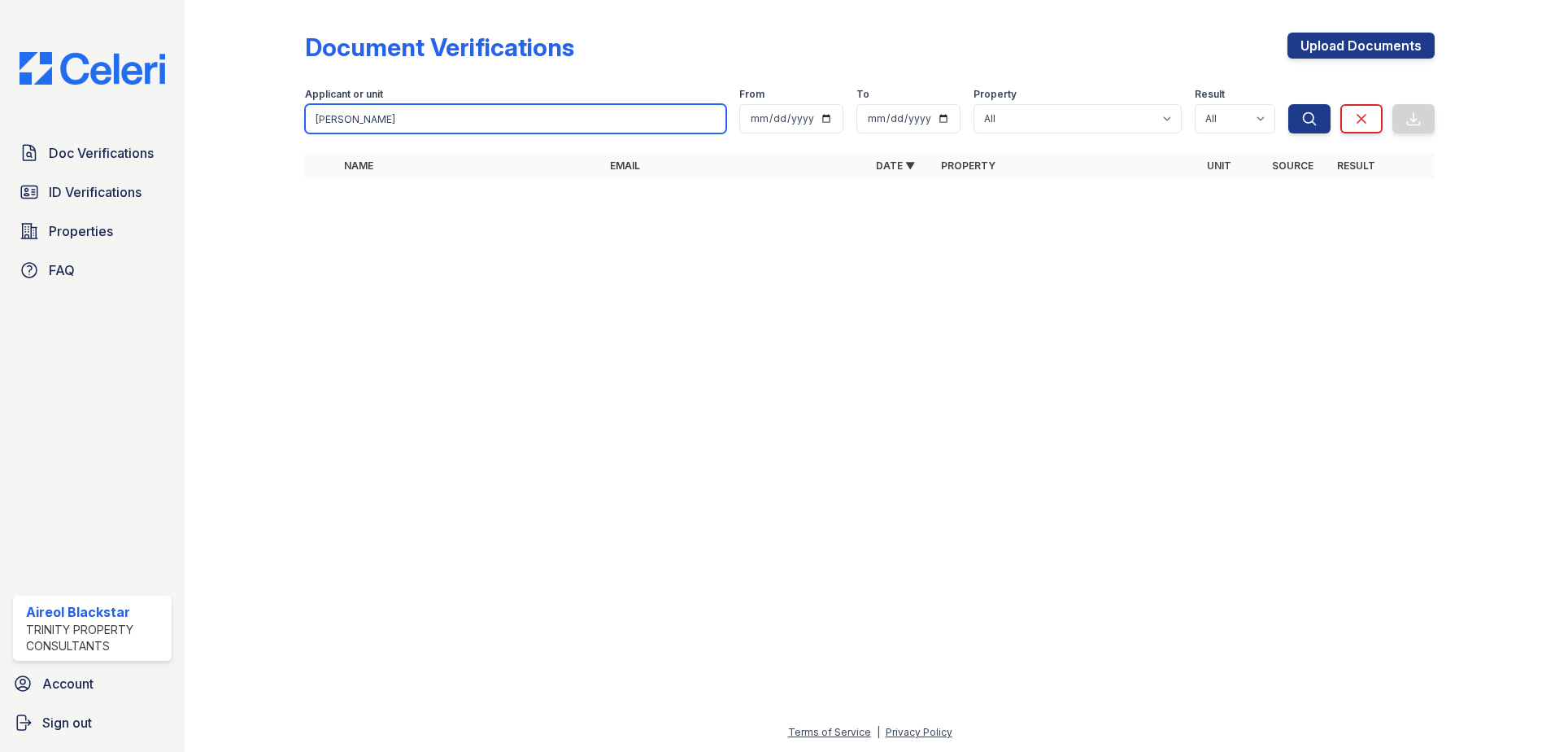
click at [407, 130] on input "[PERSON_NAME]" at bounding box center [515, 118] width 421 height 29
click at [403, 123] on input "[PERSON_NAME]" at bounding box center [515, 118] width 421 height 29
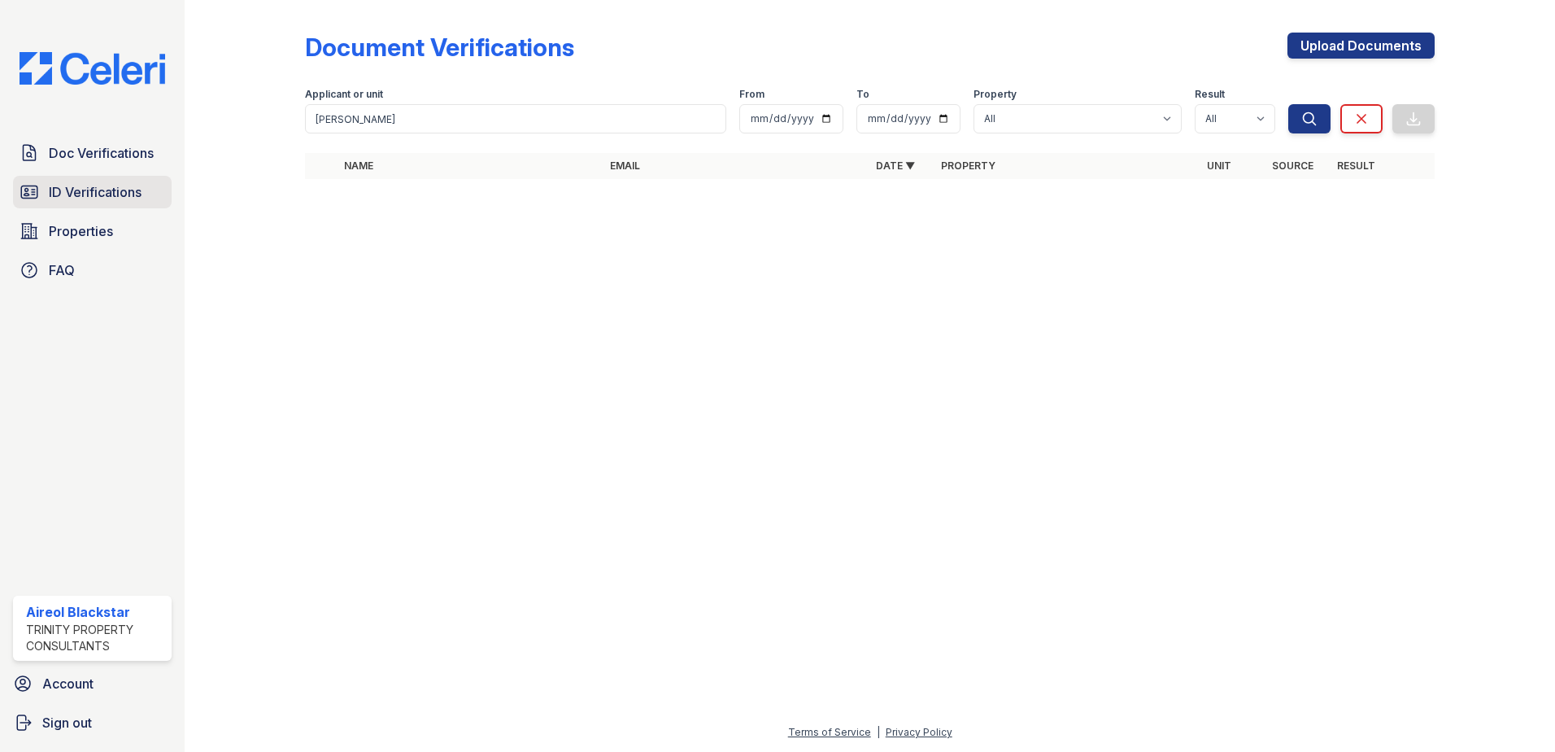
click at [151, 194] on link "ID Verifications" at bounding box center [92, 192] width 159 height 33
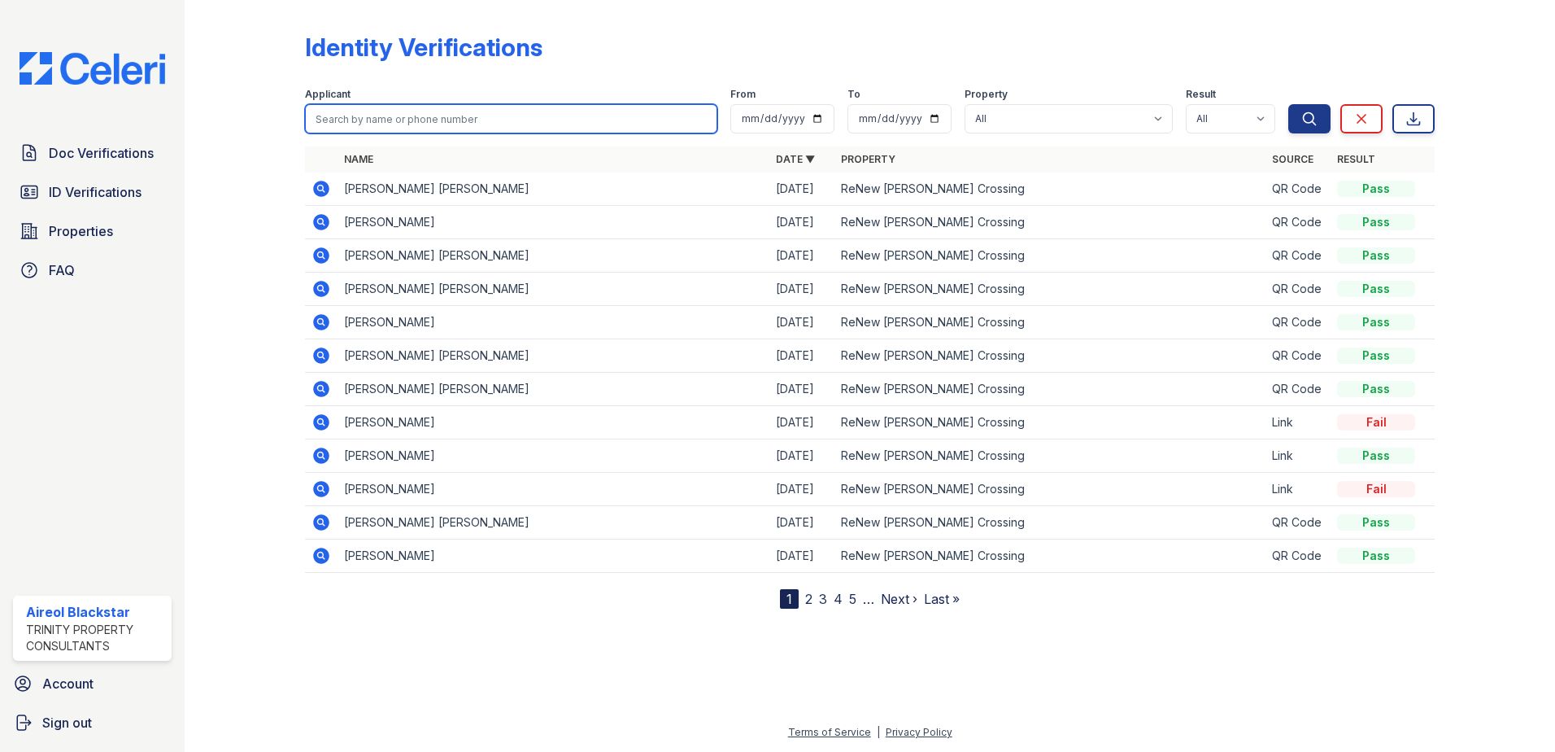
click at [371, 111] on input "search" at bounding box center [511, 118] width 412 height 29
type input "[PERSON_NAME]"
click at [1289, 104] on button "Search" at bounding box center [1310, 118] width 42 height 29
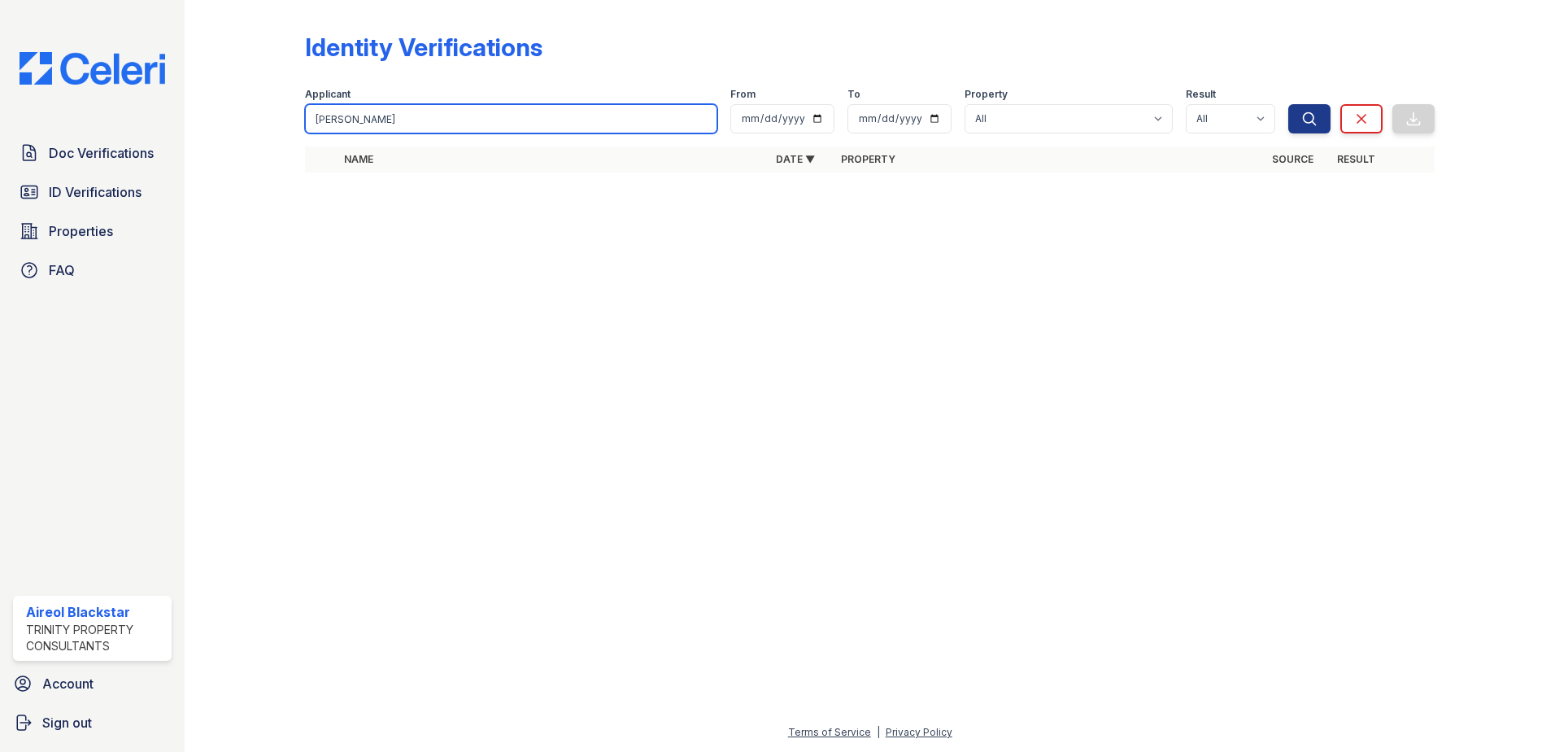
click at [348, 120] on input "[PERSON_NAME]" at bounding box center [511, 118] width 412 height 29
type input "[PERSON_NAME]"
click at [1289, 104] on button "Search" at bounding box center [1310, 118] width 42 height 29
click at [337, 129] on input "[PERSON_NAME]" at bounding box center [511, 118] width 412 height 29
drag, startPoint x: 350, startPoint y: 117, endPoint x: 296, endPoint y: 127, distance: 54.6
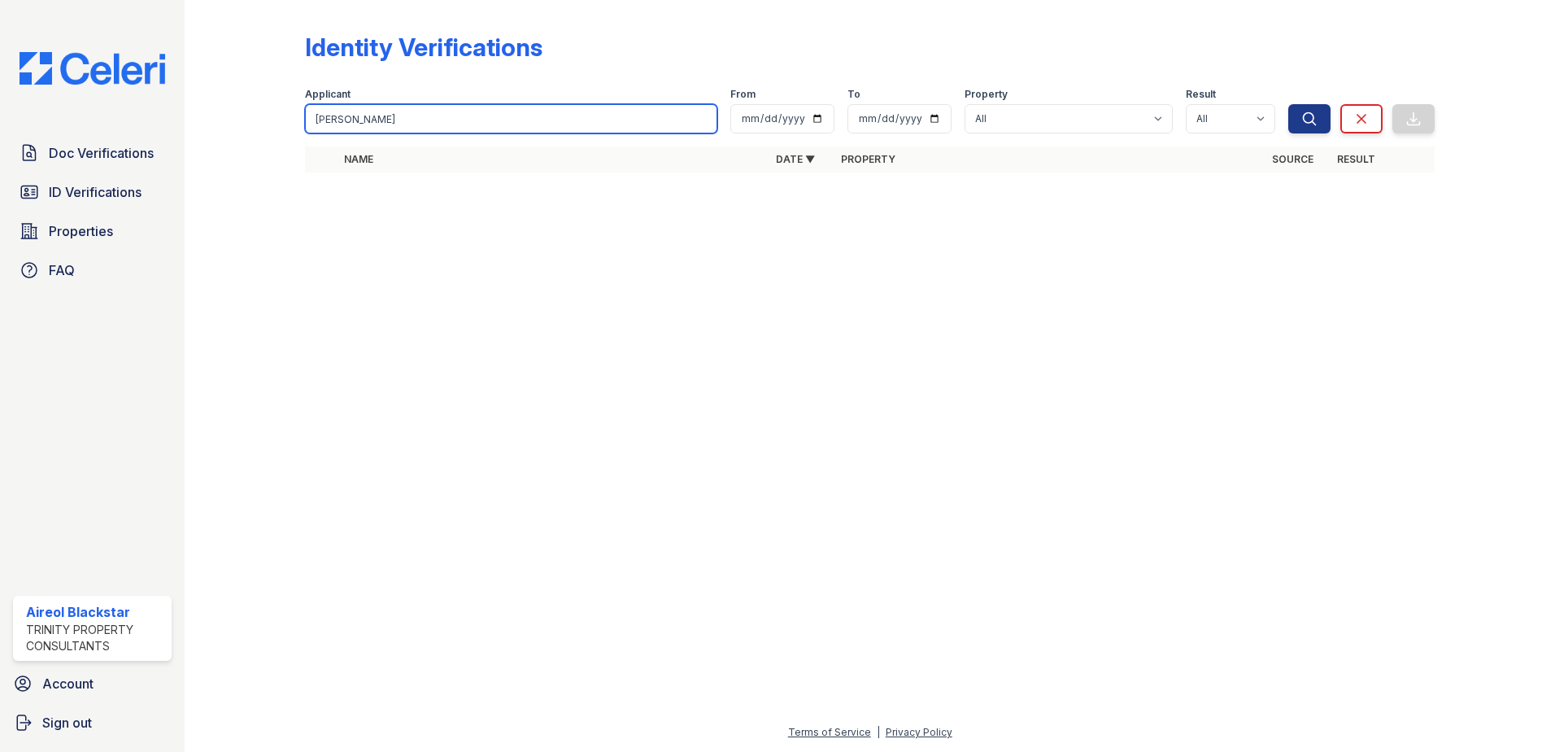
click at [297, 126] on div "Identity Verifications Filter Applicant [PERSON_NAME] From To Property All ReNe…" at bounding box center [870, 107] width 1319 height 215
type input "[PERSON_NAME]"
click at [1289, 104] on button "Search" at bounding box center [1310, 118] width 42 height 29
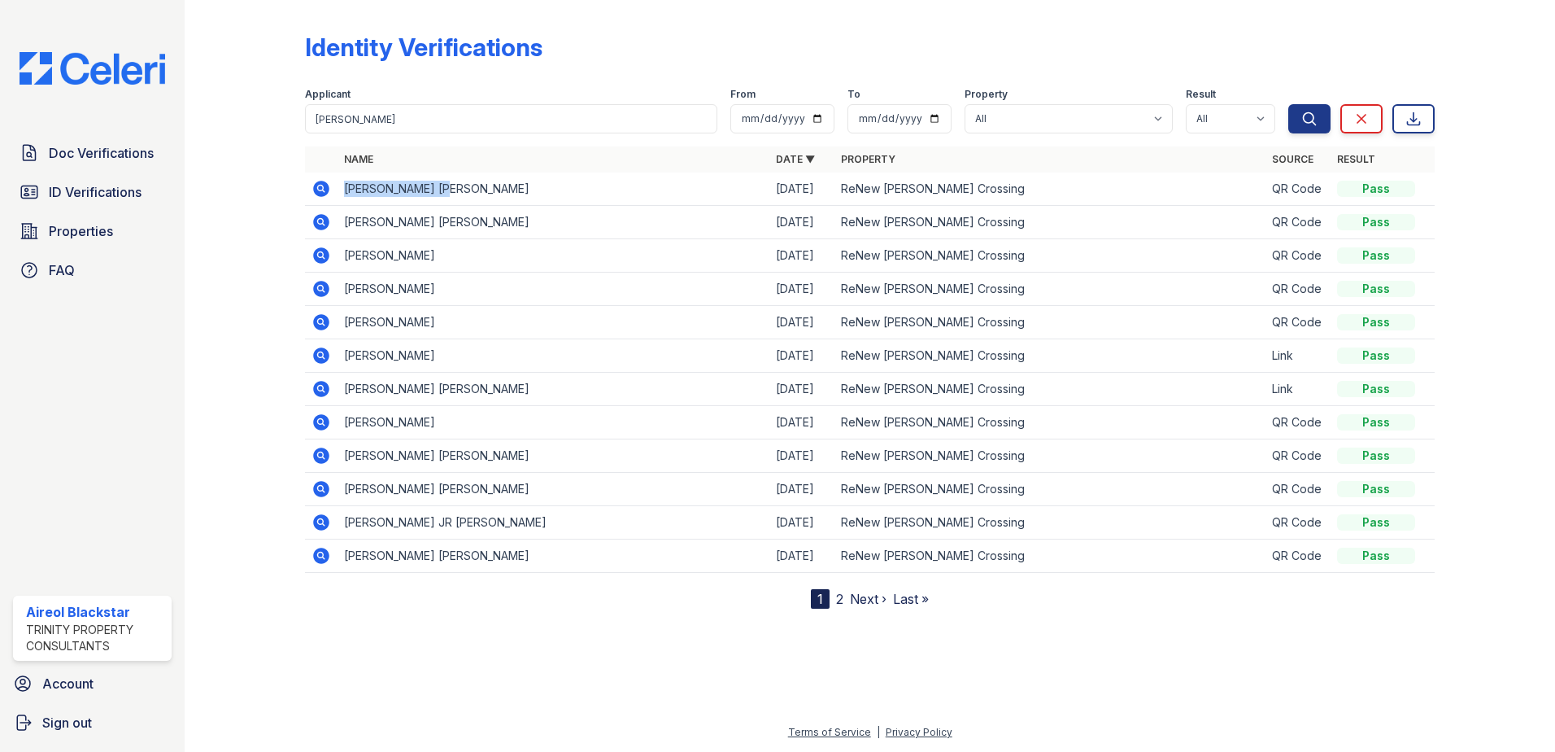
drag, startPoint x: 345, startPoint y: 189, endPoint x: 454, endPoint y: 190, distance: 109.0
click at [454, 190] on td "[PERSON_NAME] [PERSON_NAME]" at bounding box center [554, 188] width 432 height 33
copy td "[PERSON_NAME] [PERSON_NAME]"
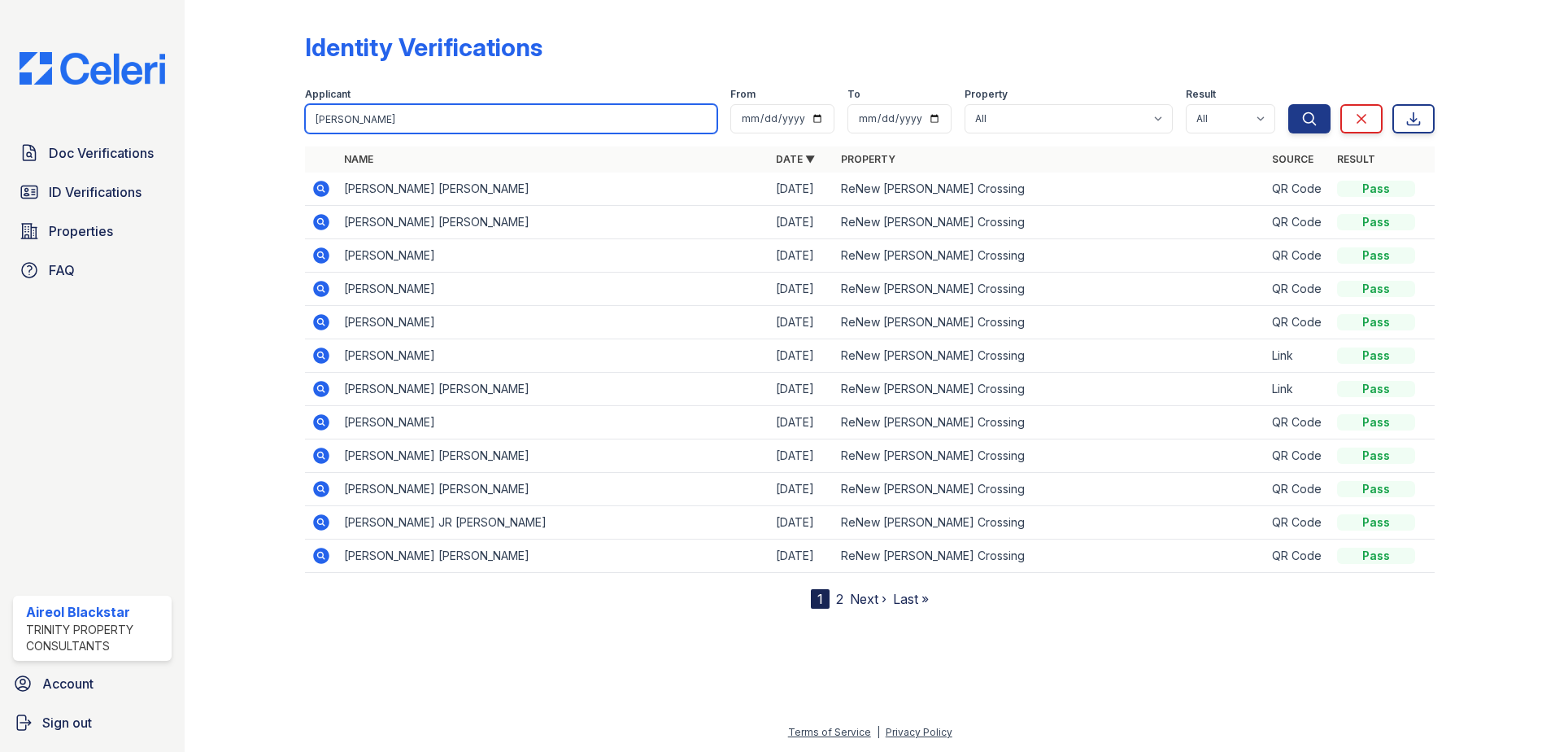
drag, startPoint x: 395, startPoint y: 117, endPoint x: 257, endPoint y: 120, distance: 137.5
click at [256, 120] on div "Identity Verifications Filter Applicant [PERSON_NAME] From To Property All ReNe…" at bounding box center [870, 317] width 1319 height 635
paste input "[PERSON_NAME] [PERSON_NAME]"
type input "[PERSON_NAME] [PERSON_NAME]"
click at [1289, 104] on button "Search" at bounding box center [1310, 118] width 42 height 29
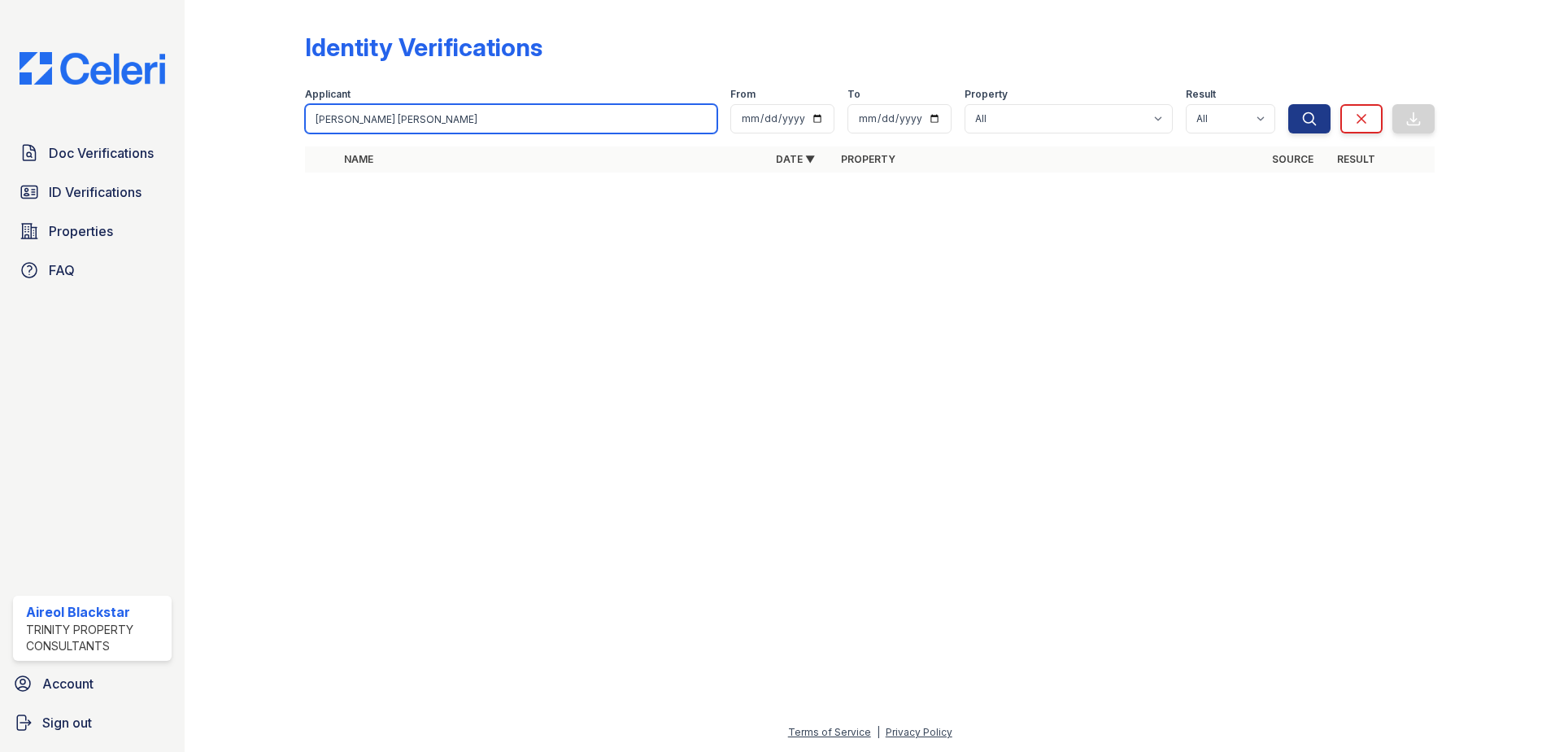
drag, startPoint x: 364, startPoint y: 120, endPoint x: 418, endPoint y: 121, distance: 53.7
click at [418, 121] on input "[PERSON_NAME] [PERSON_NAME]" at bounding box center [511, 118] width 412 height 29
type input "[PERSON_NAME]"
click at [1289, 104] on button "Search" at bounding box center [1310, 118] width 42 height 29
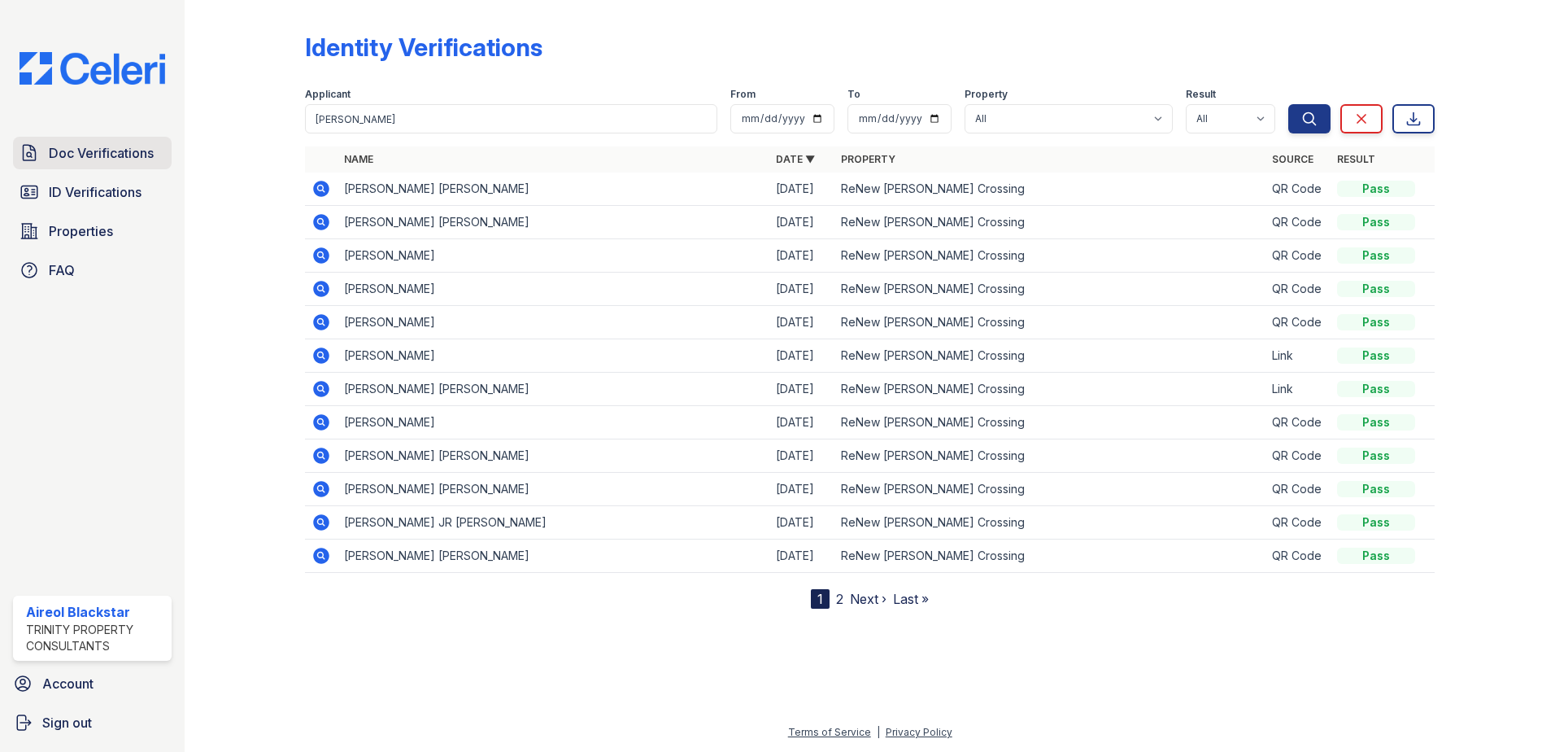
click at [128, 149] on span "Doc Verifications" at bounding box center [101, 153] width 105 height 20
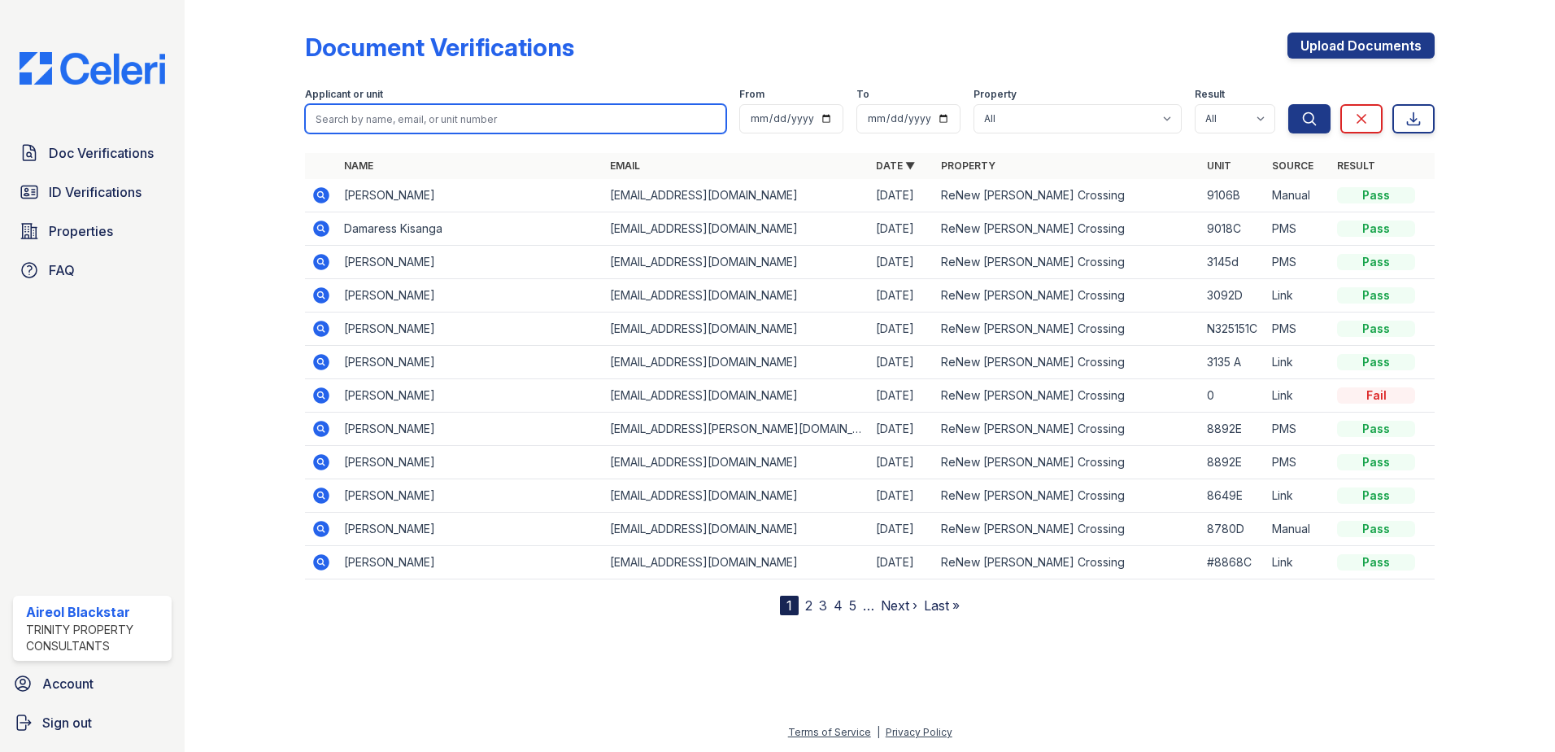
click at [316, 120] on input "search" at bounding box center [515, 118] width 421 height 29
paste input "[PERSON_NAME] [PERSON_NAME]"
type input "[PERSON_NAME] [PERSON_NAME]"
click at [1289, 104] on button "Search" at bounding box center [1310, 118] width 42 height 29
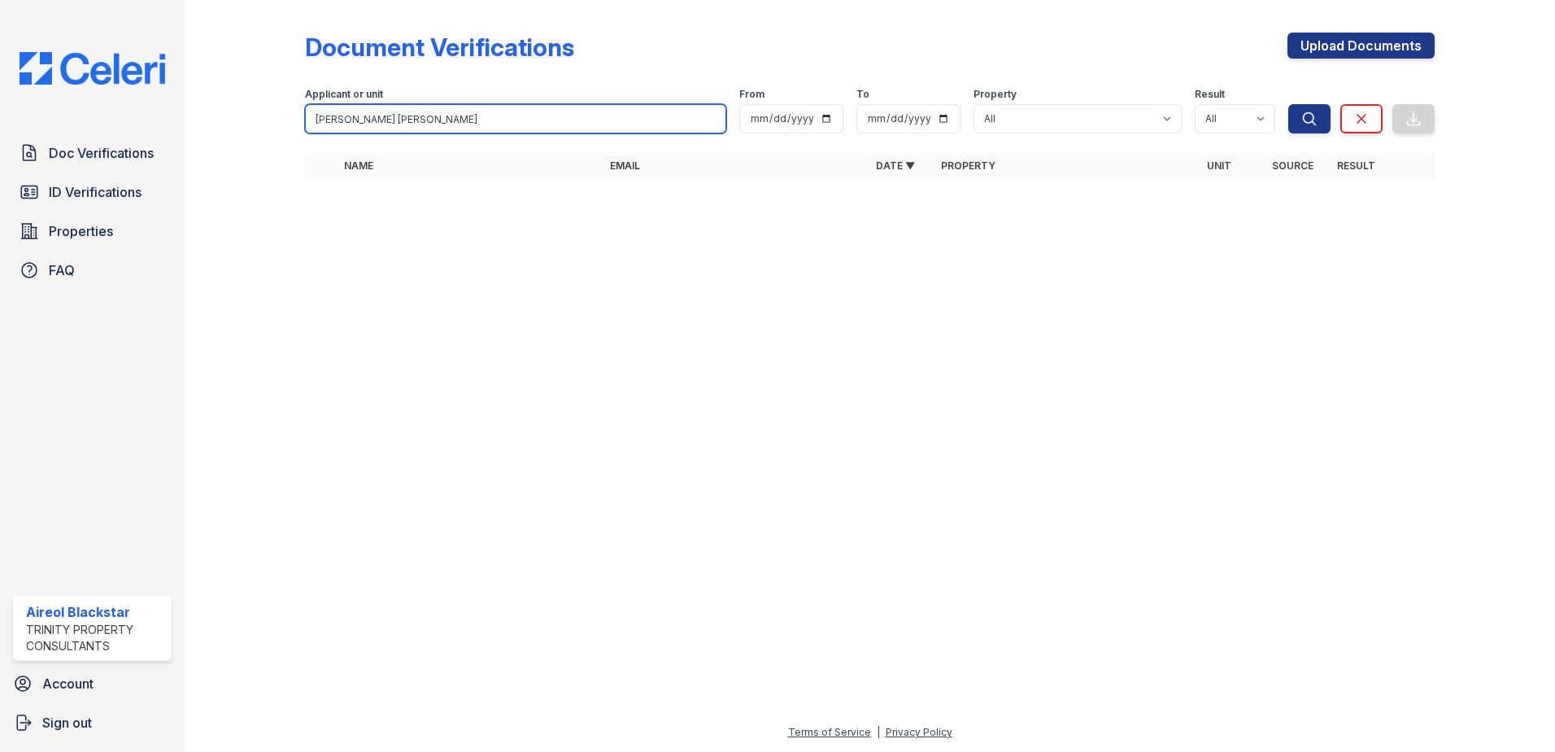
drag, startPoint x: 358, startPoint y: 119, endPoint x: 430, endPoint y: 118, distance: 72.4
click at [430, 118] on input "[PERSON_NAME] [PERSON_NAME]" at bounding box center [515, 118] width 421 height 29
type input "[PERSON_NAME]"
click at [1289, 104] on button "Search" at bounding box center [1310, 118] width 42 height 29
click at [425, 118] on input "[PERSON_NAME]" at bounding box center [515, 118] width 421 height 29
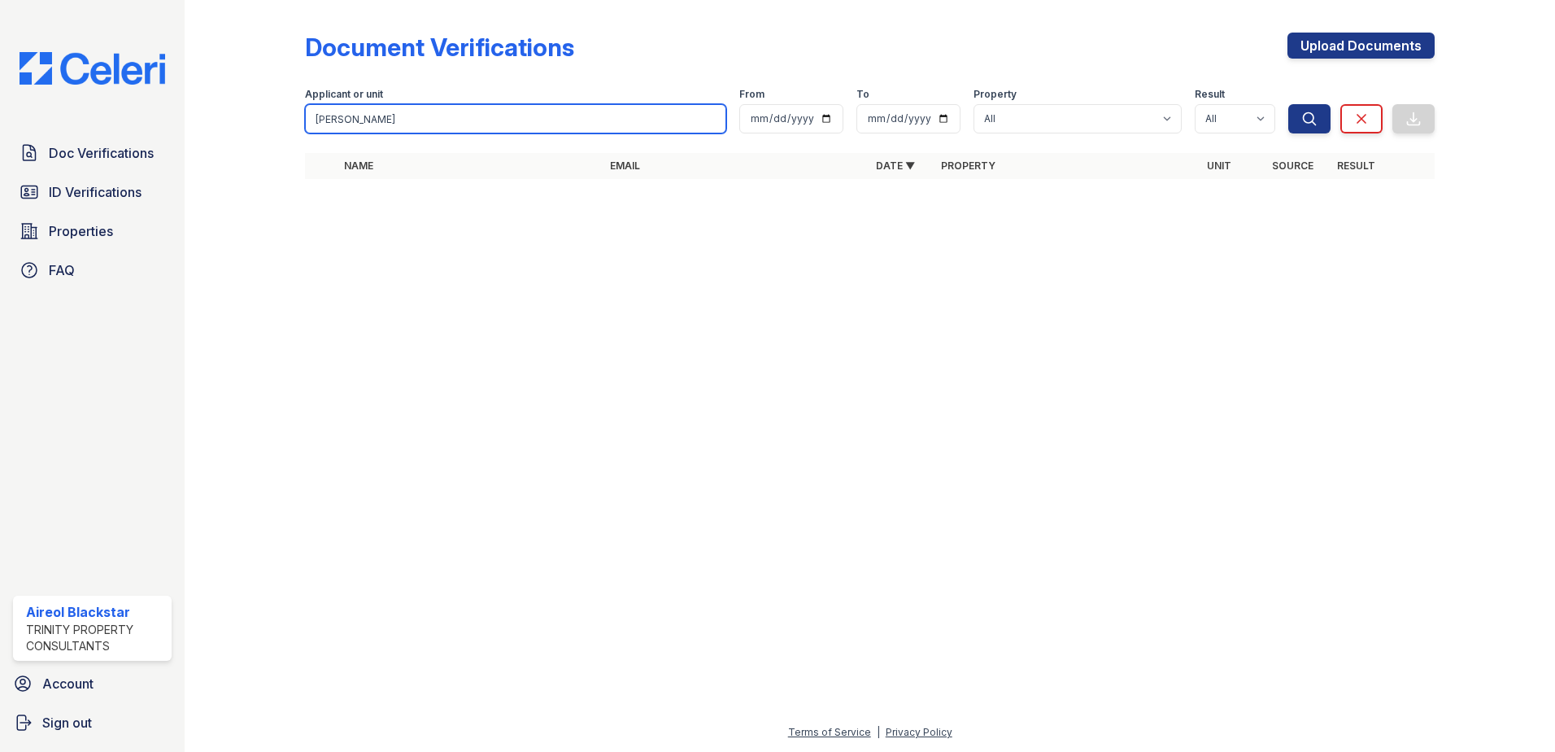
click at [1289, 104] on button "Search" at bounding box center [1310, 118] width 42 height 29
